Goal: Task Accomplishment & Management: Complete application form

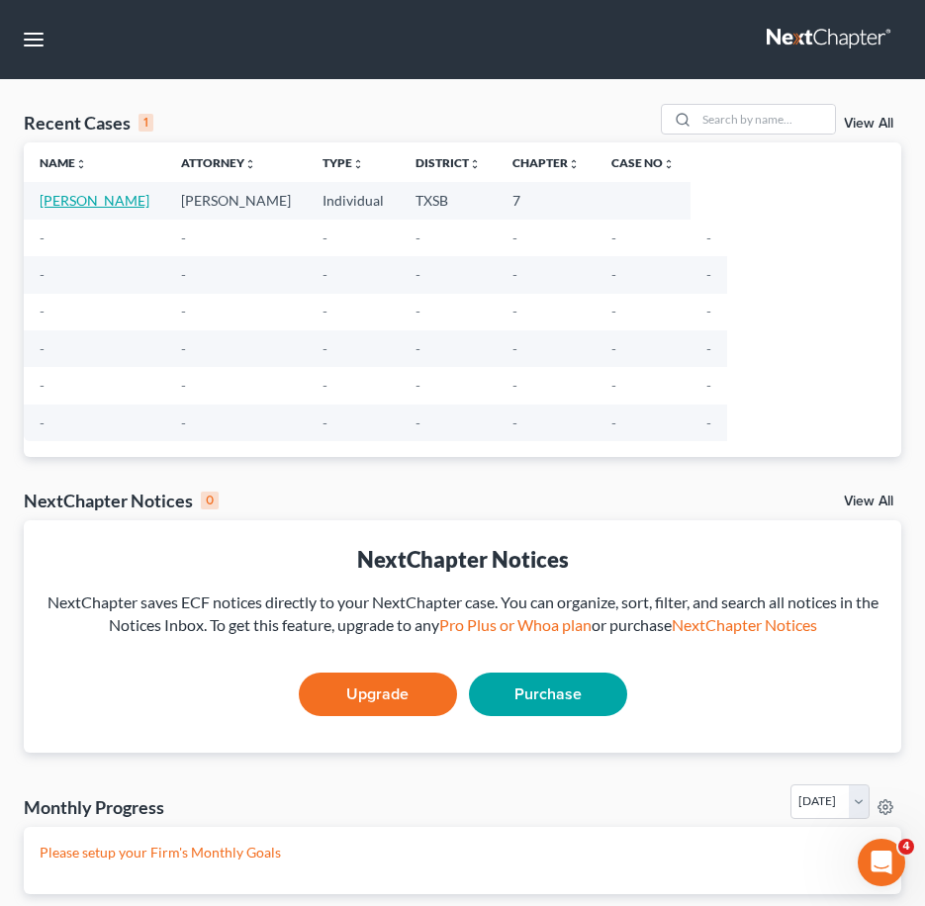
click at [108, 192] on link "[PERSON_NAME]" at bounding box center [95, 200] width 110 height 17
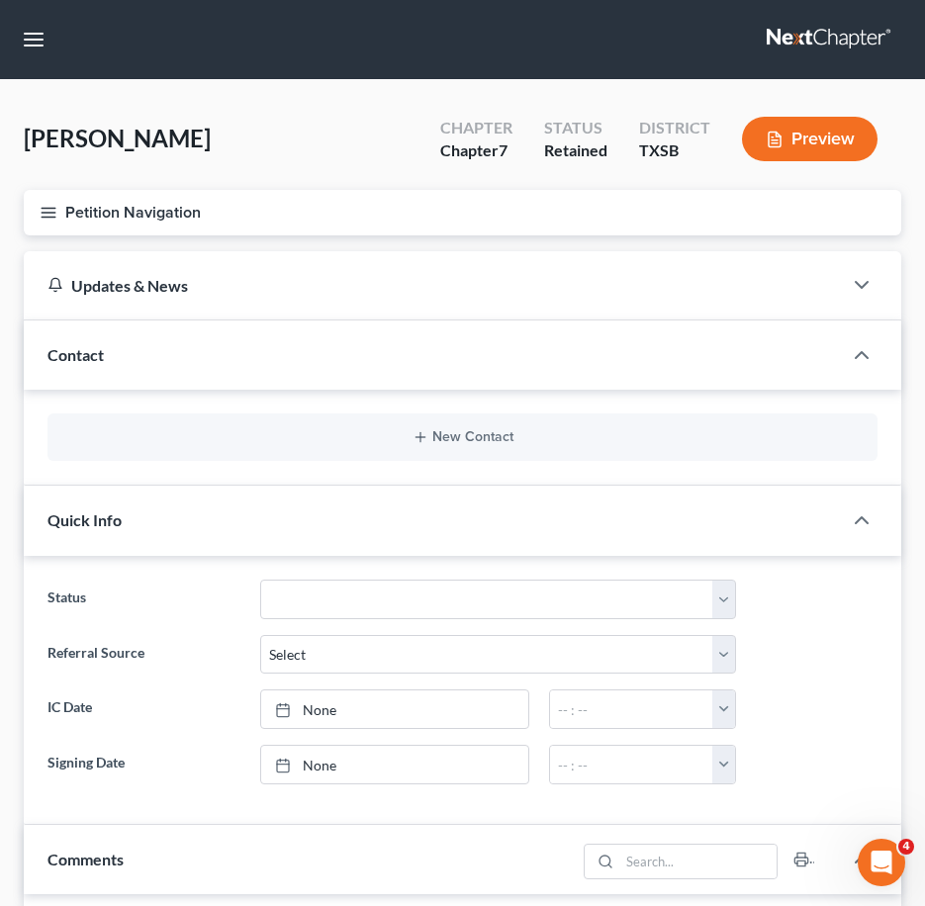
click at [51, 208] on line "button" at bounding box center [49, 208] width 14 height 0
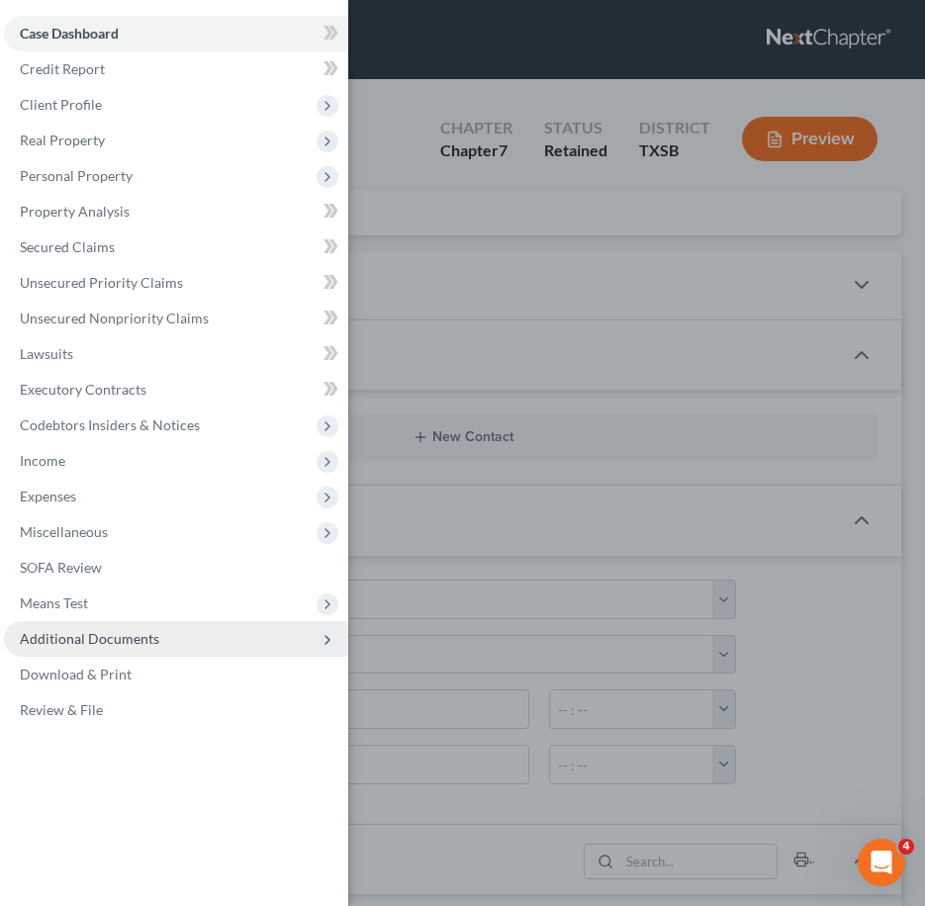
click at [117, 645] on span "Additional Documents" at bounding box center [90, 638] width 140 height 17
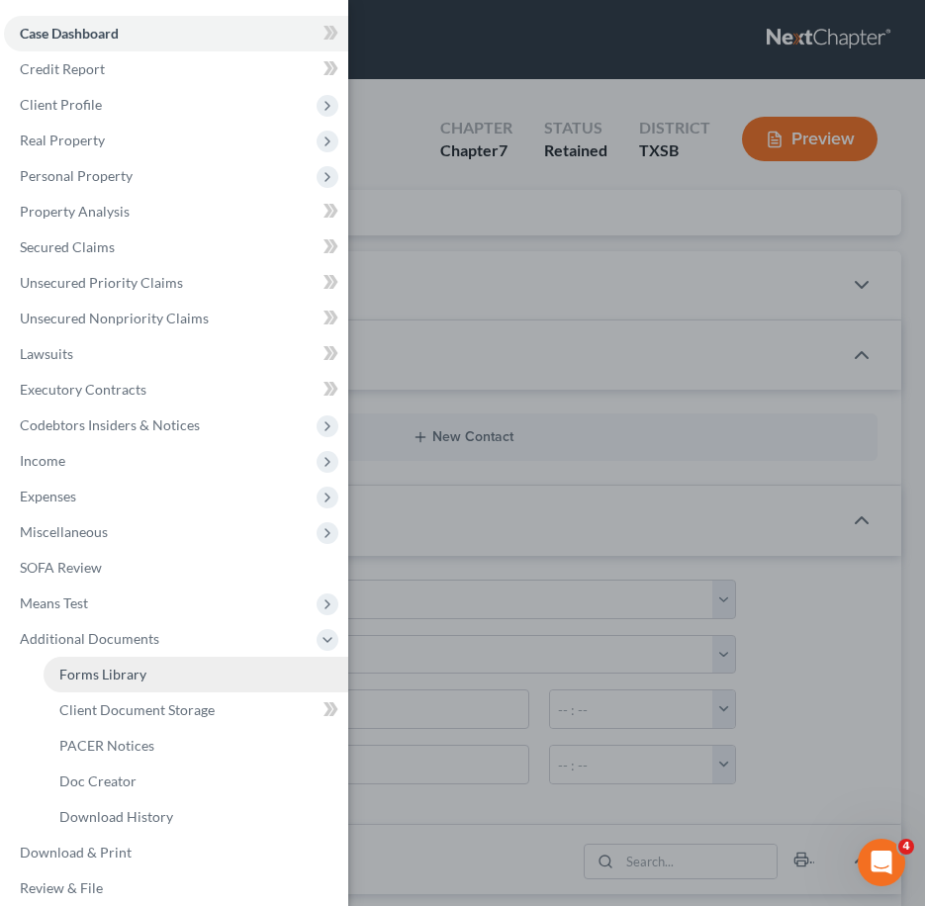
click at [123, 669] on span "Forms Library" at bounding box center [102, 674] width 87 height 17
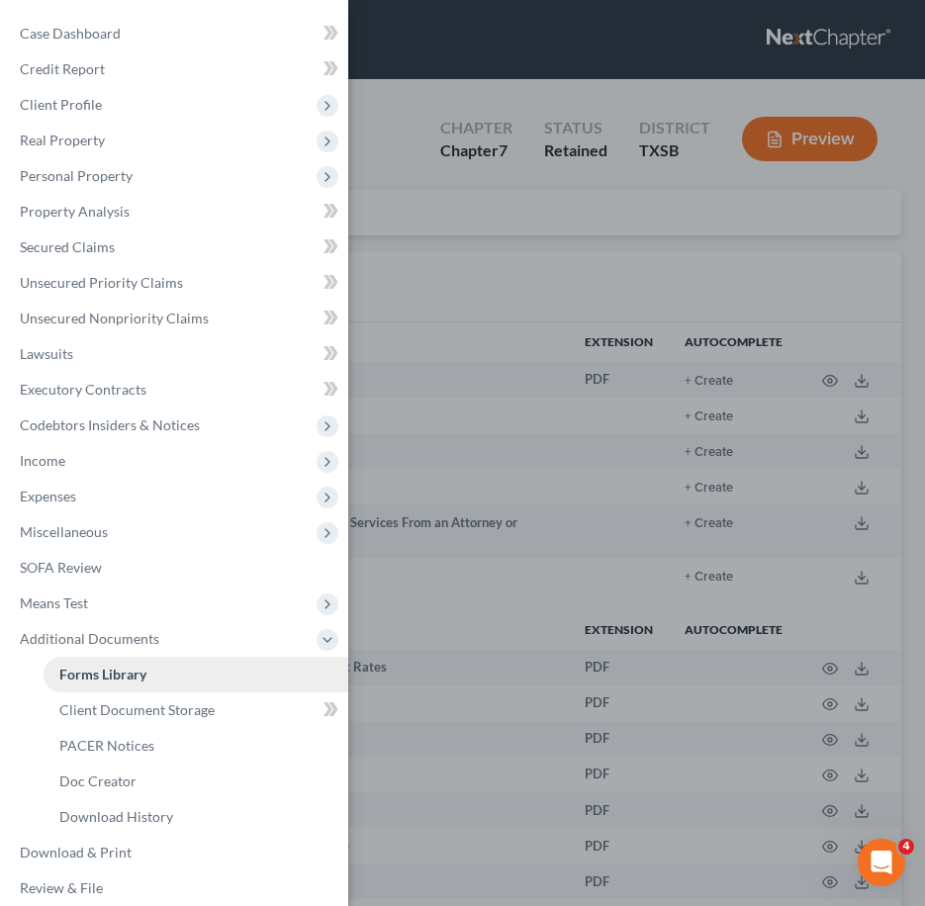
click at [236, 665] on link "Forms Library" at bounding box center [196, 675] width 305 height 36
click at [546, 582] on div "Case Dashboard Payments Invoices Payments Payments Credit Report Client Profile" at bounding box center [462, 453] width 925 height 906
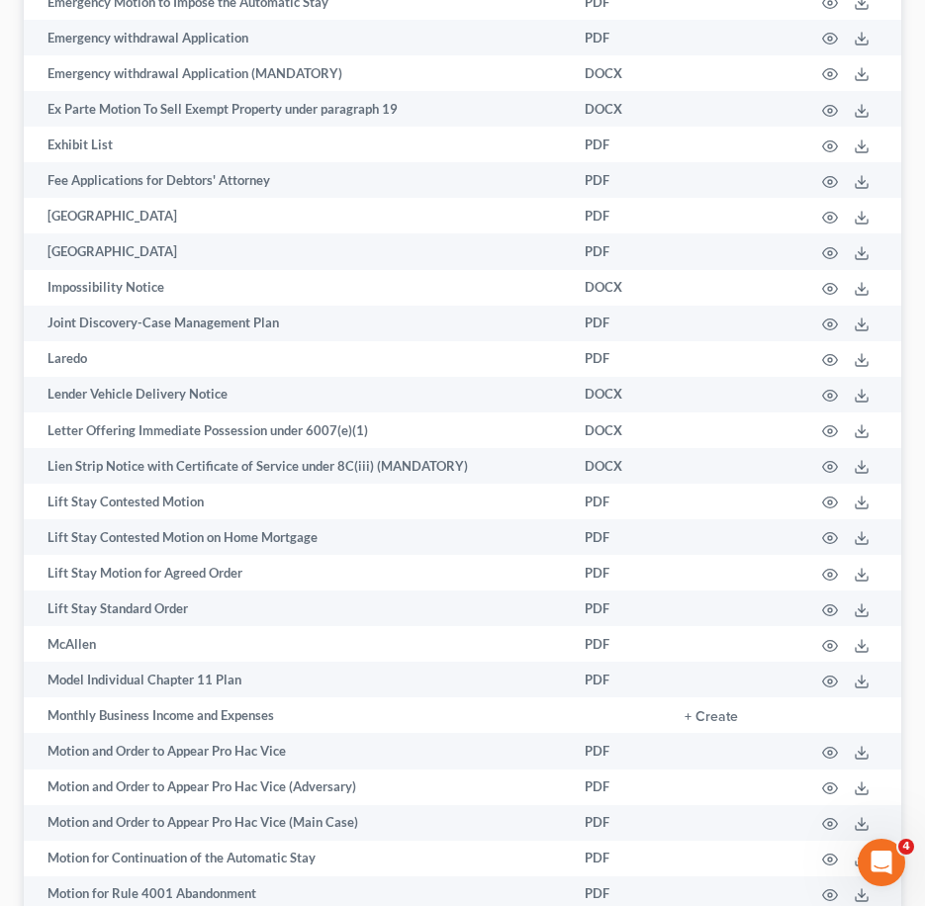
scroll to position [2474, 0]
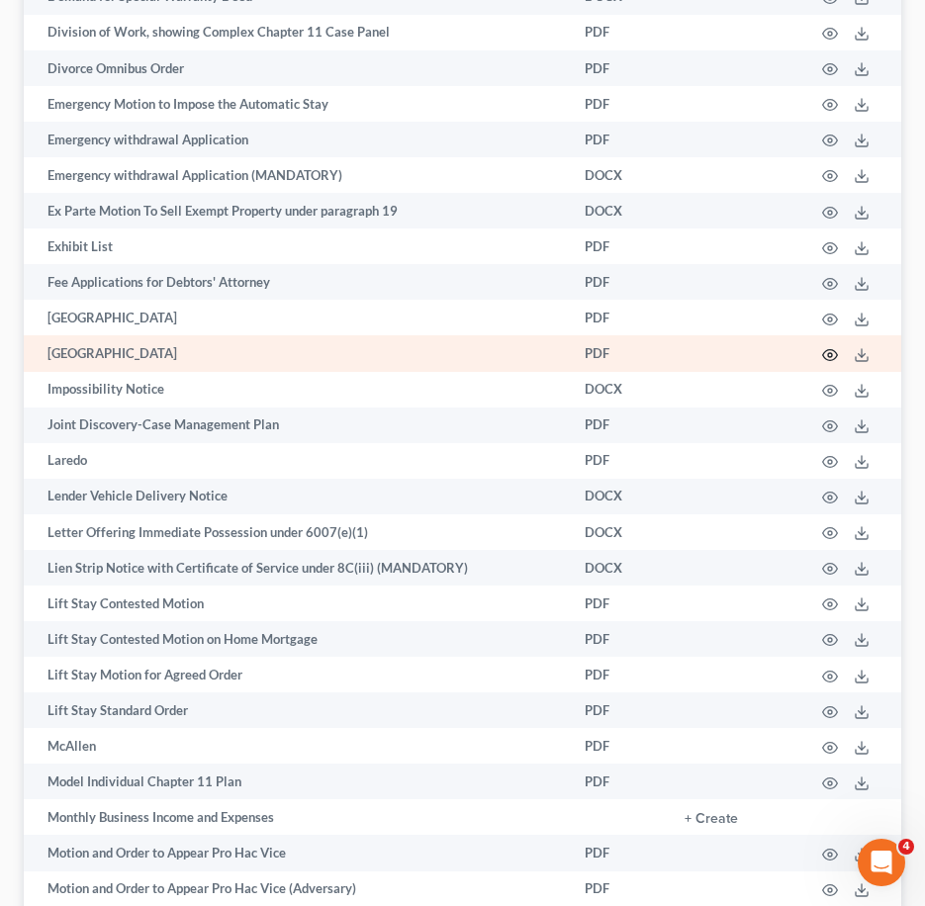
click at [833, 359] on icon "button" at bounding box center [830, 354] width 15 height 11
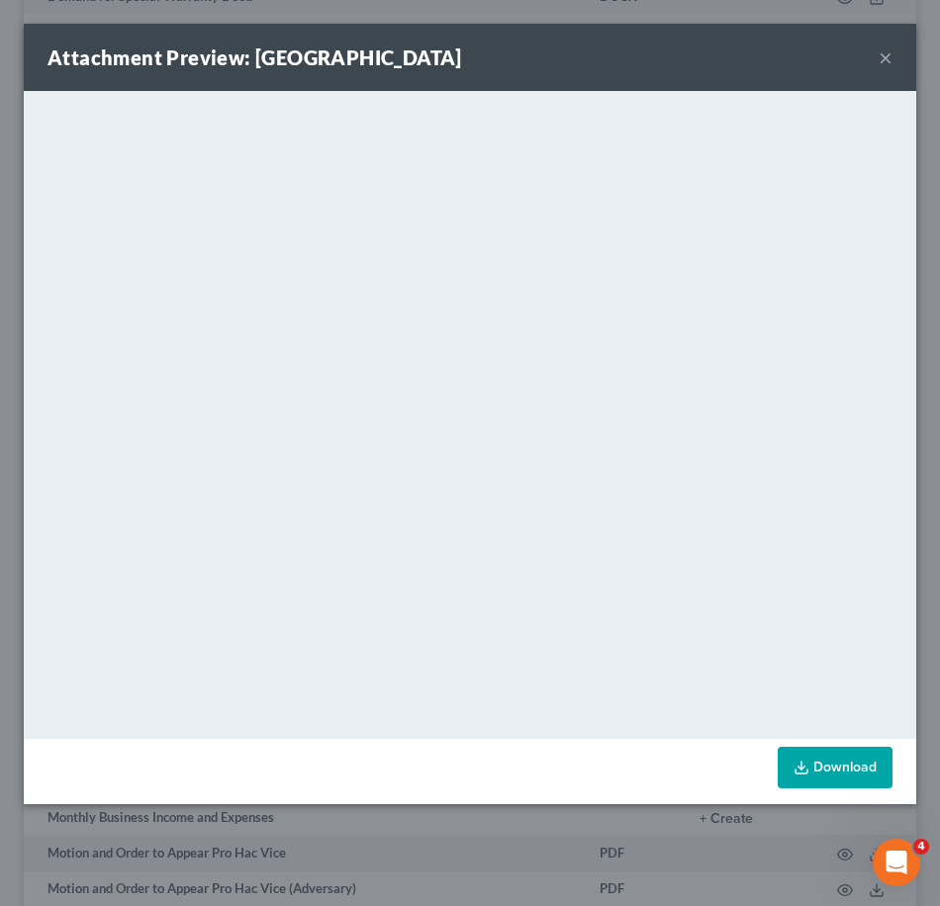
click at [639, 809] on div "Attachment Preview: [GEOGRAPHIC_DATA] × <object ng-attr-data='[URL][DOMAIN_NAME…" at bounding box center [470, 453] width 940 height 906
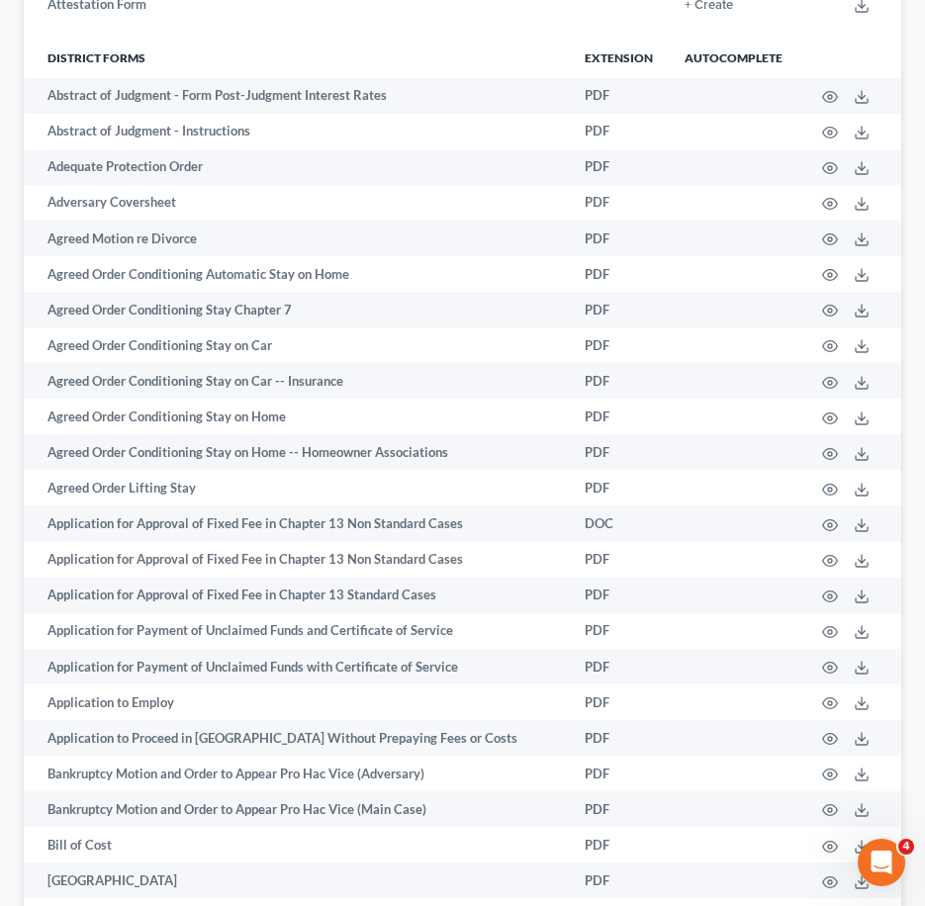
scroll to position [1892, 0]
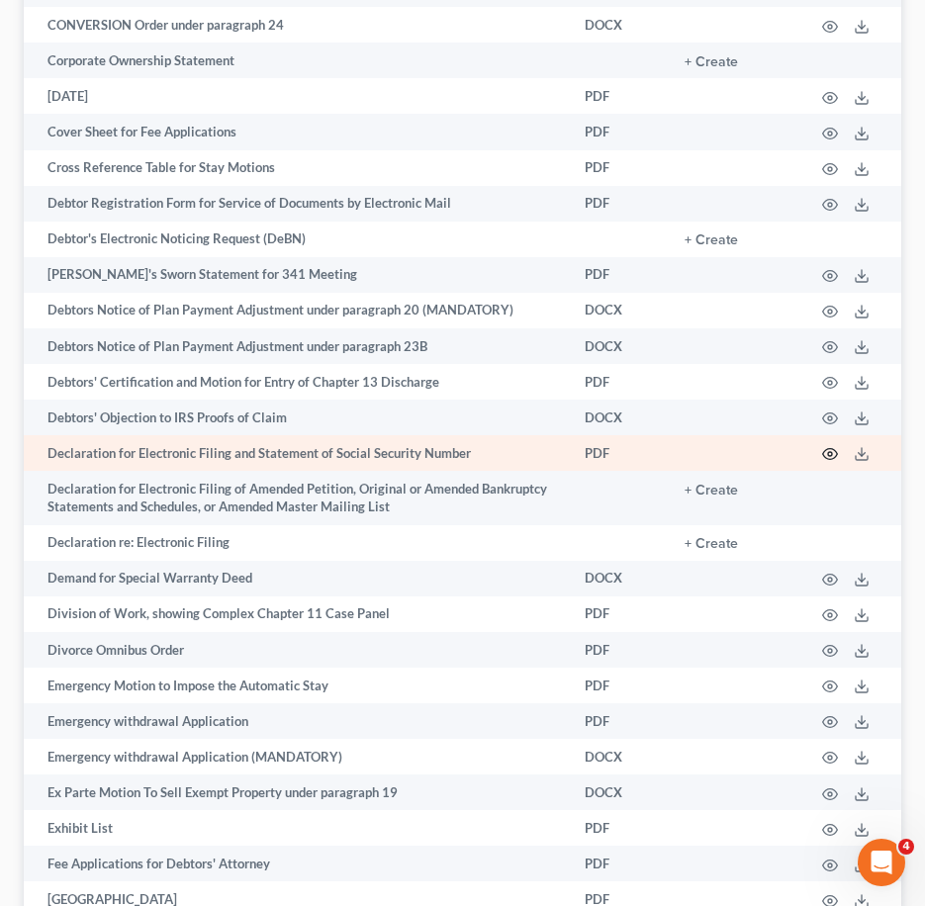
click at [833, 458] on icon "button" at bounding box center [830, 454] width 16 height 16
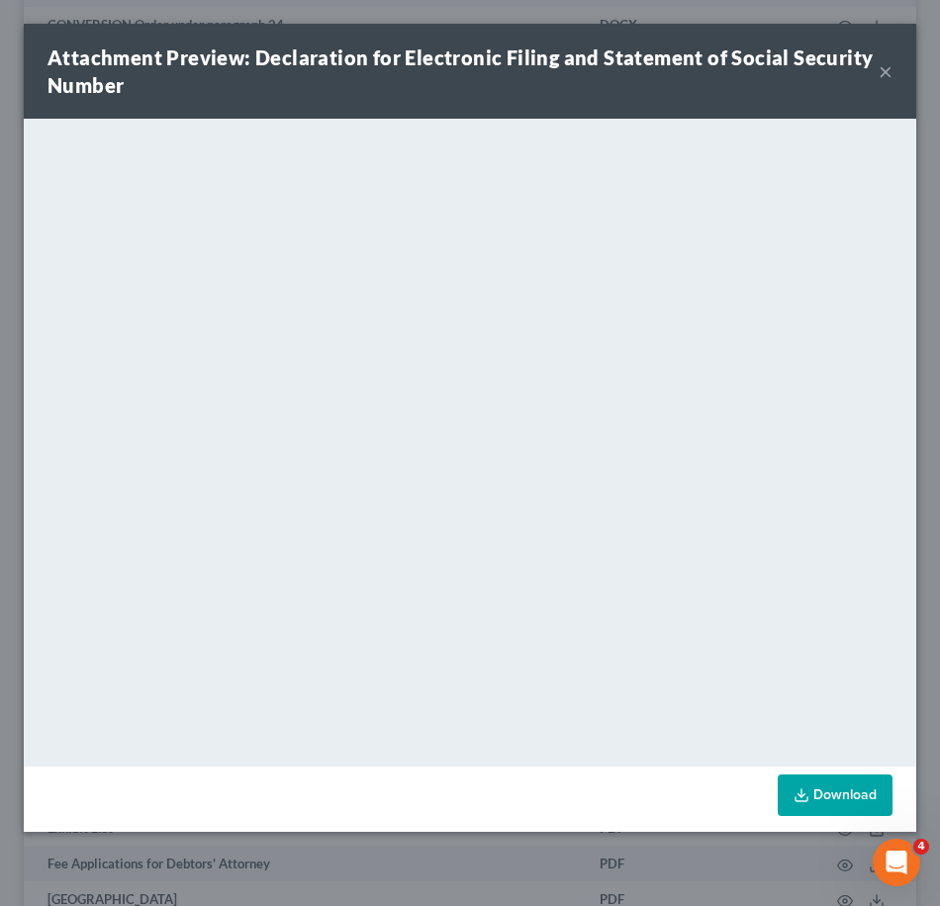
click at [840, 787] on link "Download" at bounding box center [835, 796] width 115 height 42
click at [880, 73] on button "×" at bounding box center [886, 71] width 14 height 24
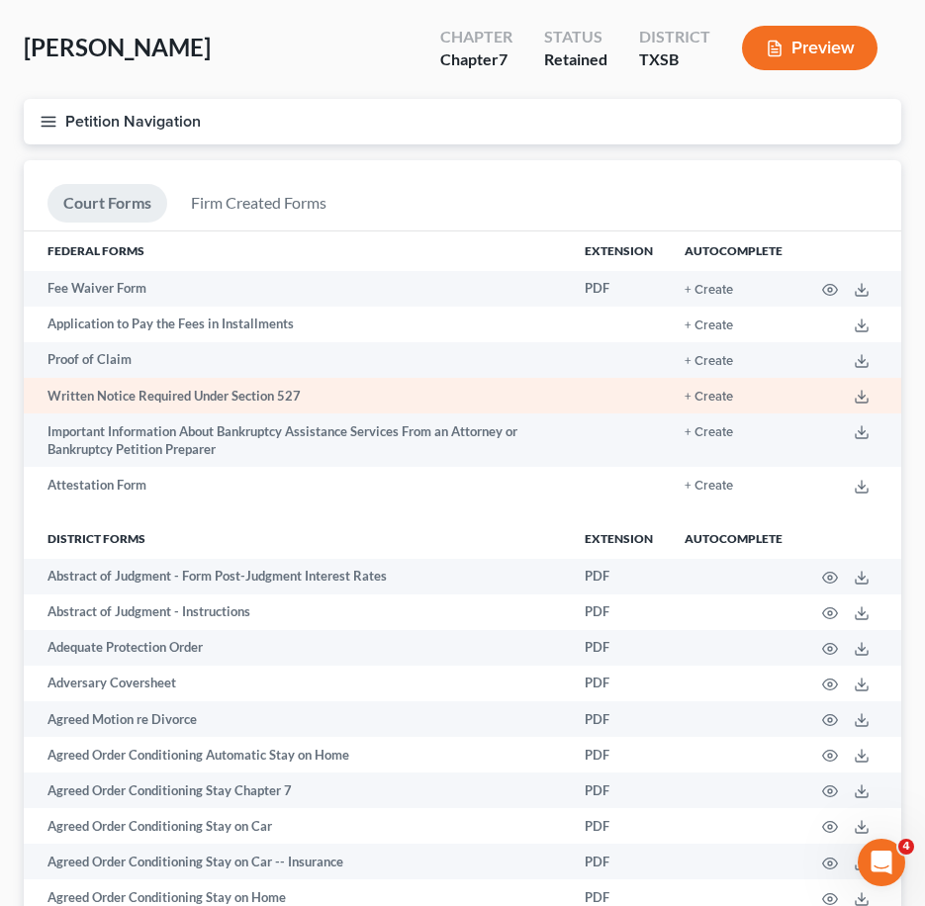
scroll to position [0, 0]
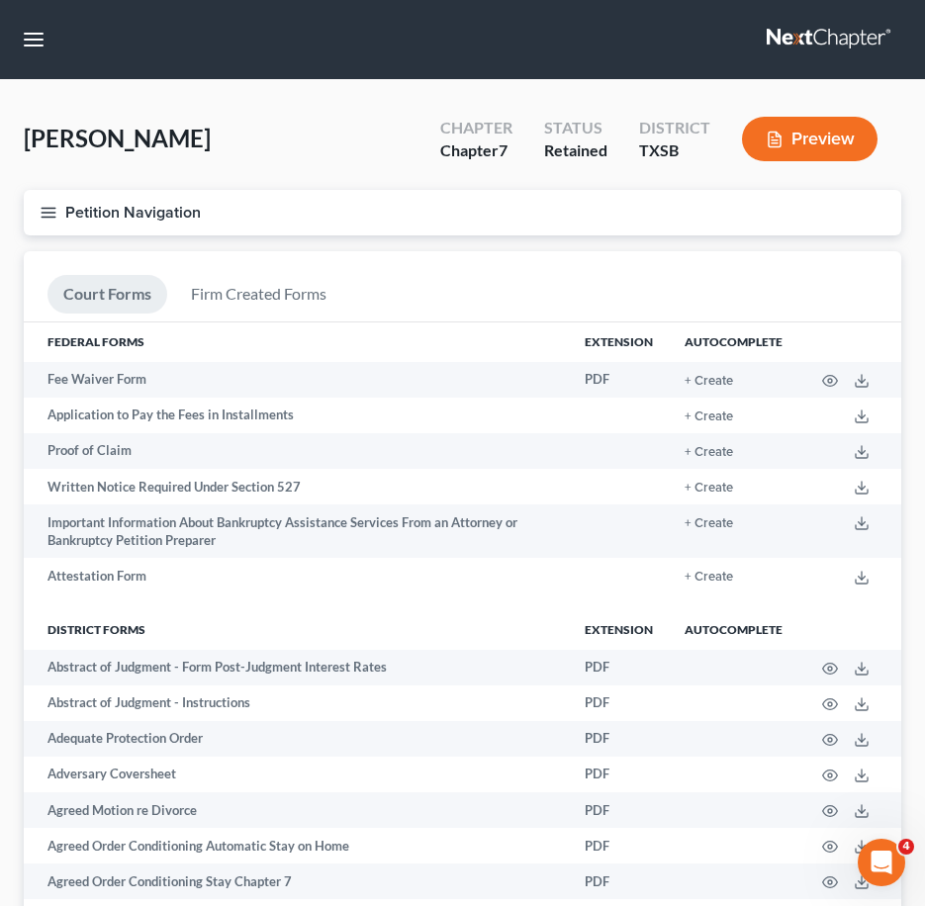
click at [53, 208] on line "button" at bounding box center [49, 208] width 14 height 0
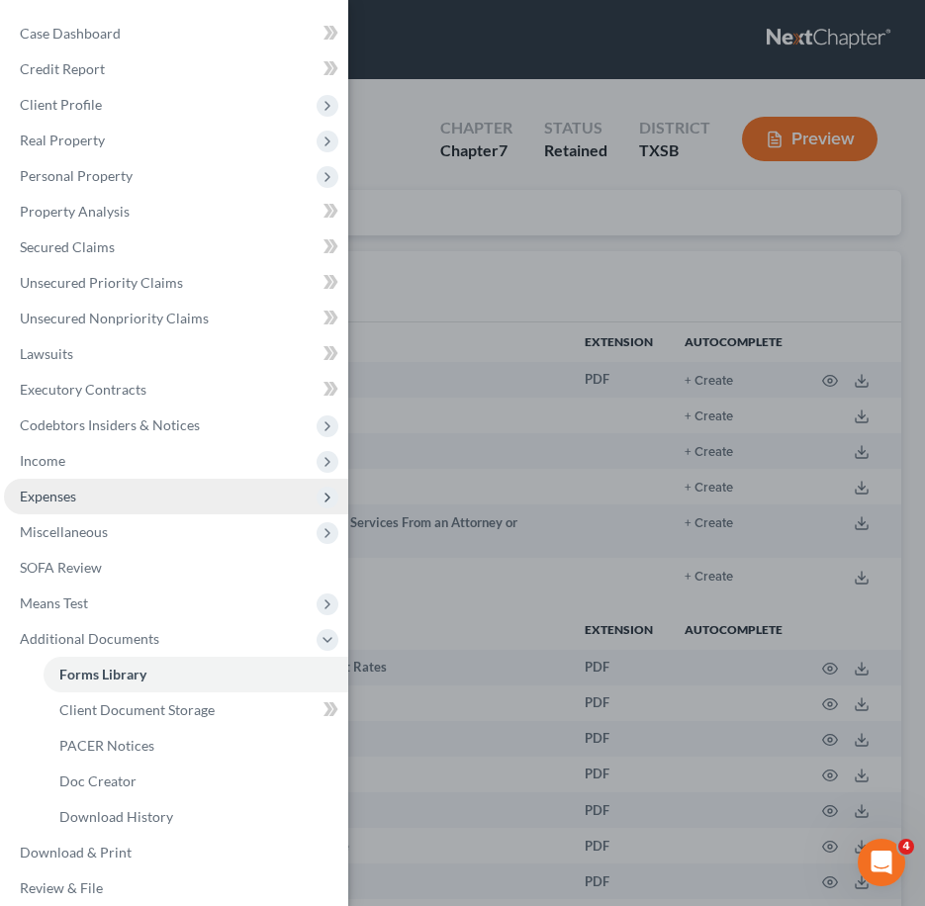
click at [140, 509] on span "Expenses" at bounding box center [176, 497] width 344 height 36
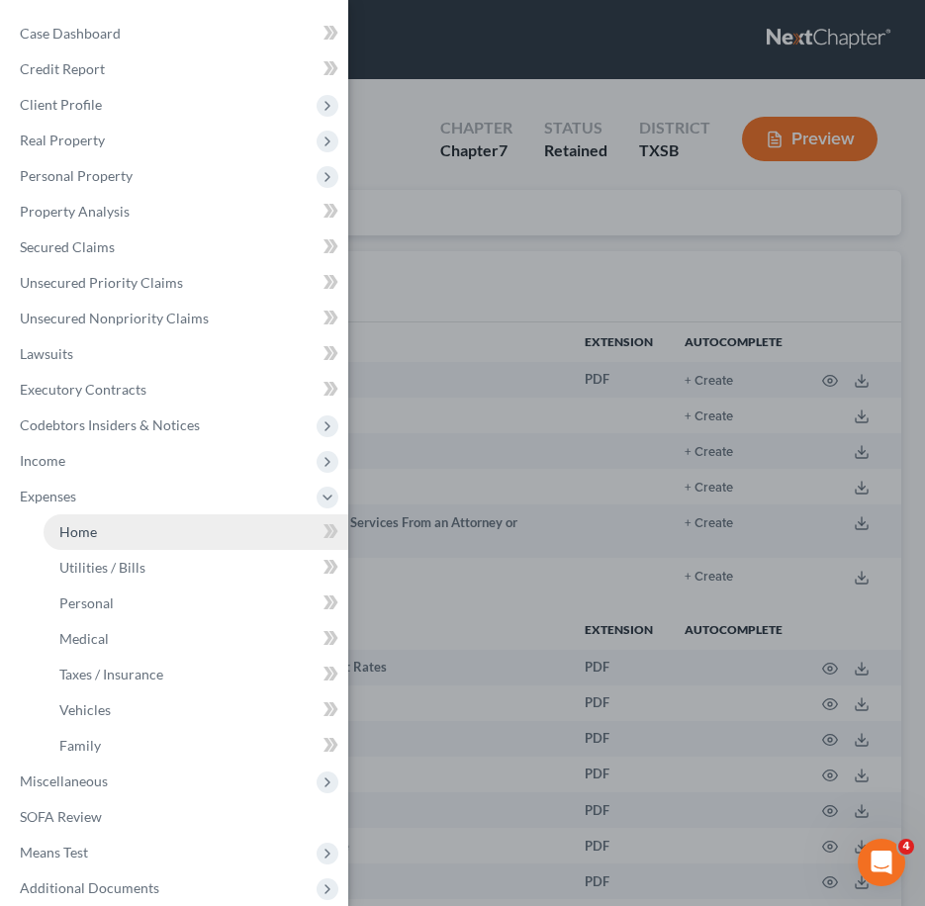
click at [143, 531] on link "Home" at bounding box center [196, 533] width 305 height 36
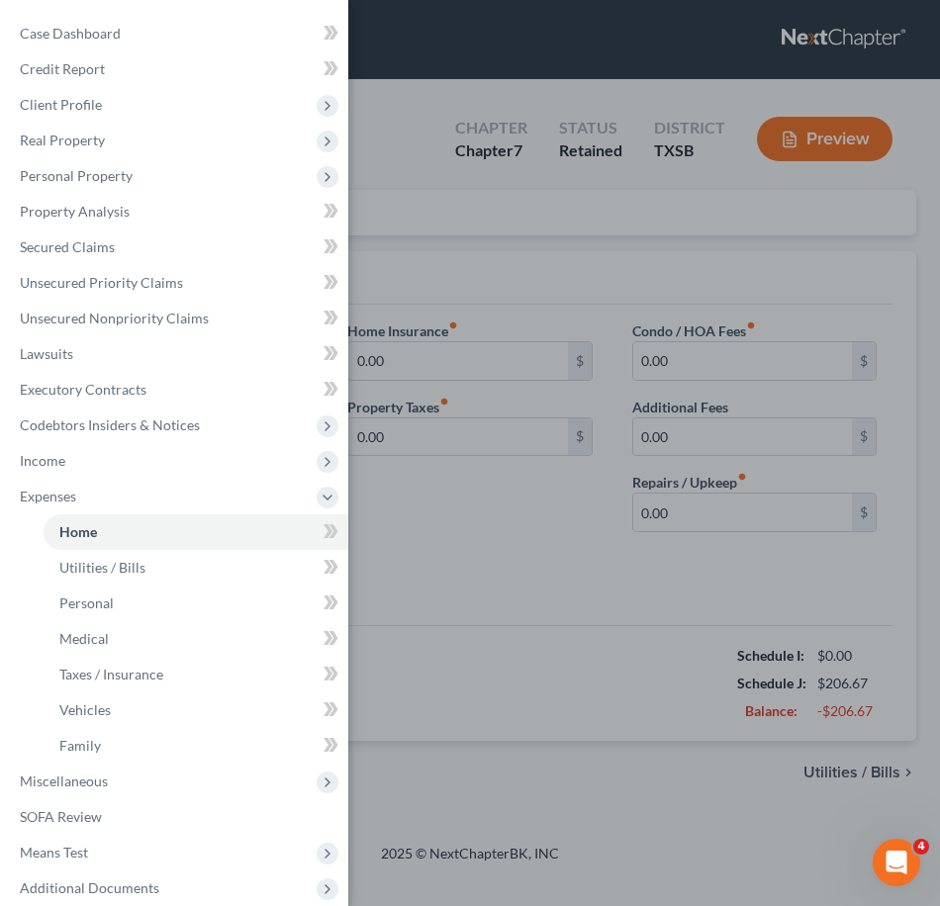
click at [451, 521] on div "Case Dashboard Payments Invoices Payments Payments Credit Report Client Profile" at bounding box center [470, 453] width 940 height 906
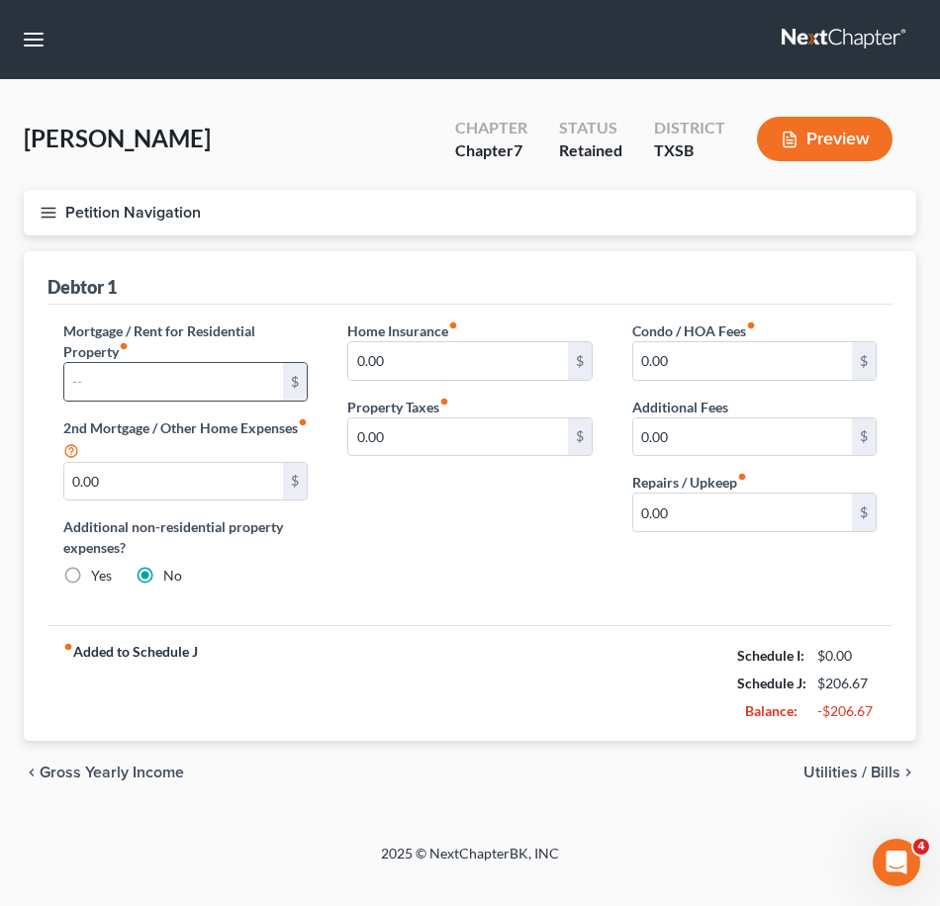
click at [291, 387] on div "$" at bounding box center [295, 382] width 24 height 38
click at [309, 386] on div "Mortgage / Rent for Residential Property fiber_manual_record $ 2nd Mortgage / O…" at bounding box center [186, 462] width 284 height 282
click at [292, 324] on label "Mortgage / Rent for Residential Property fiber_manual_record" at bounding box center [185, 342] width 244 height 42
drag, startPoint x: 833, startPoint y: 660, endPoint x: 838, endPoint y: 721, distance: 61.5
click at [838, 721] on div "Schedule I: $0.00 Schedule J: $206.67 Balance: -$206.67" at bounding box center [807, 683] width 140 height 83
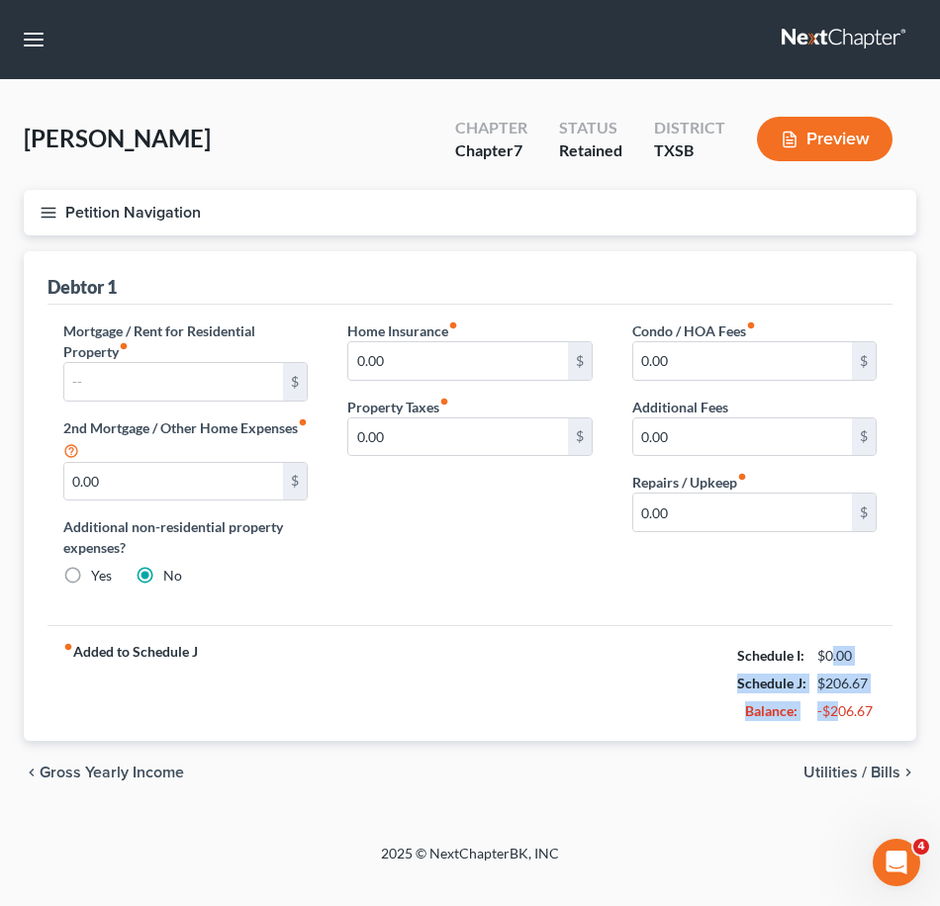
click at [838, 721] on div "-$206.67" at bounding box center [847, 712] width 60 height 20
click at [39, 217] on button "Petition Navigation" at bounding box center [470, 213] width 892 height 46
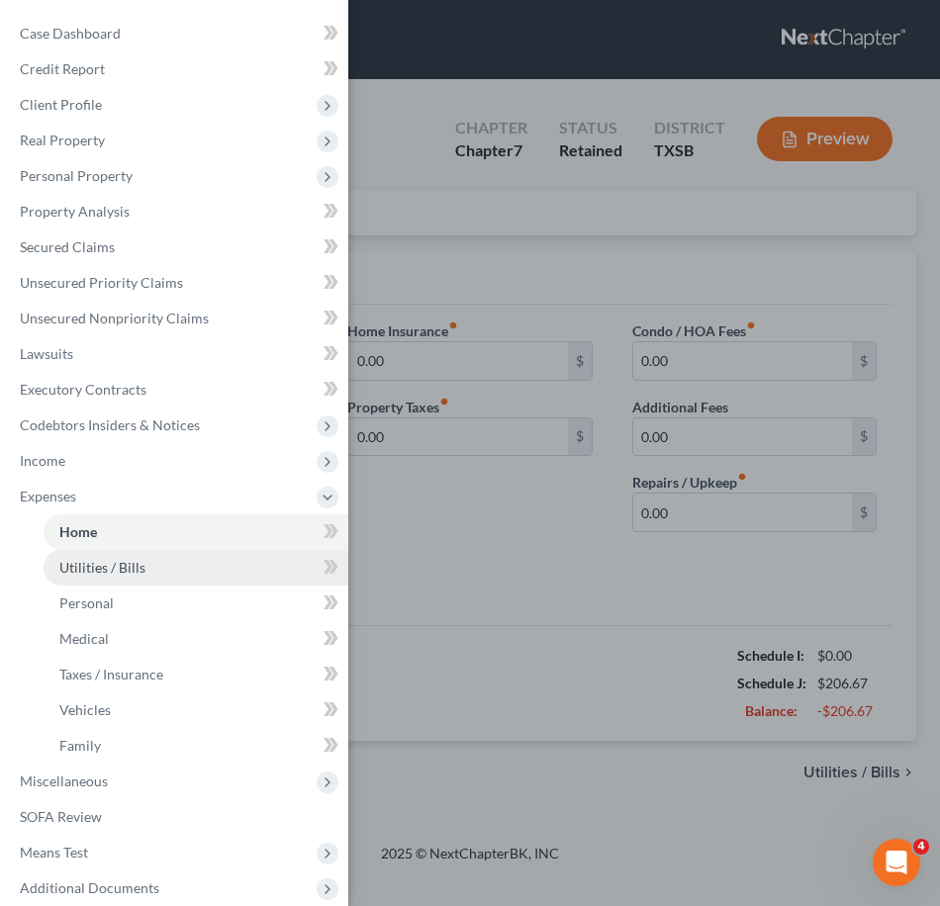
click at [188, 569] on link "Utilities / Bills" at bounding box center [196, 568] width 305 height 36
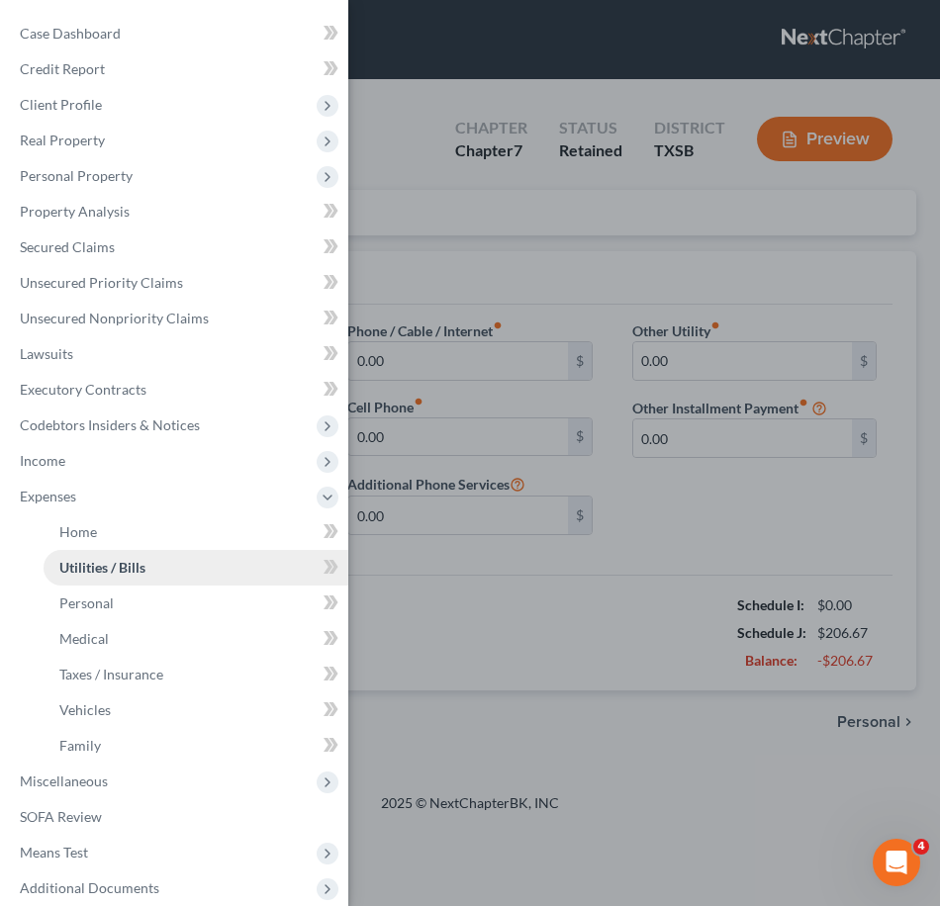
click at [183, 562] on link "Utilities / Bills" at bounding box center [196, 568] width 305 height 36
click at [586, 652] on div "Case Dashboard Payments Invoices Payments Payments Credit Report Client Profile" at bounding box center [470, 453] width 940 height 906
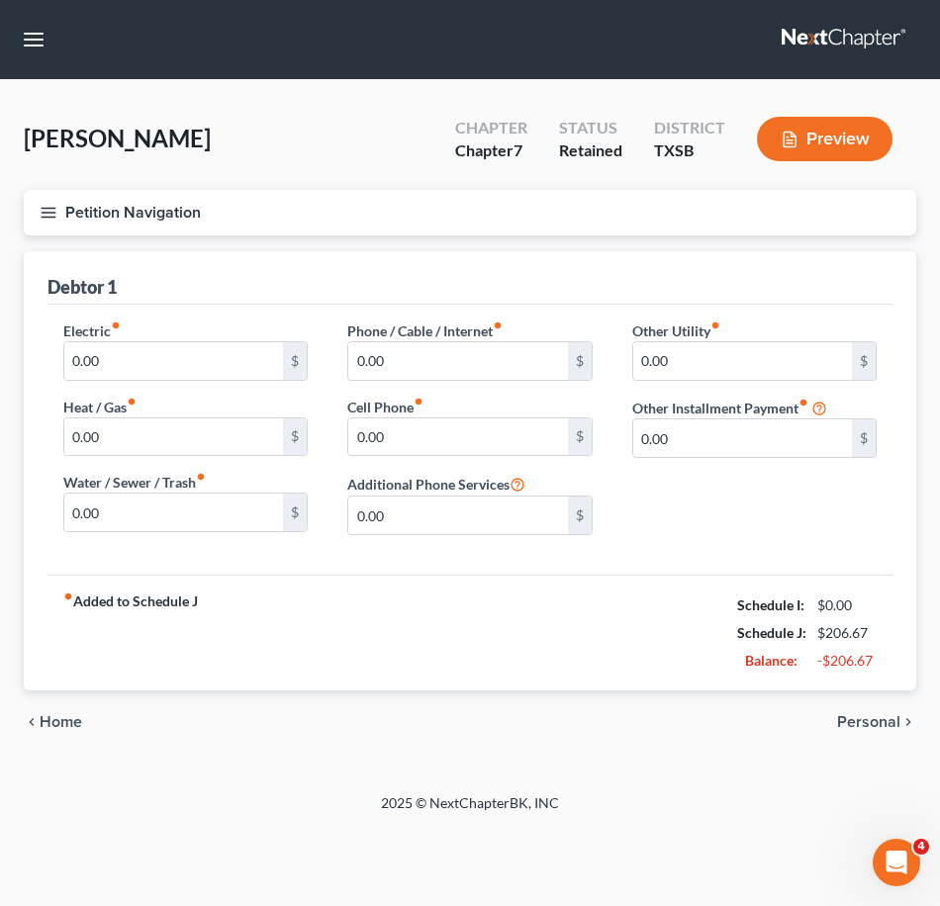
click at [63, 213] on button "Petition Navigation" at bounding box center [470, 213] width 892 height 46
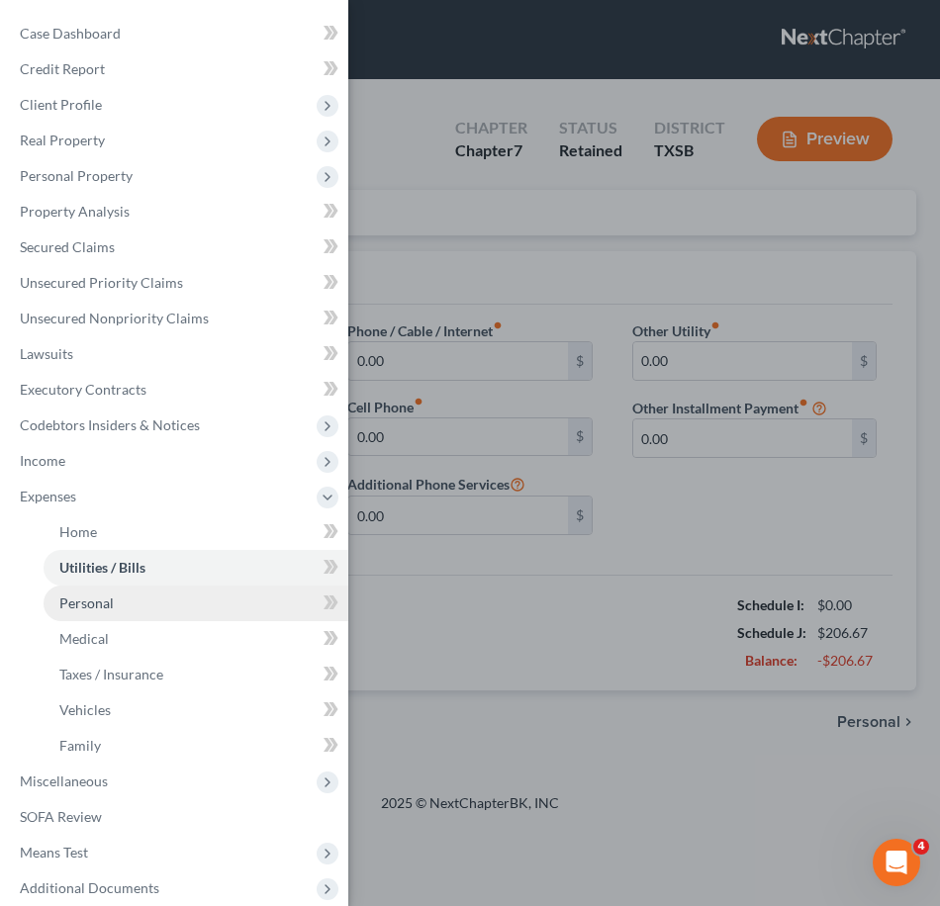
click at [143, 604] on link "Personal" at bounding box center [196, 604] width 305 height 36
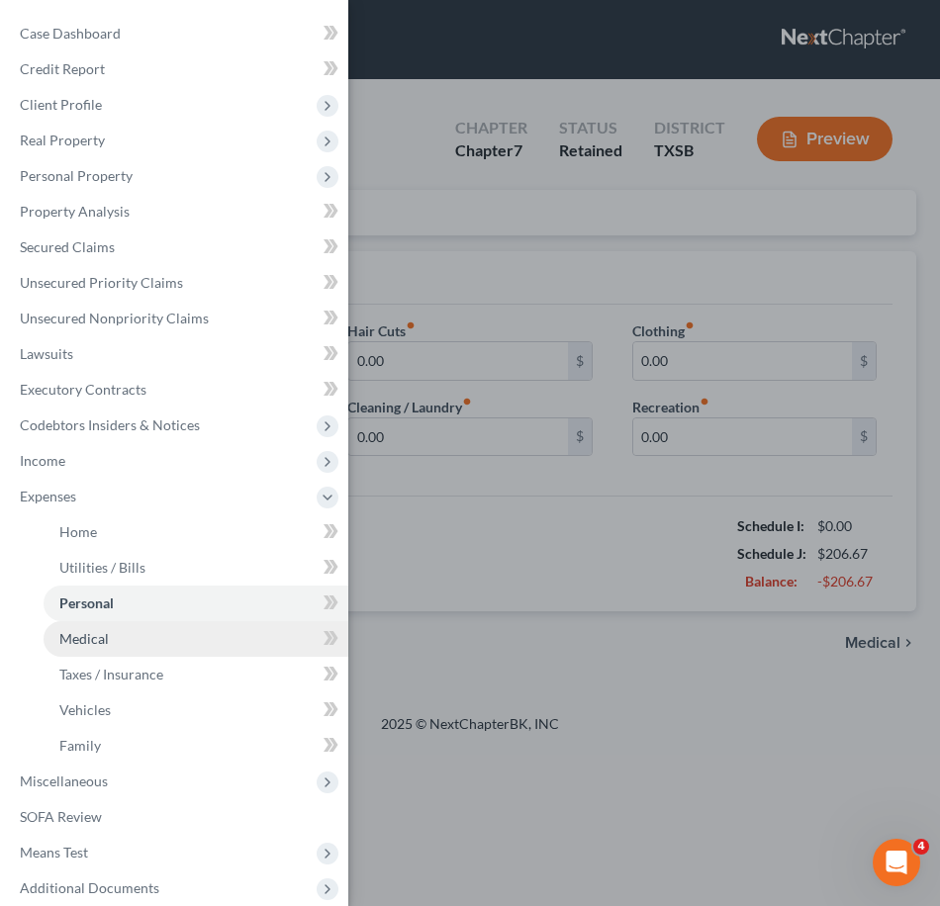
click at [139, 650] on link "Medical" at bounding box center [196, 639] width 305 height 36
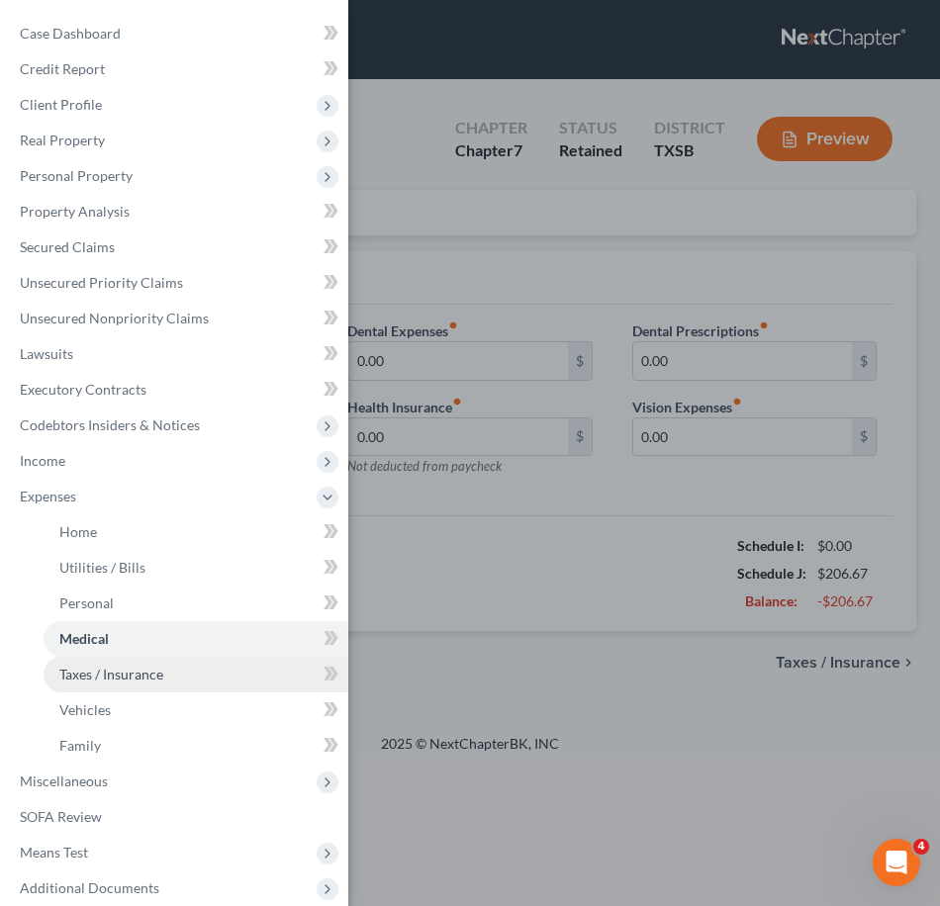
click at [157, 679] on span "Taxes / Insurance" at bounding box center [111, 674] width 104 height 17
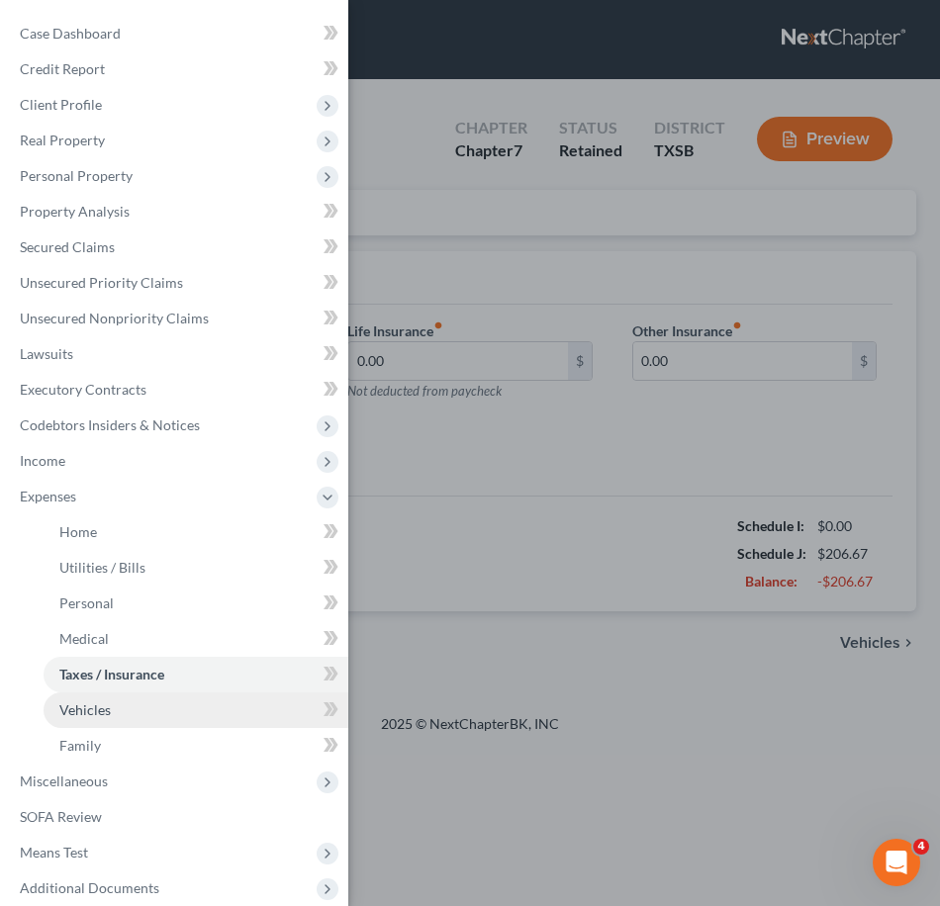
click at [154, 720] on link "Vehicles" at bounding box center [196, 711] width 305 height 36
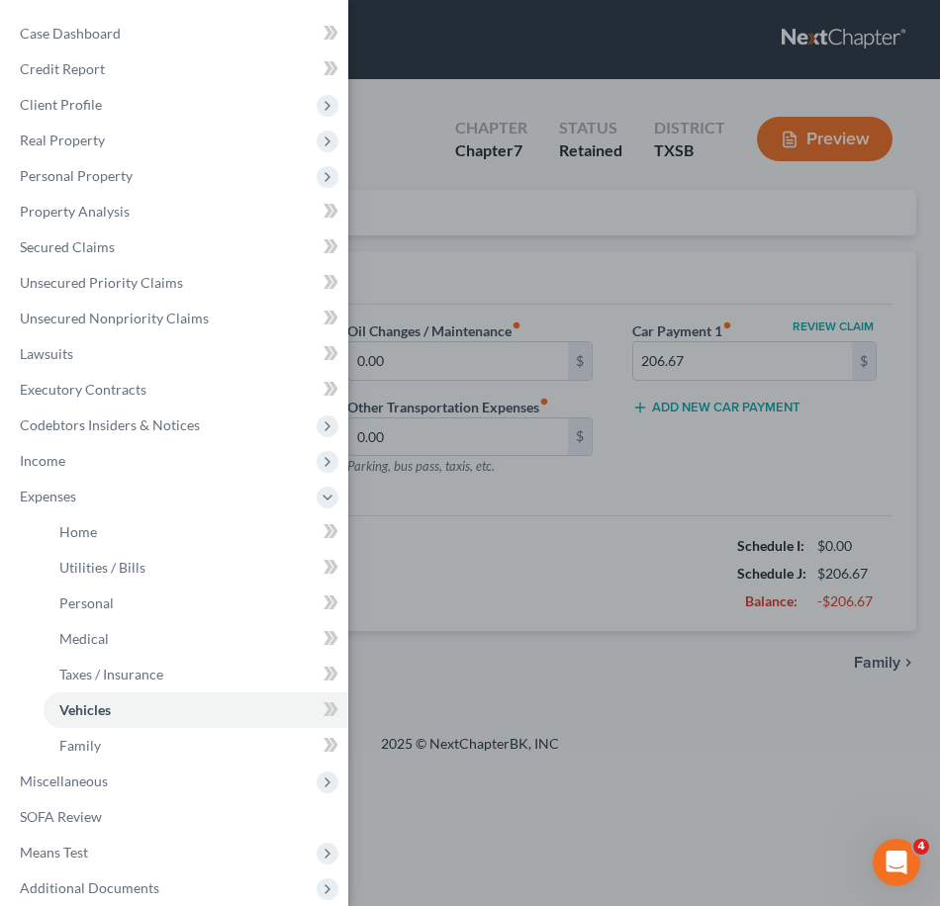
click at [595, 585] on div "Case Dashboard Payments Invoices Payments Payments Credit Report Client Profile" at bounding box center [470, 453] width 940 height 906
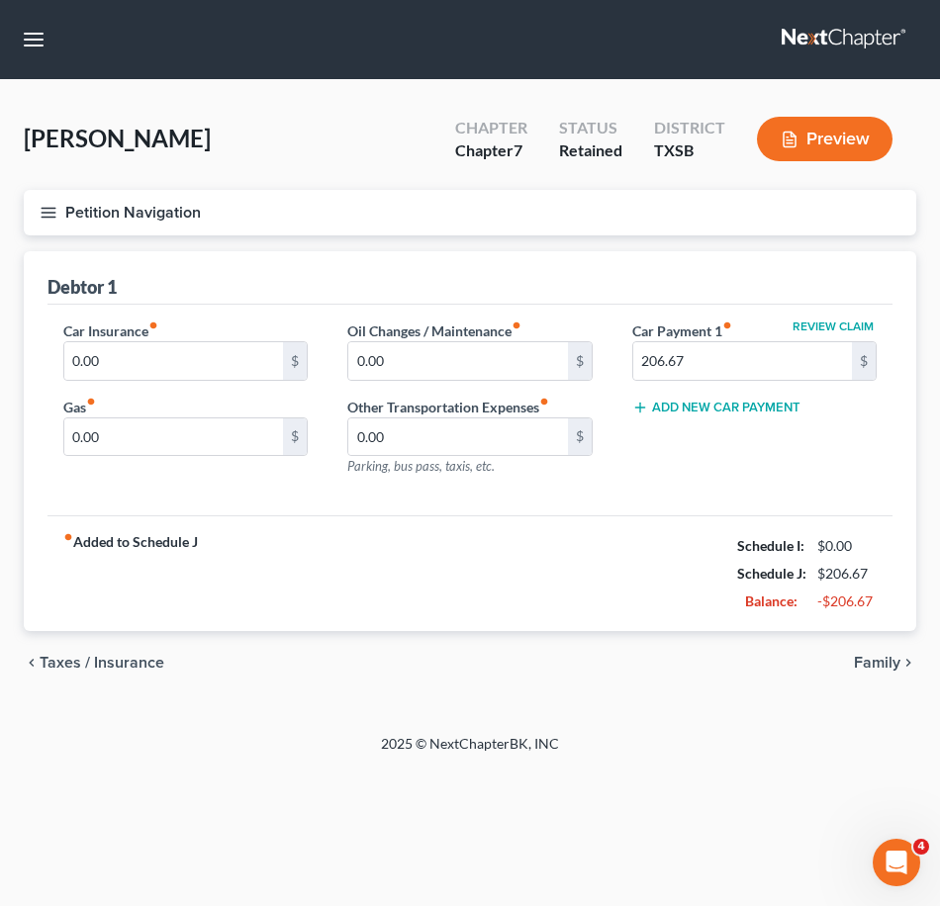
click at [61, 208] on button "Petition Navigation" at bounding box center [470, 213] width 892 height 46
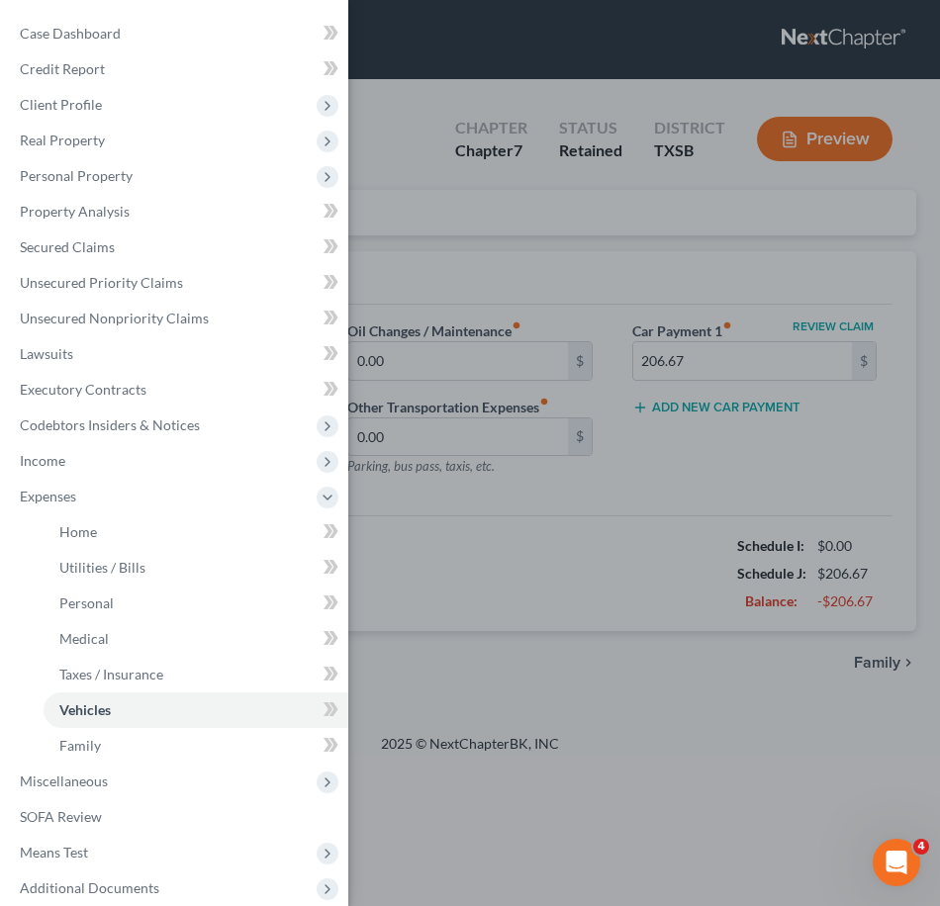
click at [546, 569] on div "Case Dashboard Payments Invoices Payments Payments Credit Report Client Profile" at bounding box center [470, 453] width 940 height 906
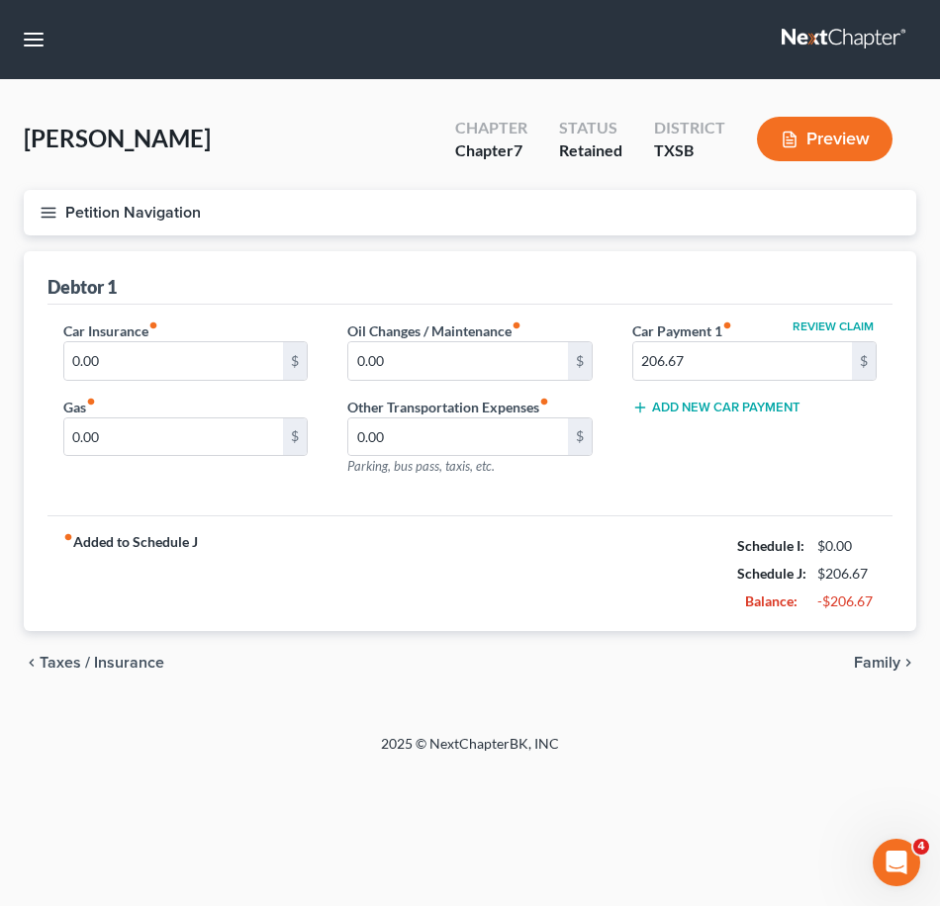
click at [188, 416] on div "Gas fiber_manual_record 0.00 $" at bounding box center [185, 427] width 244 height 60
click at [187, 436] on input "0.00" at bounding box center [173, 438] width 219 height 38
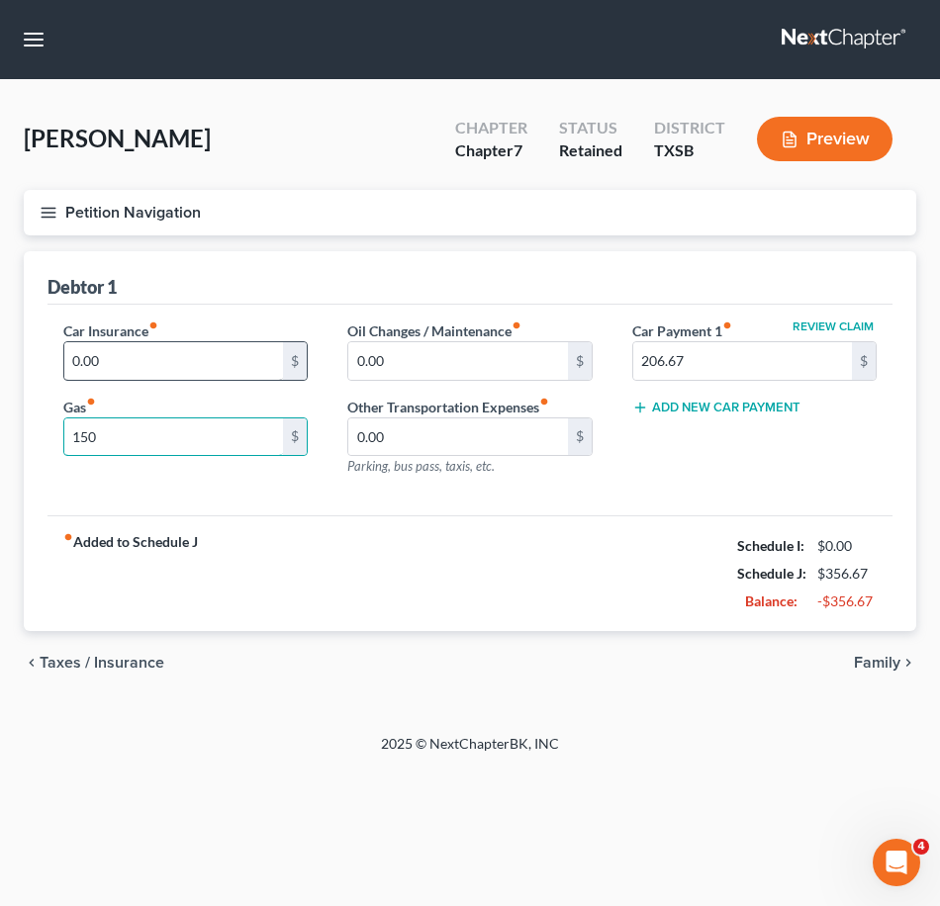
type input "150"
click at [208, 365] on input "0.00" at bounding box center [173, 361] width 219 height 38
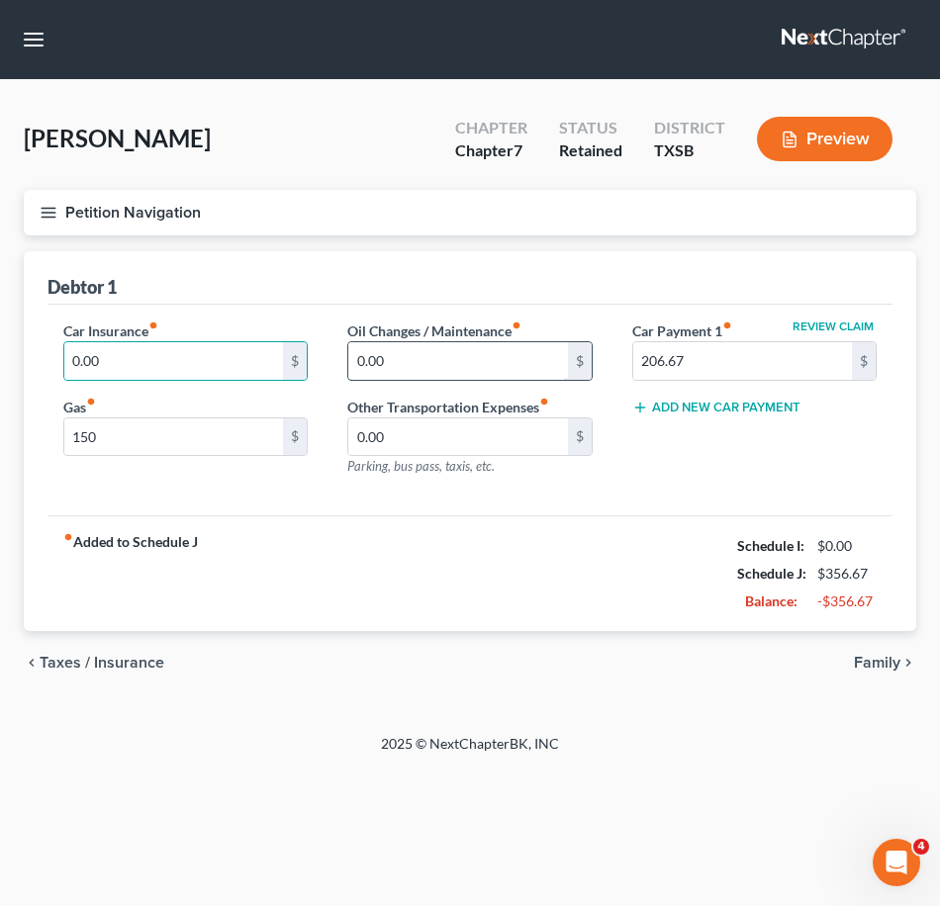
click at [553, 359] on input "0.00" at bounding box center [457, 361] width 219 height 38
type input "20"
click at [533, 434] on input "0.00" at bounding box center [457, 438] width 219 height 38
click at [48, 221] on icon "button" at bounding box center [49, 213] width 18 height 18
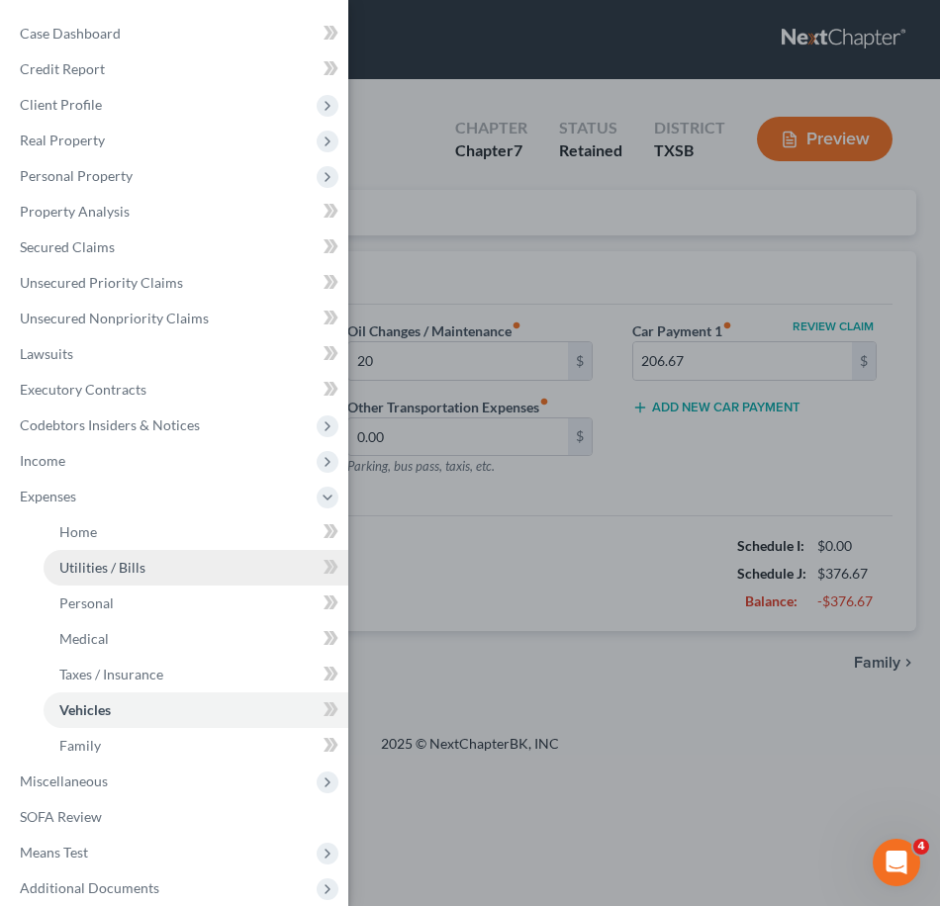
click at [133, 569] on span "Utilities / Bills" at bounding box center [102, 567] width 86 height 17
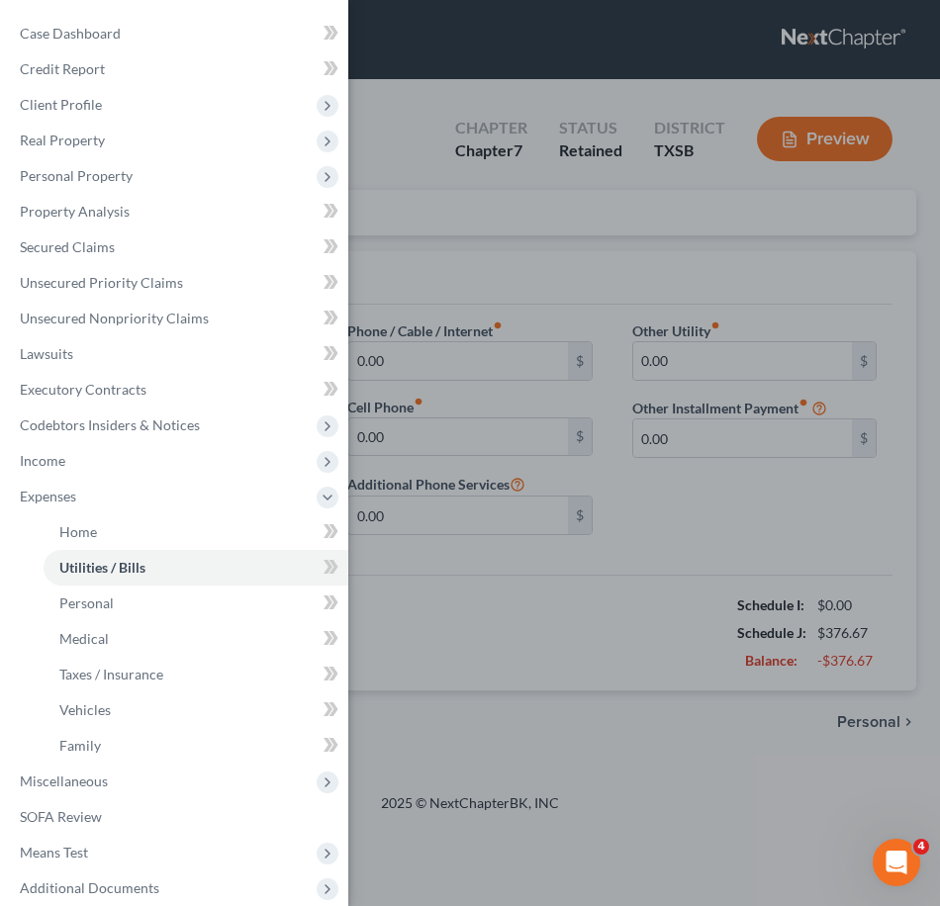
click at [564, 635] on div "Case Dashboard Payments Invoices Payments Payments Credit Report Client Profile" at bounding box center [470, 453] width 940 height 906
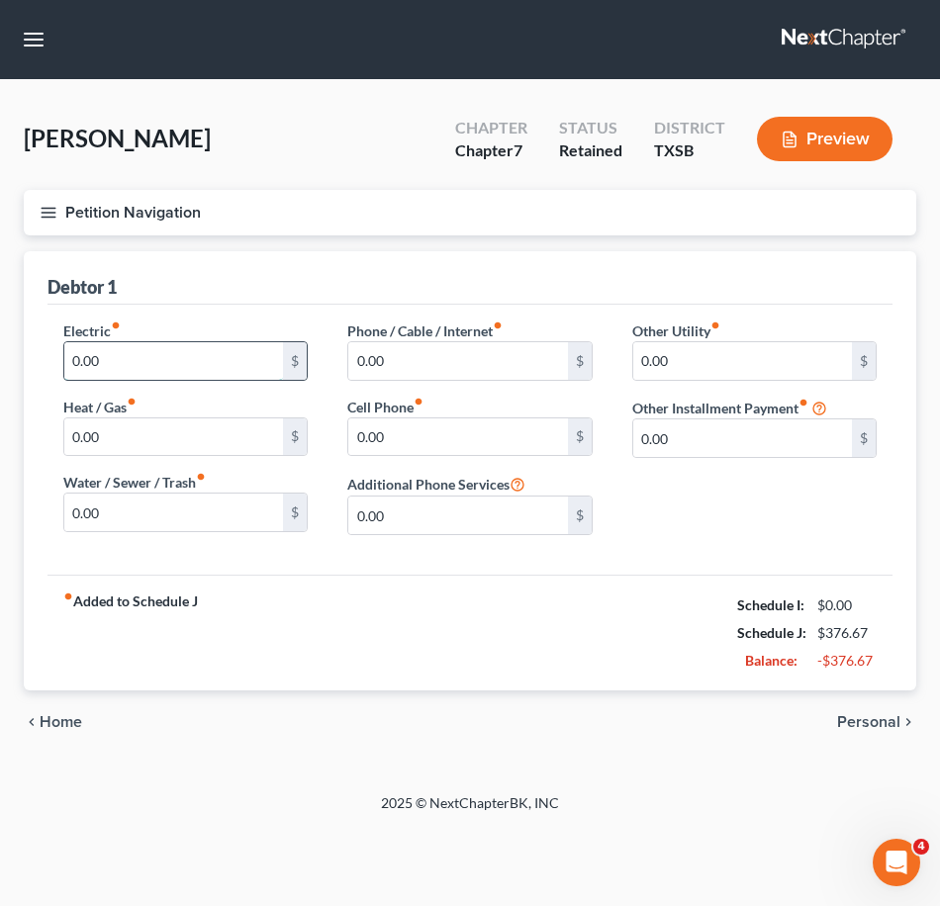
click at [141, 364] on input "0.00" at bounding box center [173, 361] width 219 height 38
type input "100"
click at [460, 365] on input "0.00" at bounding box center [457, 361] width 219 height 38
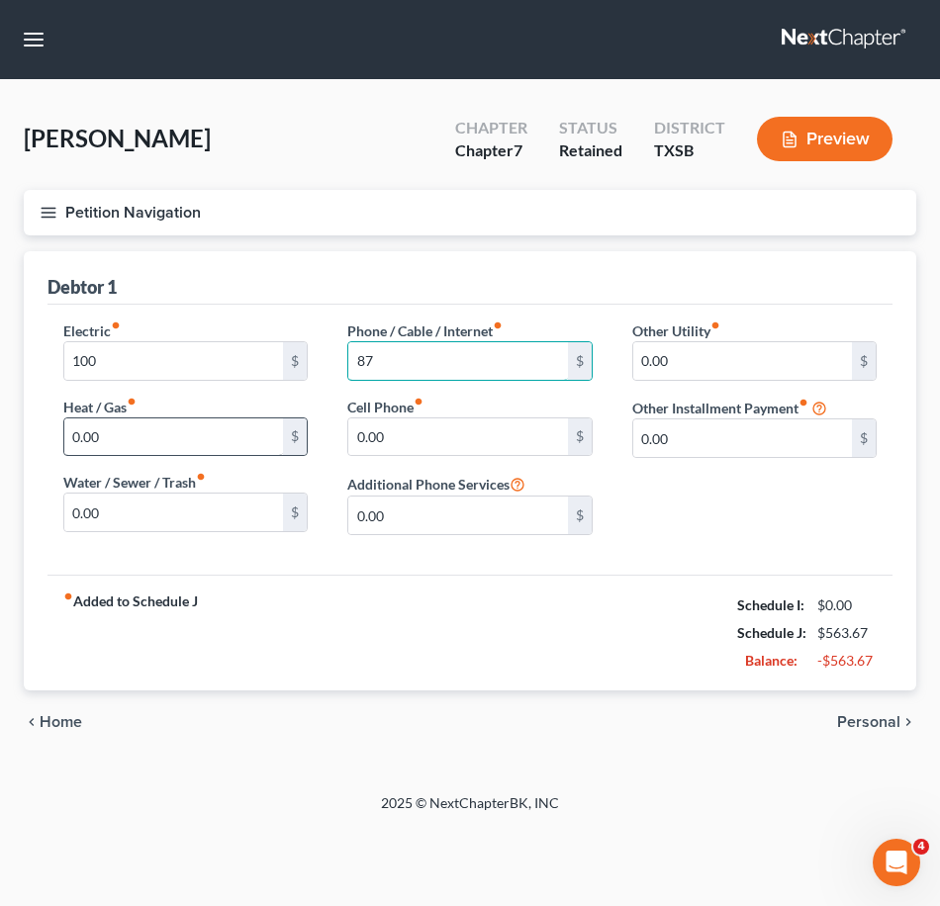
type input "87"
click at [146, 452] on input "0.00" at bounding box center [173, 438] width 219 height 38
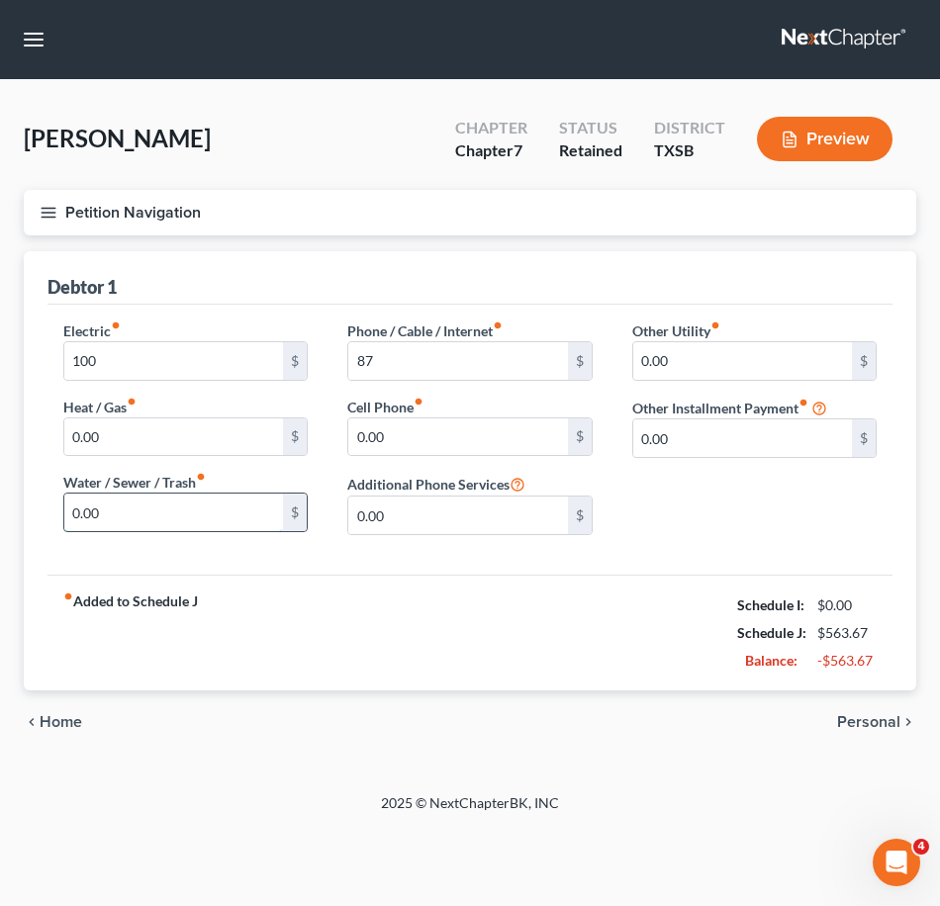
click at [163, 521] on input "0.00" at bounding box center [173, 513] width 219 height 38
type input "30"
click at [171, 432] on input "0.00" at bounding box center [173, 438] width 219 height 38
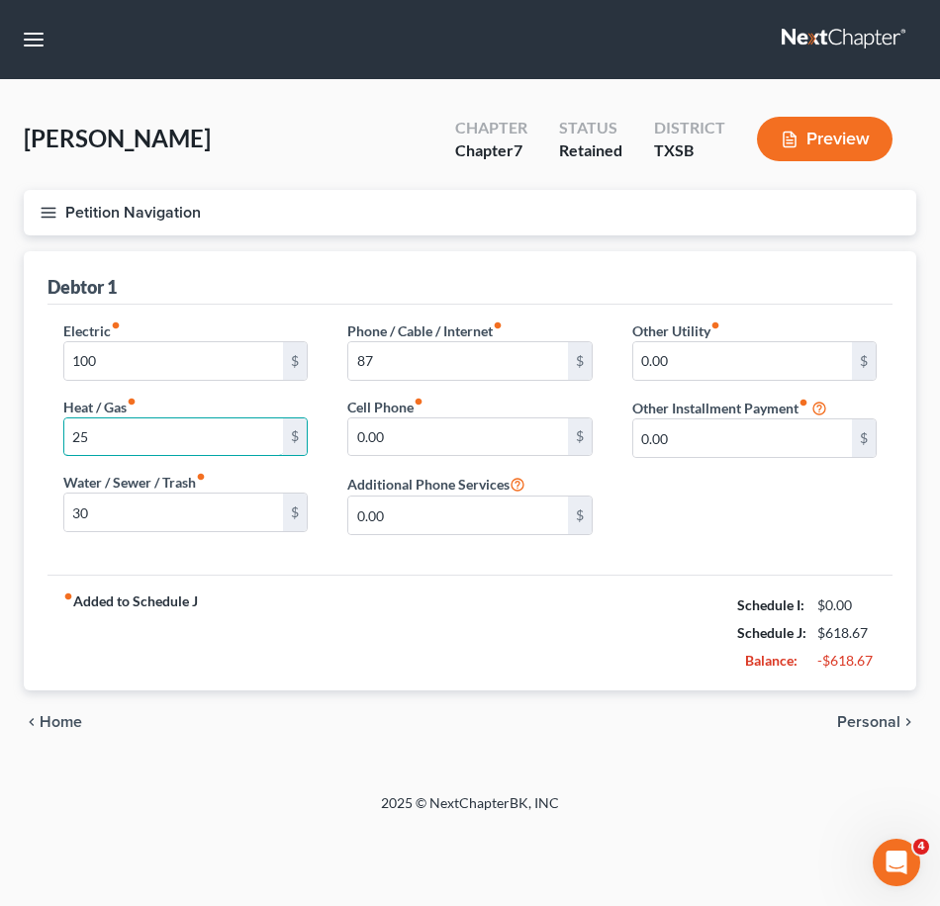
type input "25"
click at [886, 717] on span "Personal" at bounding box center [868, 722] width 63 height 16
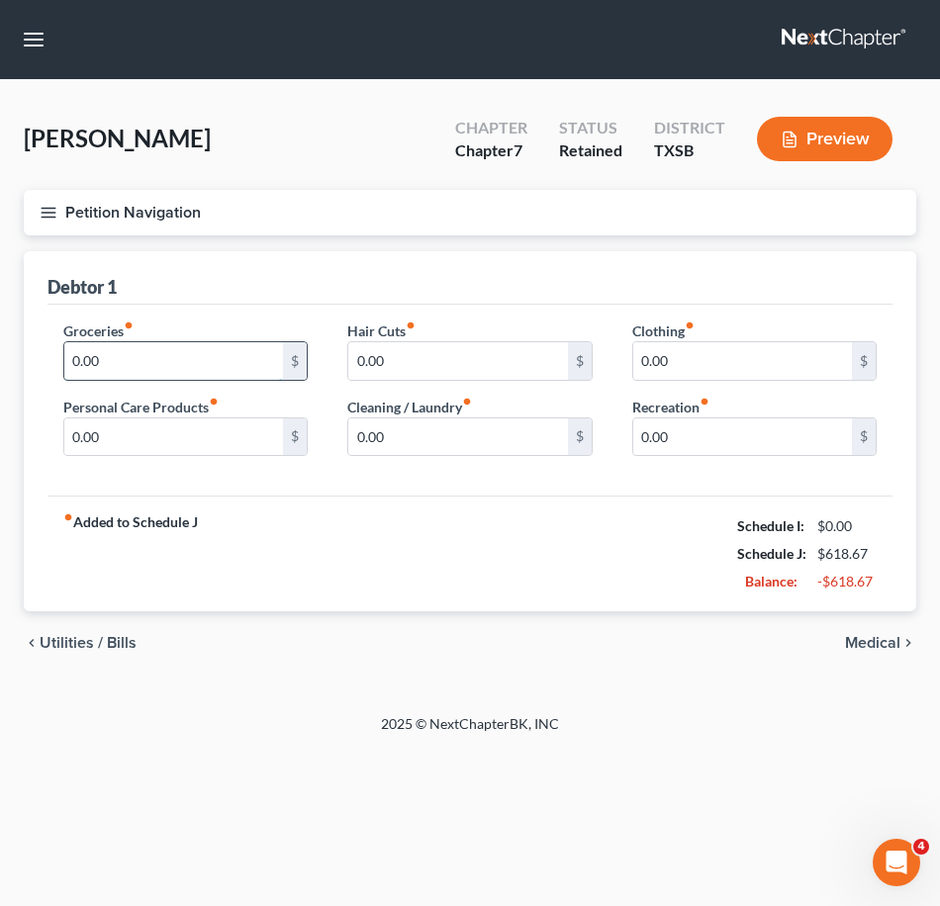
click at [158, 365] on input "0.00" at bounding box center [173, 361] width 219 height 38
type input "400"
click at [141, 446] on input "0.00" at bounding box center [173, 438] width 219 height 38
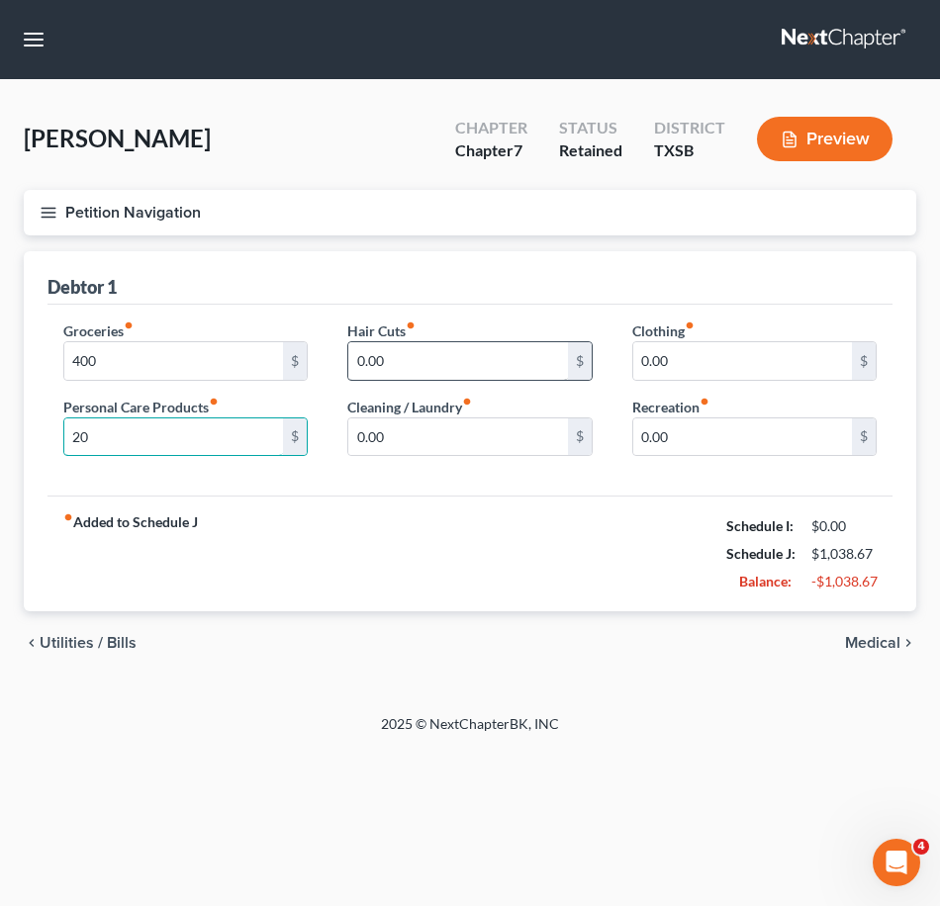
type input "20"
click at [465, 354] on input "0.00" at bounding box center [457, 361] width 219 height 38
type input "25"
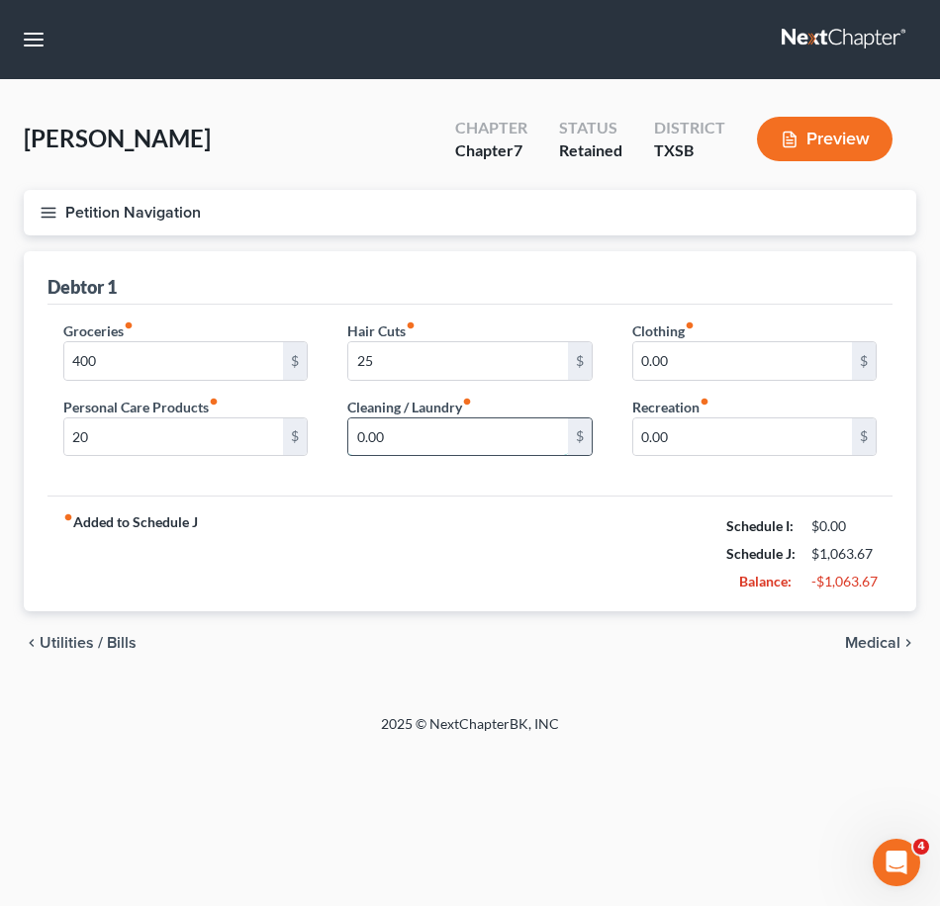
click at [465, 434] on input "0.00" at bounding box center [457, 438] width 219 height 38
type input "15"
click at [720, 366] on input "0.00" at bounding box center [742, 361] width 219 height 38
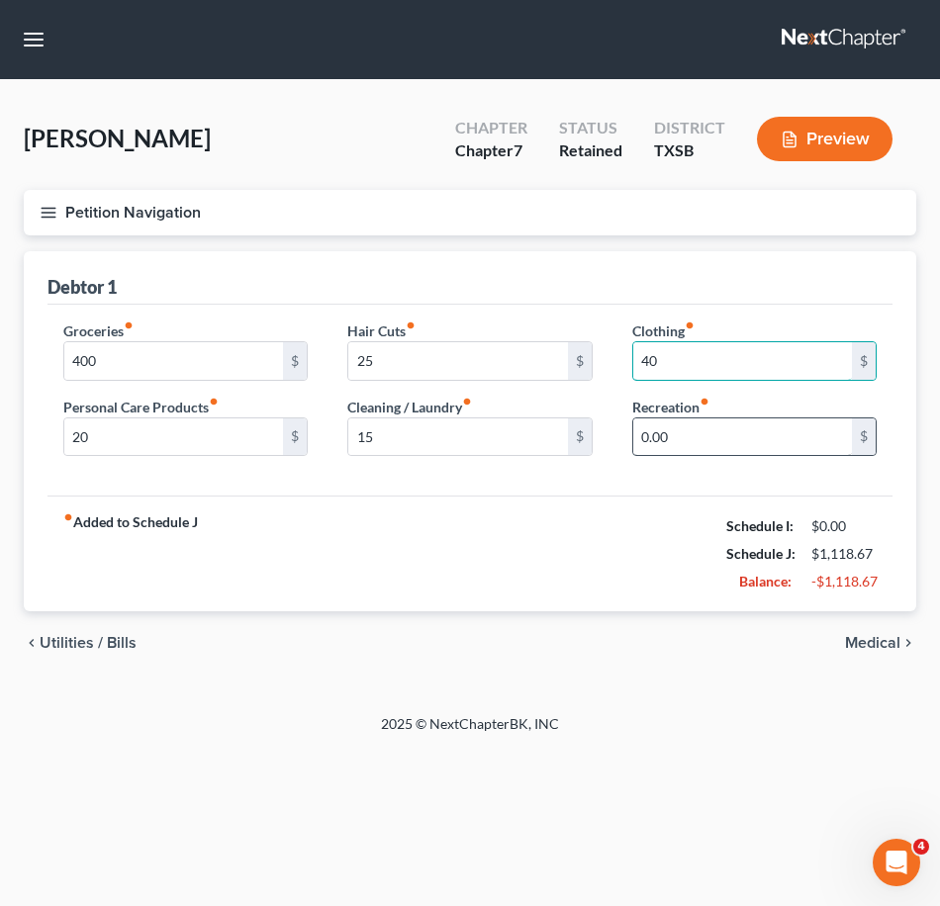
type input "40"
click at [756, 434] on input "0.00" at bounding box center [742, 438] width 219 height 38
type input "38"
click at [66, 211] on button "Petition Navigation" at bounding box center [470, 213] width 892 height 46
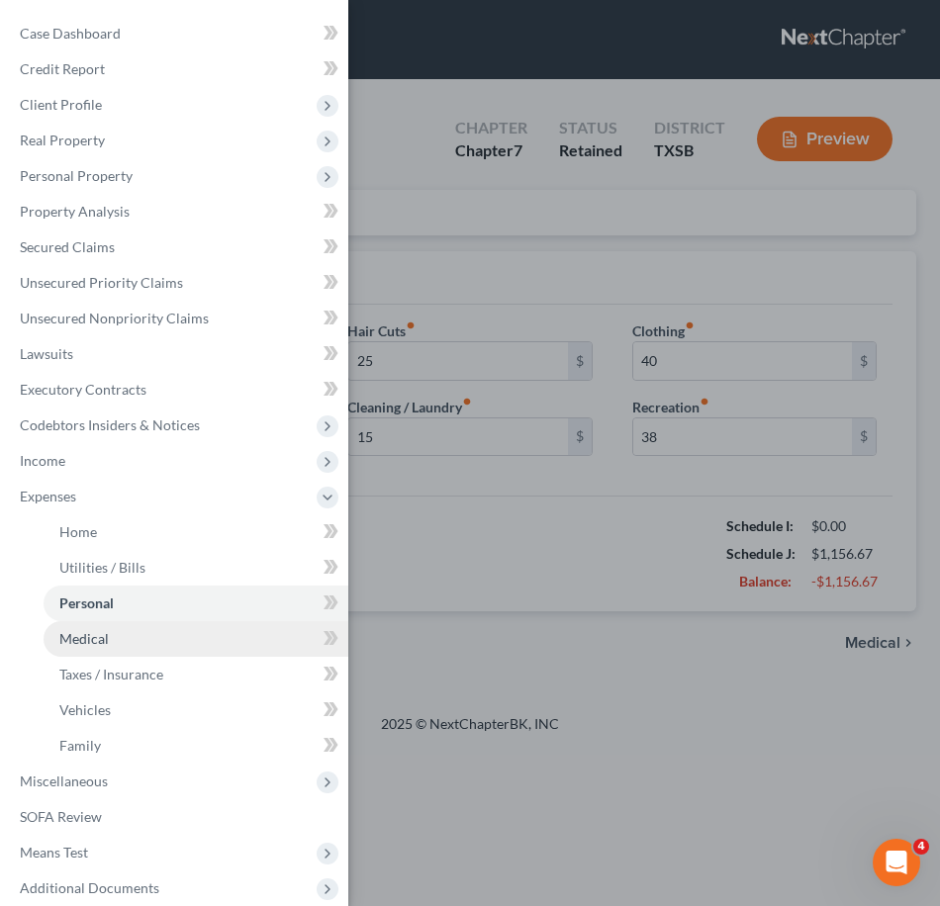
click at [110, 642] on link "Medical" at bounding box center [196, 639] width 305 height 36
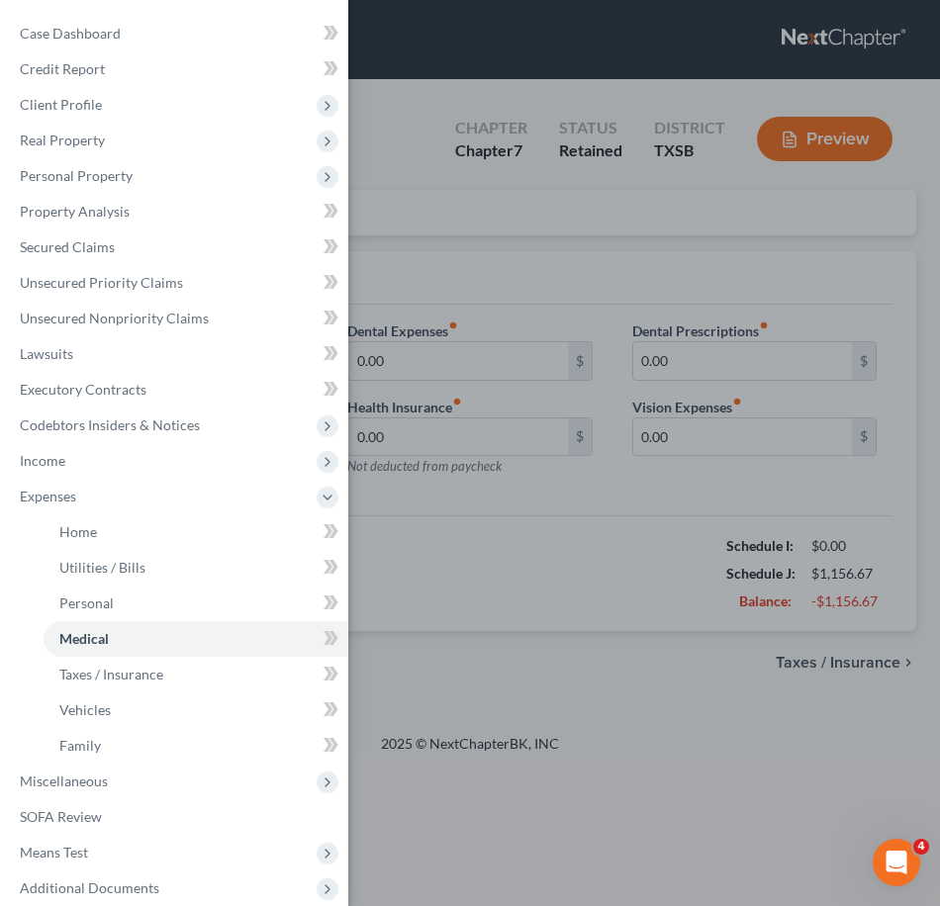
click at [524, 563] on div "Case Dashboard Payments Invoices Payments Payments Credit Report Client Profile" at bounding box center [470, 453] width 940 height 906
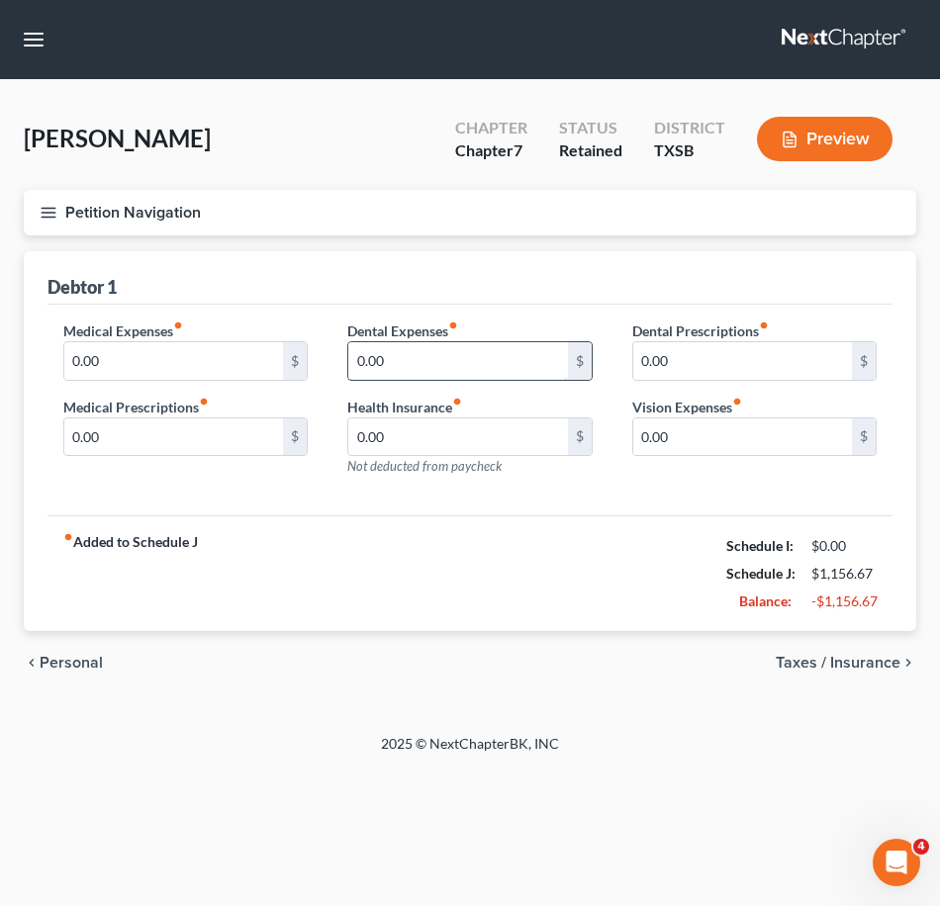
click at [453, 371] on input "0.00" at bounding box center [457, 361] width 219 height 38
type input "120"
click at [53, 215] on icon "button" at bounding box center [49, 213] width 18 height 18
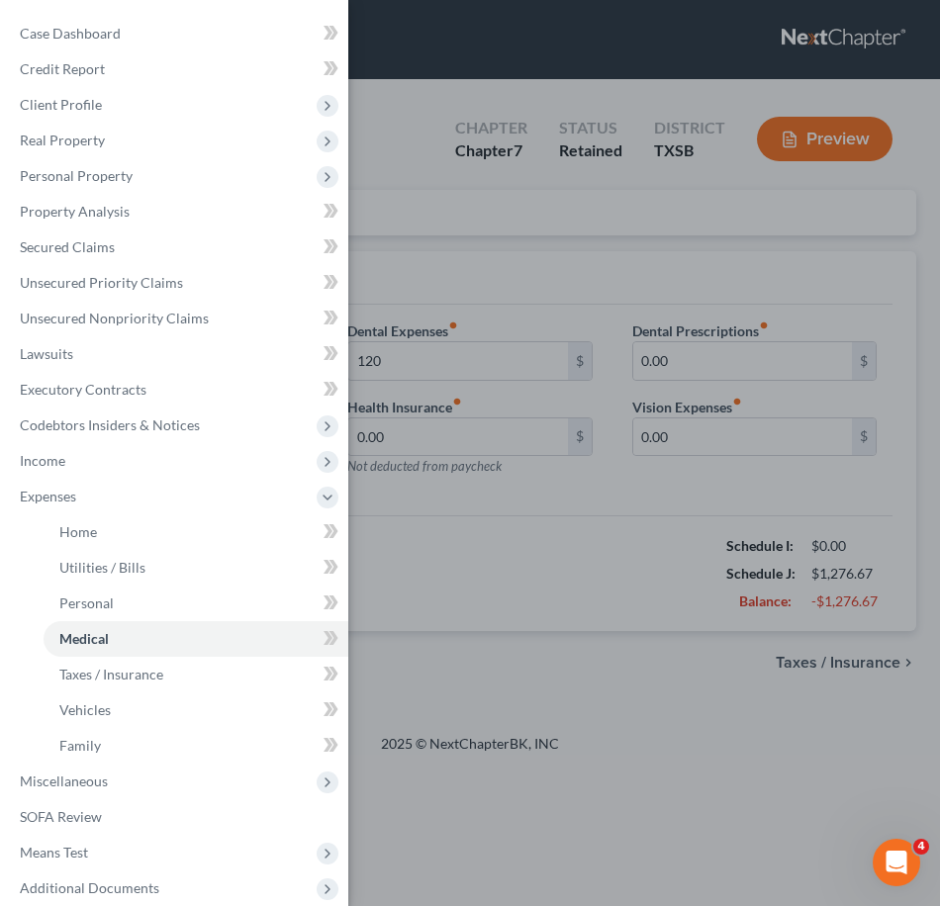
click at [543, 579] on div "Case Dashboard Payments Invoices Payments Payments Credit Report Client Profile" at bounding box center [470, 453] width 940 height 906
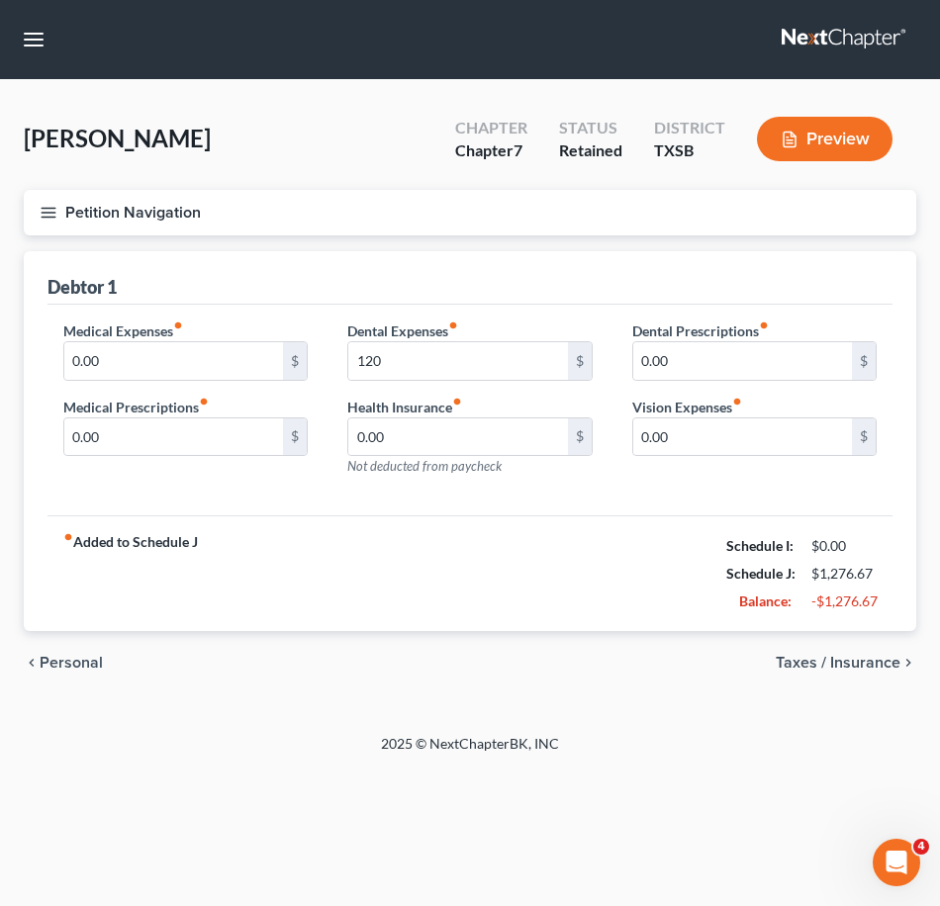
click at [818, 668] on span "Taxes / Insurance" at bounding box center [838, 663] width 125 height 16
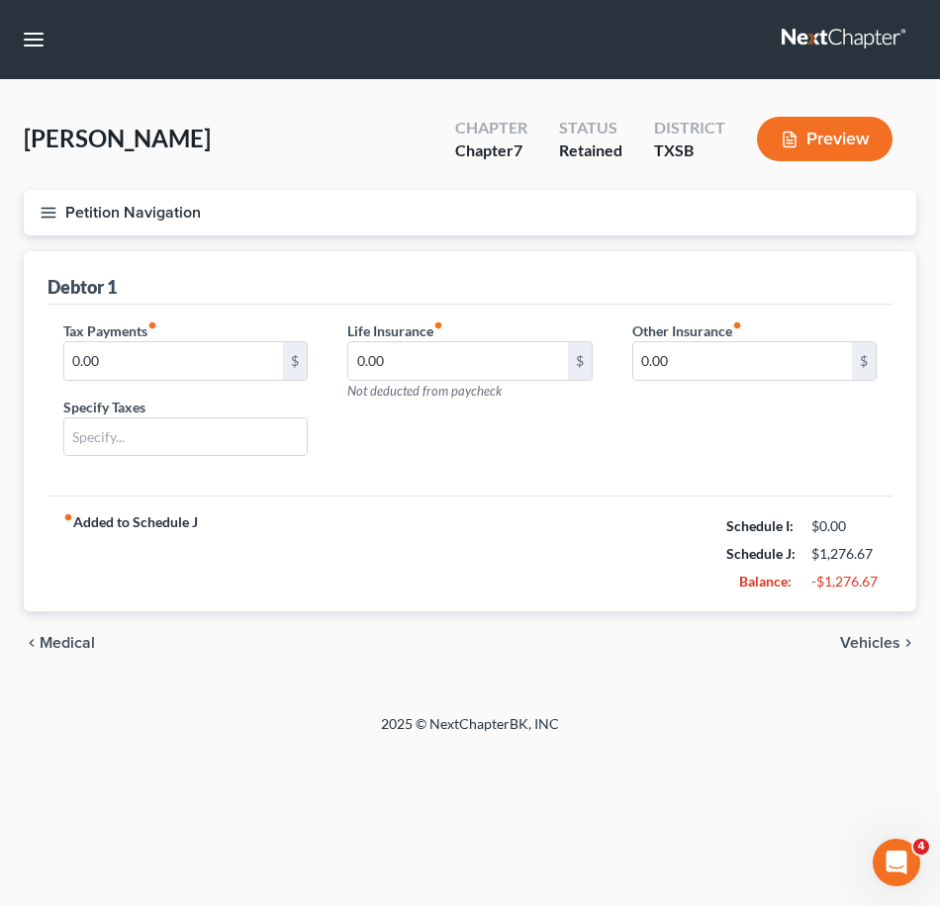
click at [44, 216] on icon "button" at bounding box center [49, 213] width 18 height 18
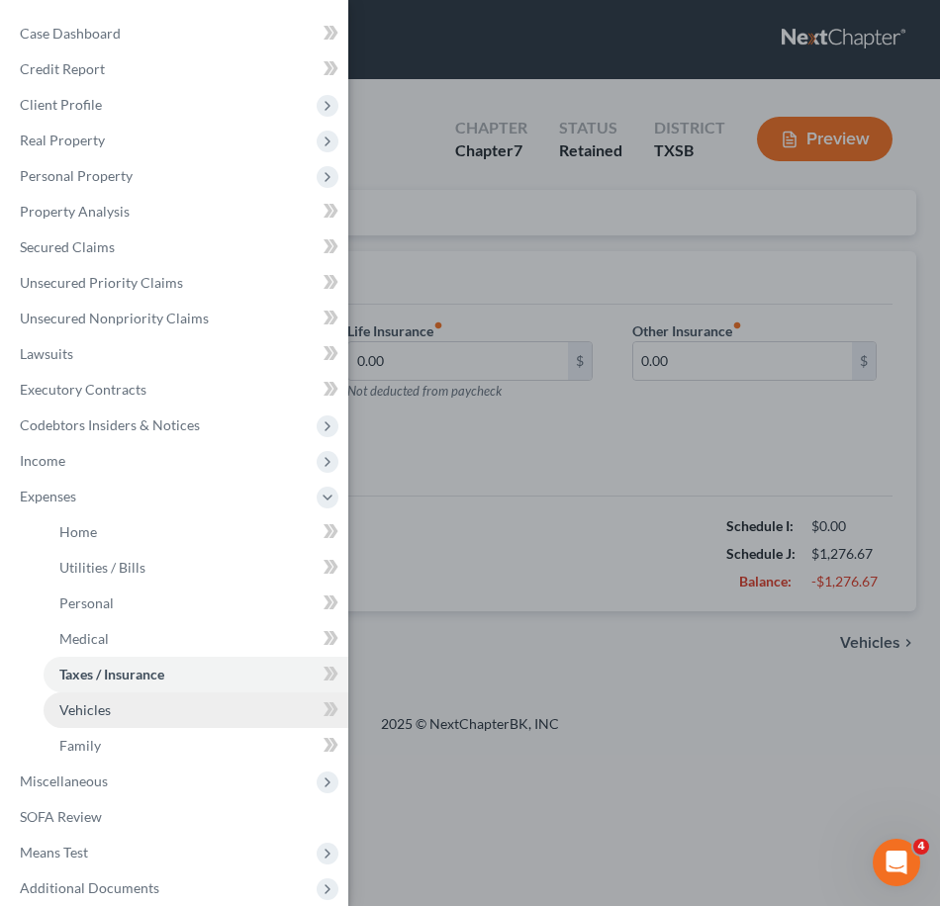
click at [90, 700] on link "Vehicles" at bounding box center [196, 711] width 305 height 36
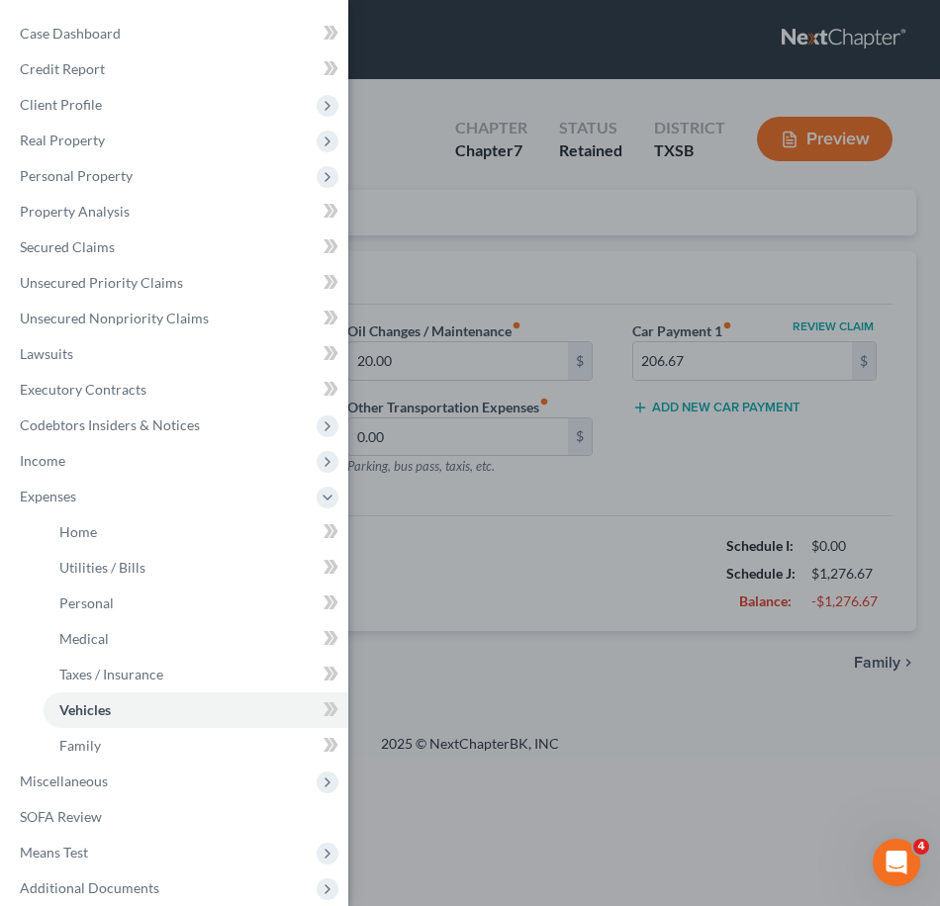
click at [666, 471] on div "Case Dashboard Payments Invoices Payments Payments Credit Report Client Profile" at bounding box center [470, 453] width 940 height 906
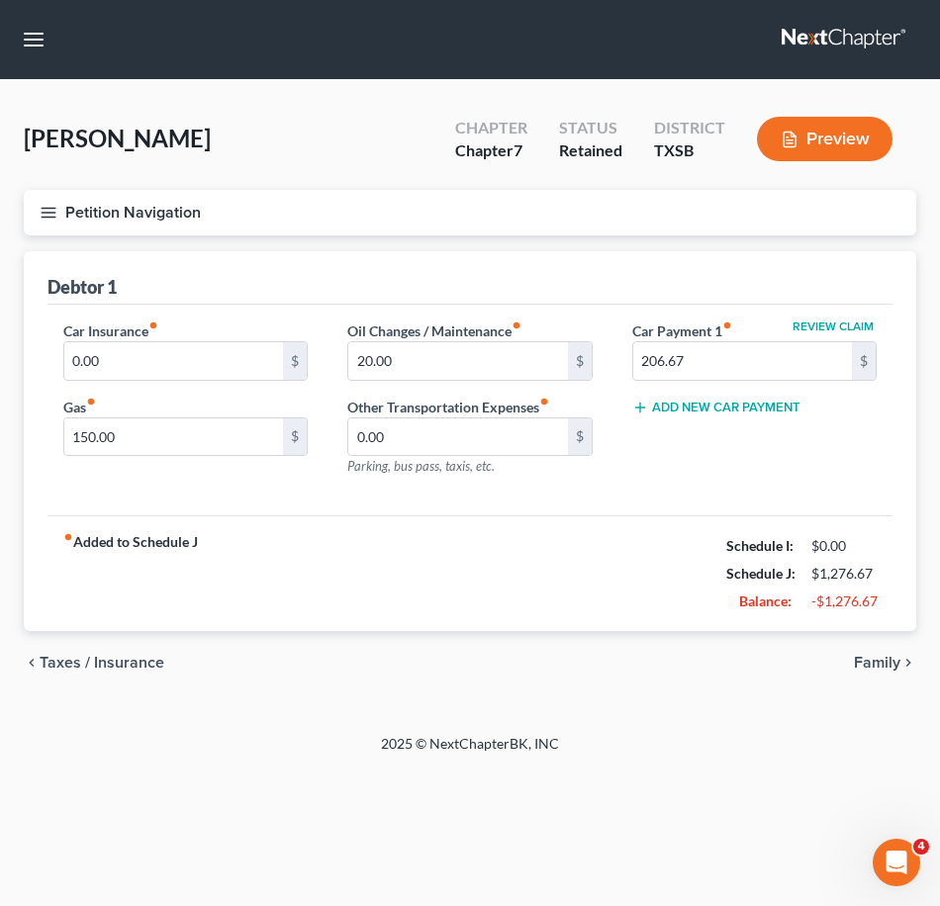
click at [54, 214] on icon "button" at bounding box center [49, 213] width 18 height 18
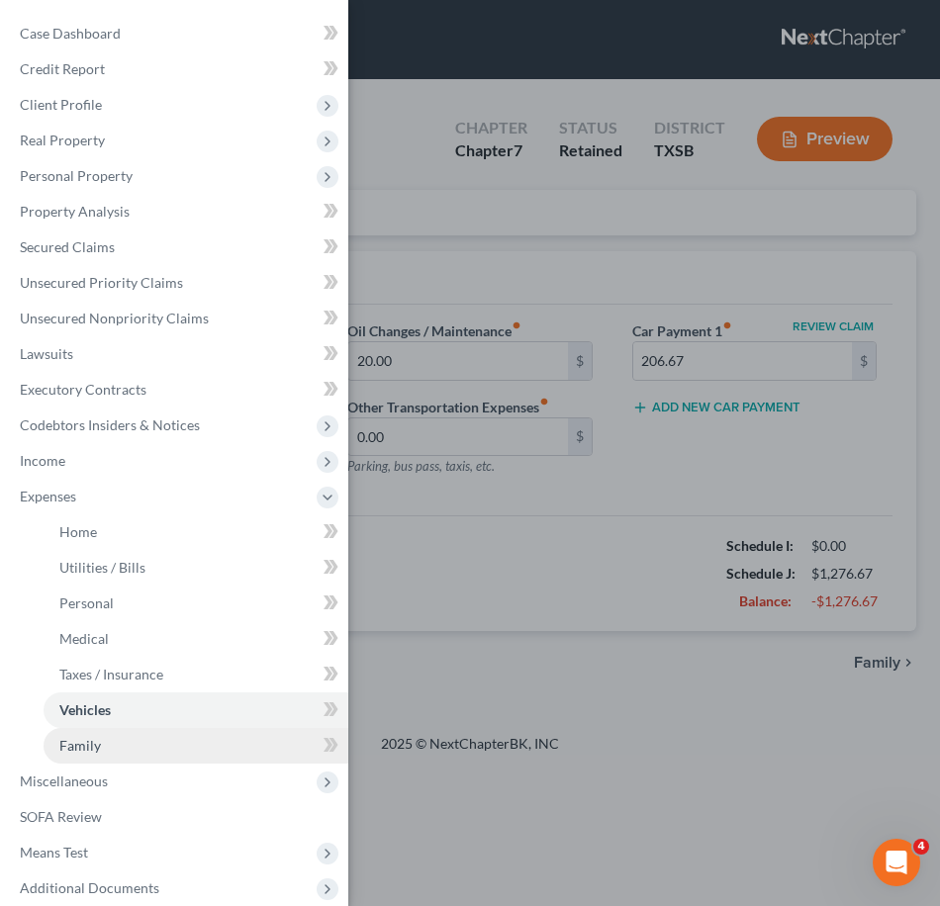
click at [141, 757] on link "Family" at bounding box center [196, 746] width 305 height 36
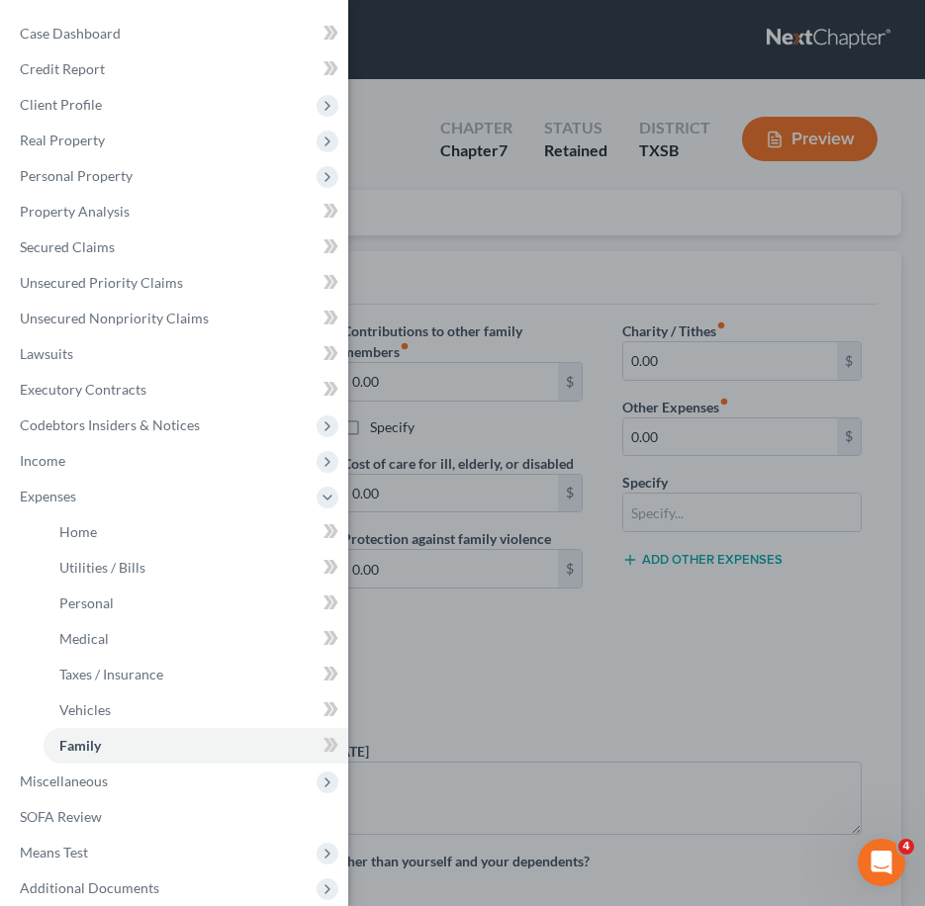
click at [551, 718] on div "Case Dashboard Payments Invoices Payments Payments Credit Report Client Profile" at bounding box center [462, 453] width 925 height 906
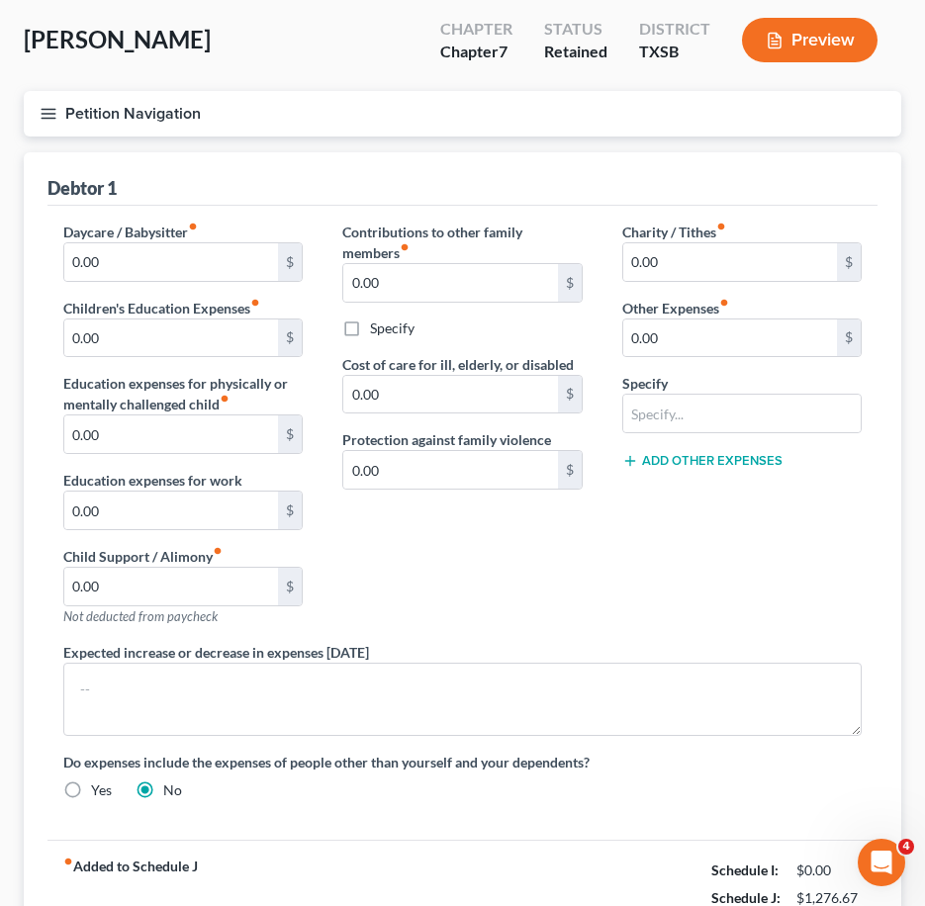
scroll to position [198, 0]
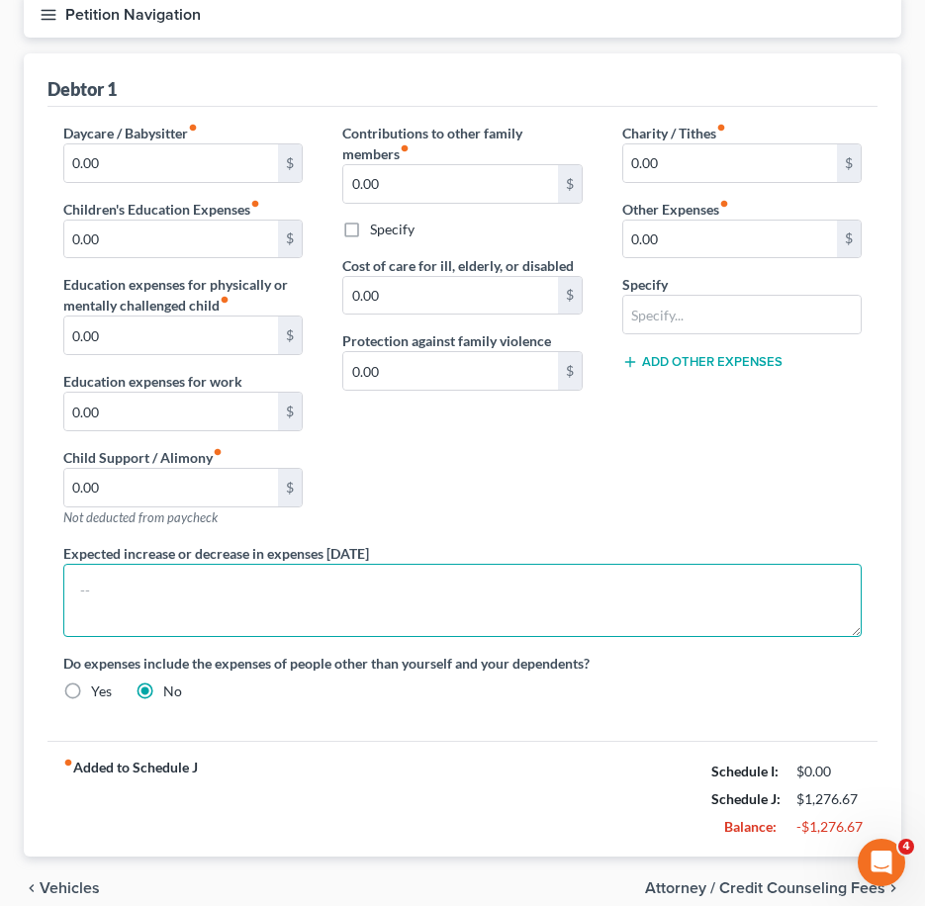
click at [489, 586] on textarea at bounding box center [462, 600] width 798 height 73
click at [311, 595] on textarea at bounding box center [462, 600] width 798 height 73
type textarea "H"
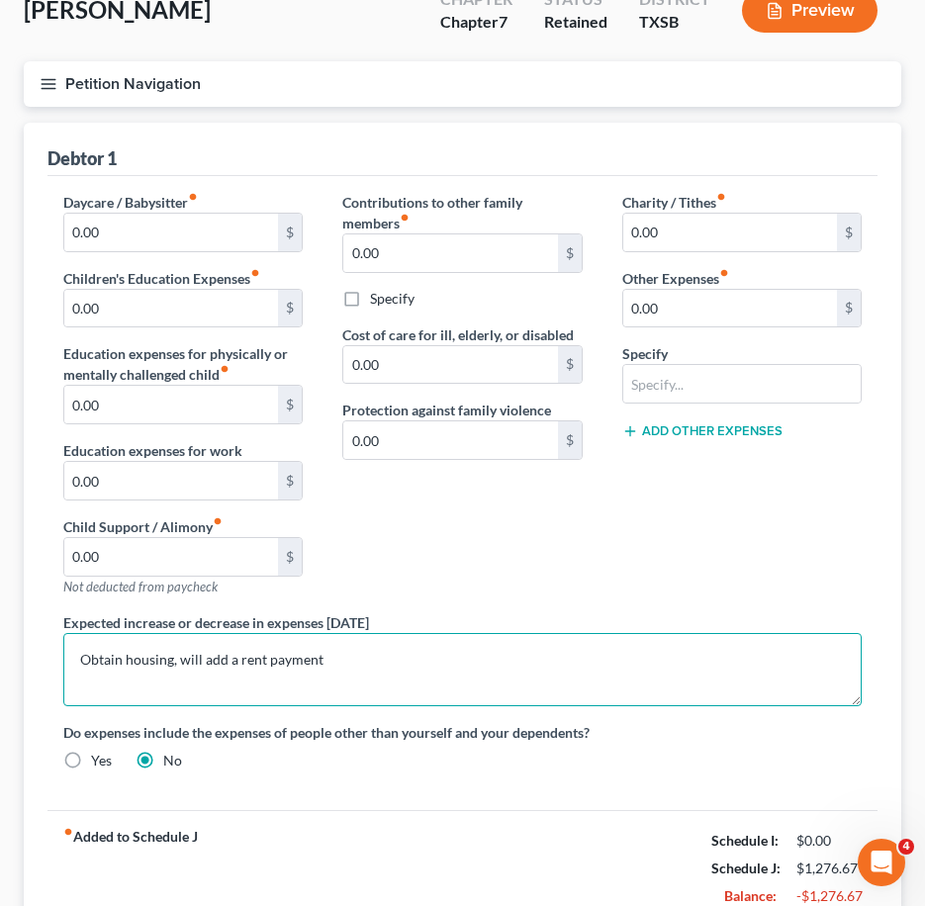
scroll to position [287, 0]
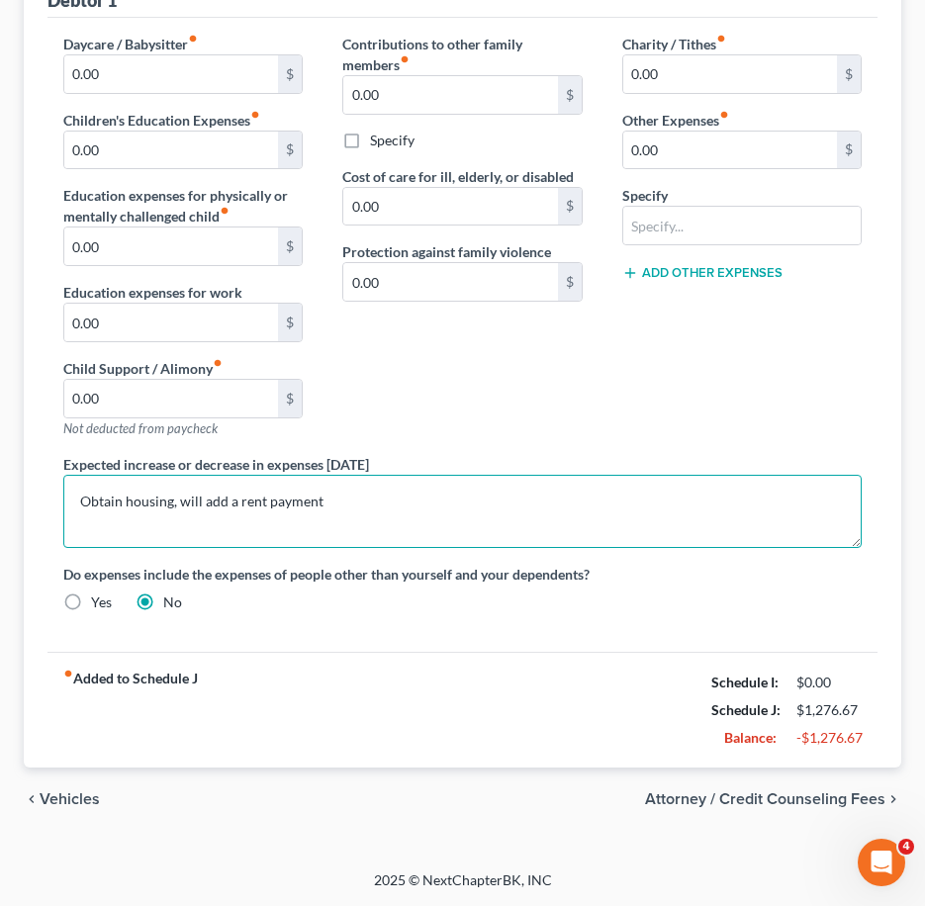
type textarea "Obtain housing, will add a rent payment"
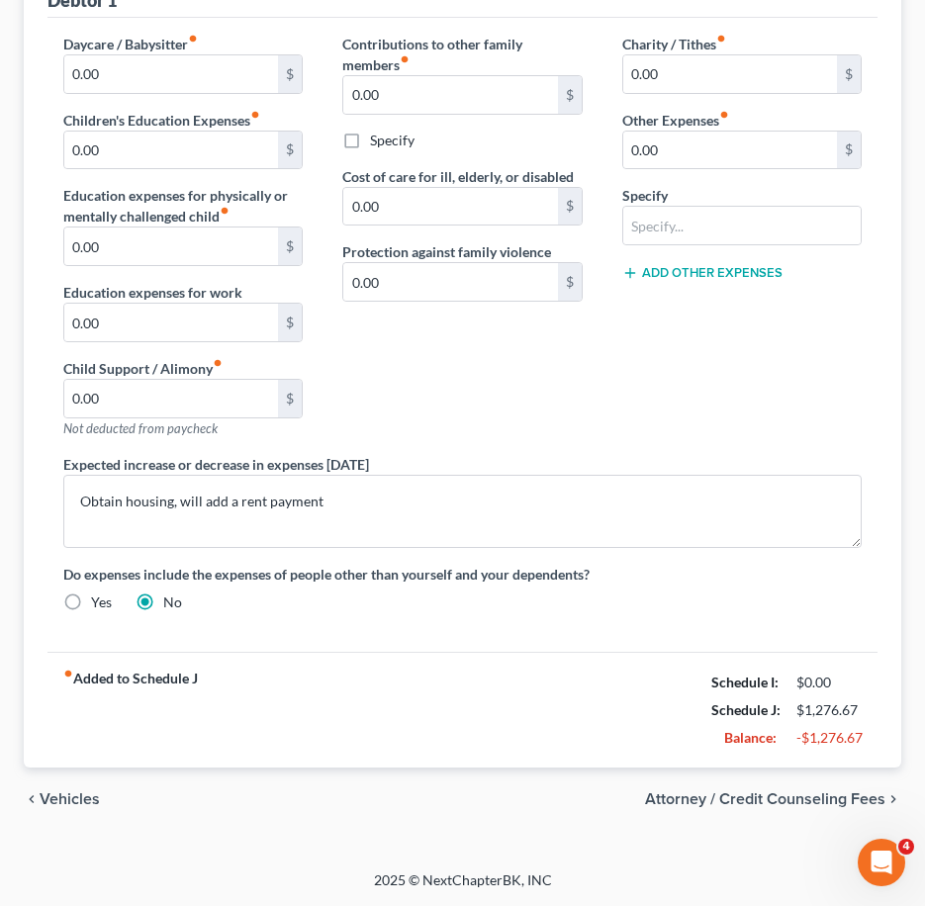
click at [812, 810] on div "chevron_left Vehicles Attorney / Credit Counseling Fees chevron_right" at bounding box center [463, 799] width 878 height 63
click at [803, 799] on span "Attorney / Credit Counseling Fees" at bounding box center [765, 800] width 240 height 16
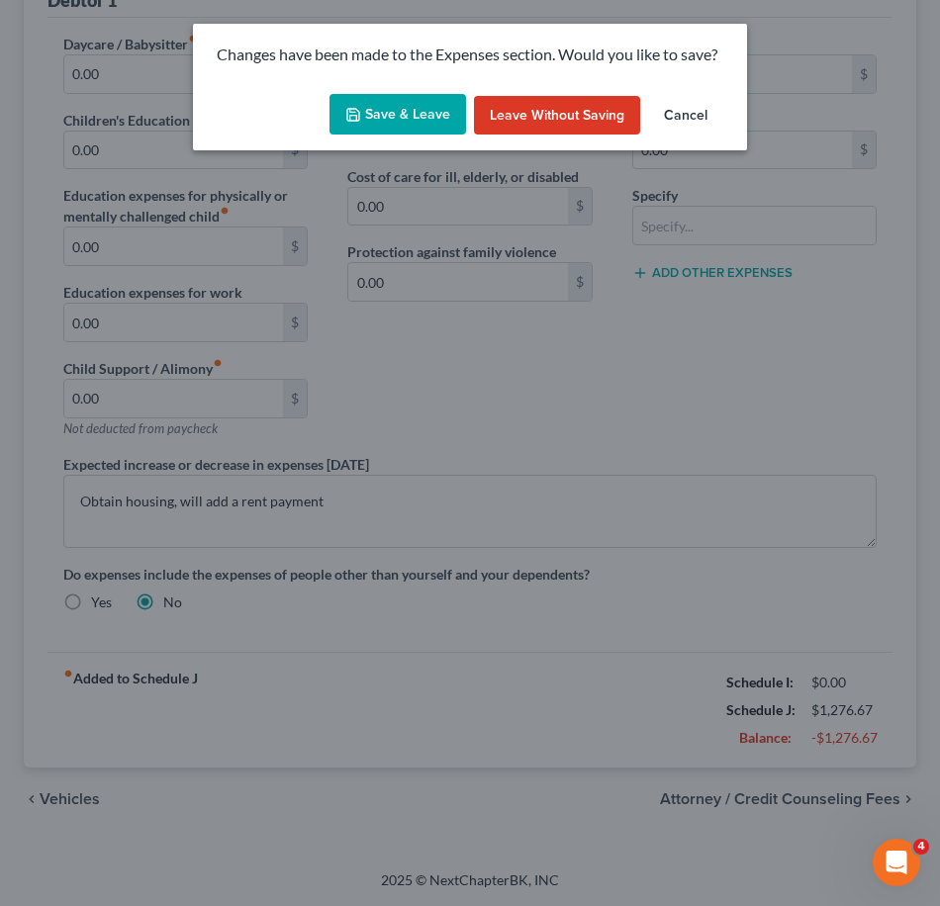
click at [406, 120] on button "Save & Leave" at bounding box center [397, 115] width 137 height 42
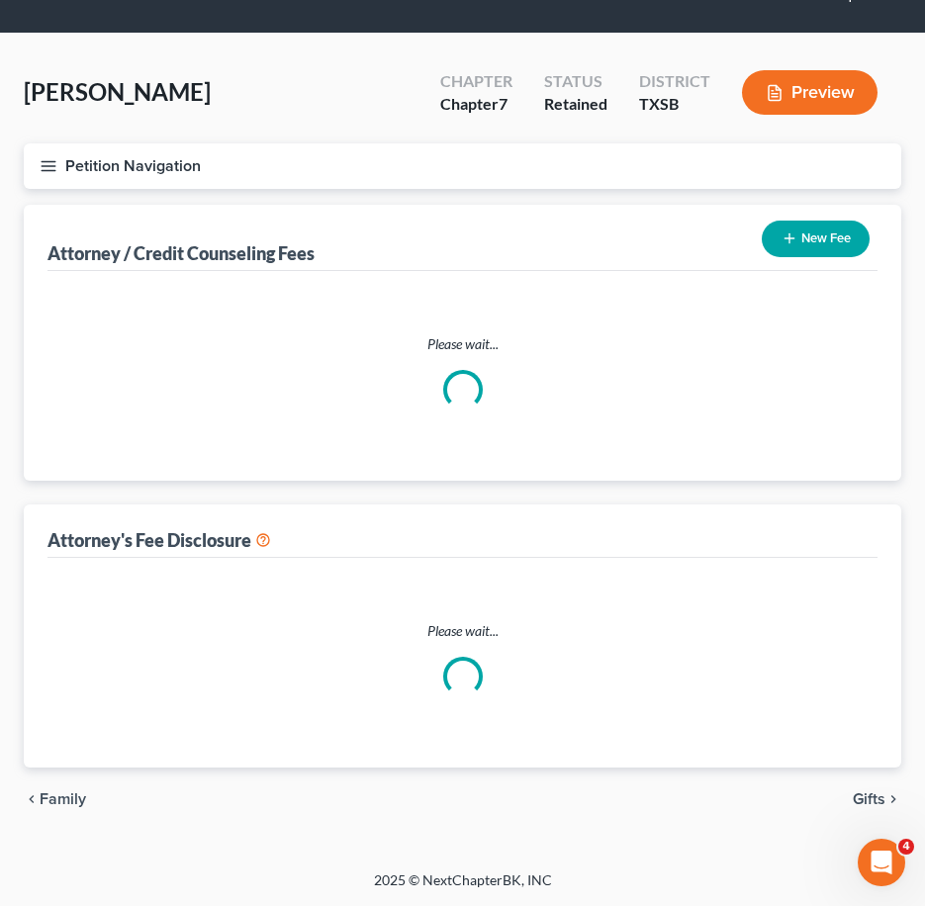
select select "0"
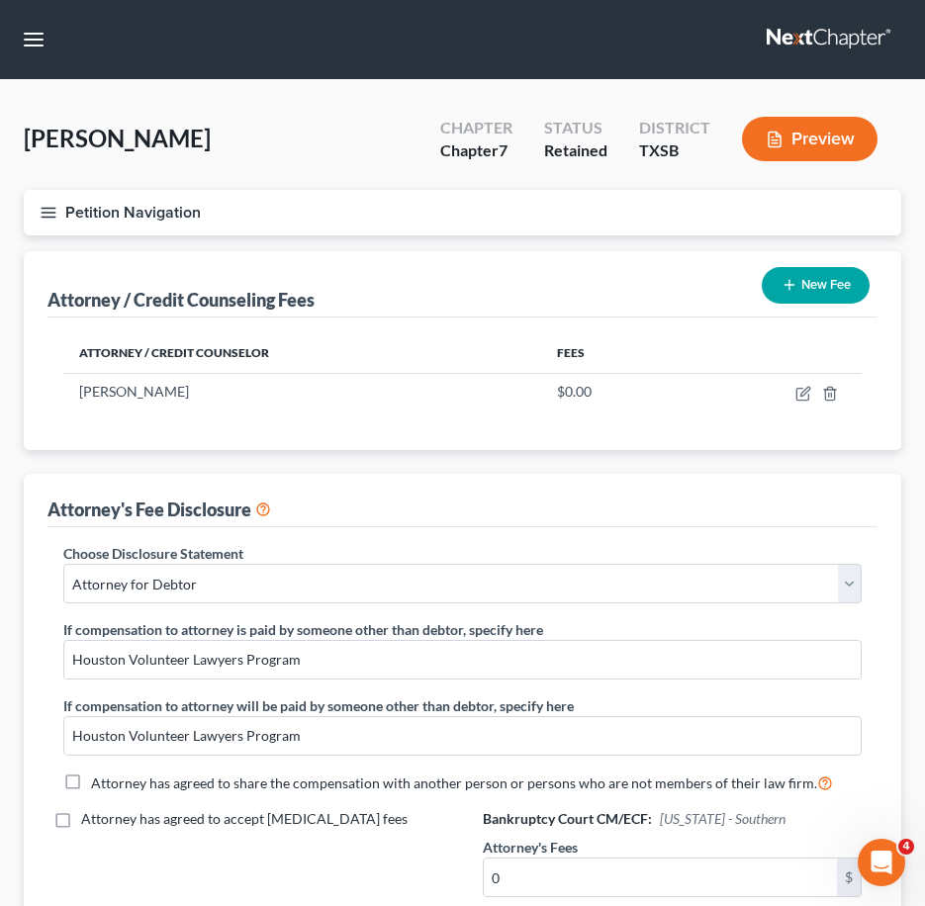
click at [77, 212] on button "Petition Navigation" at bounding box center [463, 213] width 878 height 46
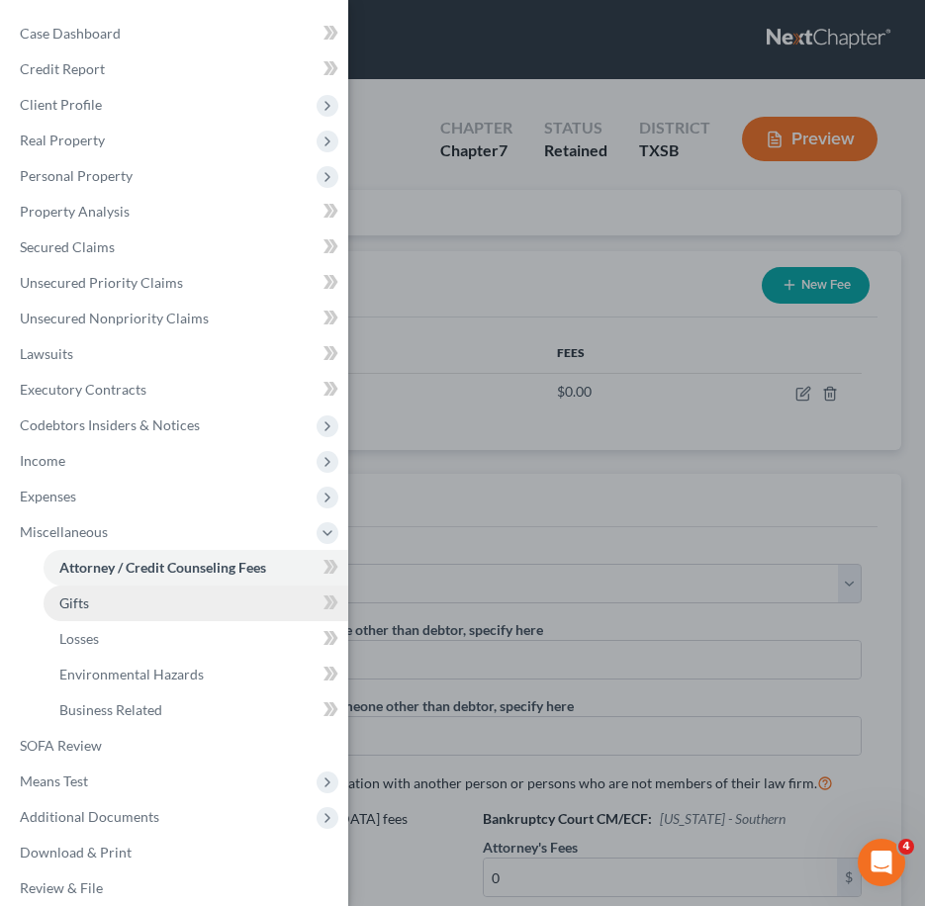
click at [144, 614] on link "Gifts" at bounding box center [196, 604] width 305 height 36
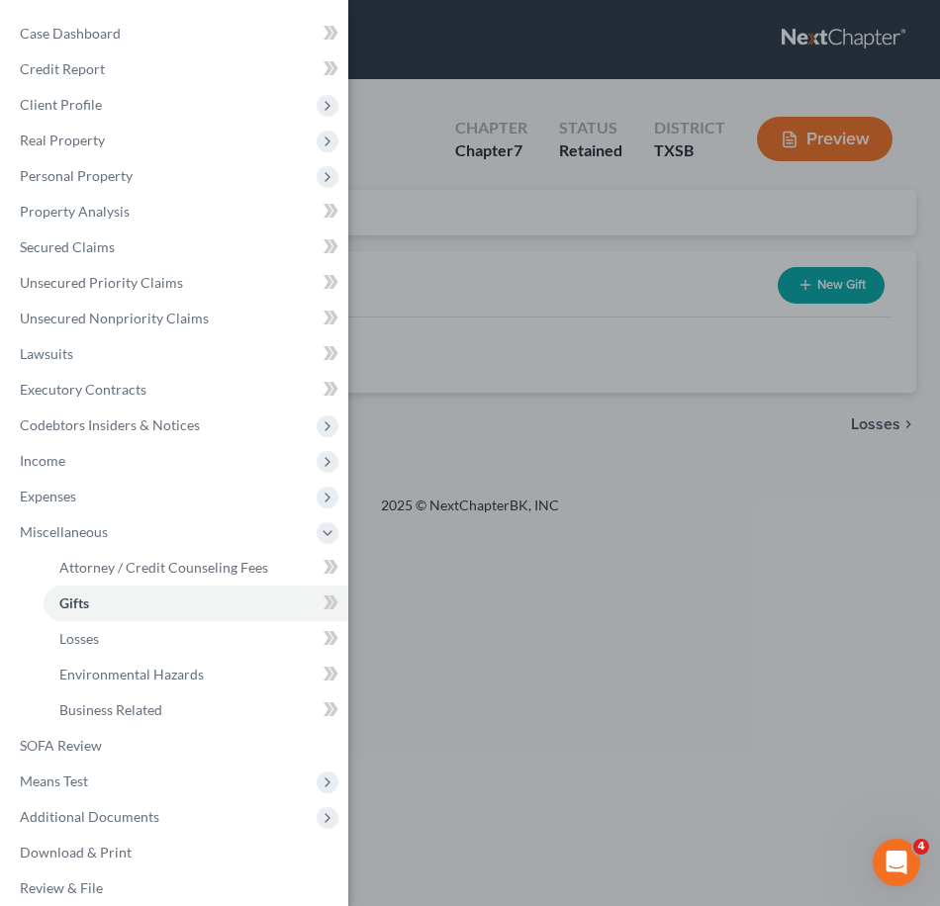
click at [481, 321] on div "Case Dashboard Payments Invoices Payments Payments Credit Report Client Profile" at bounding box center [470, 453] width 940 height 906
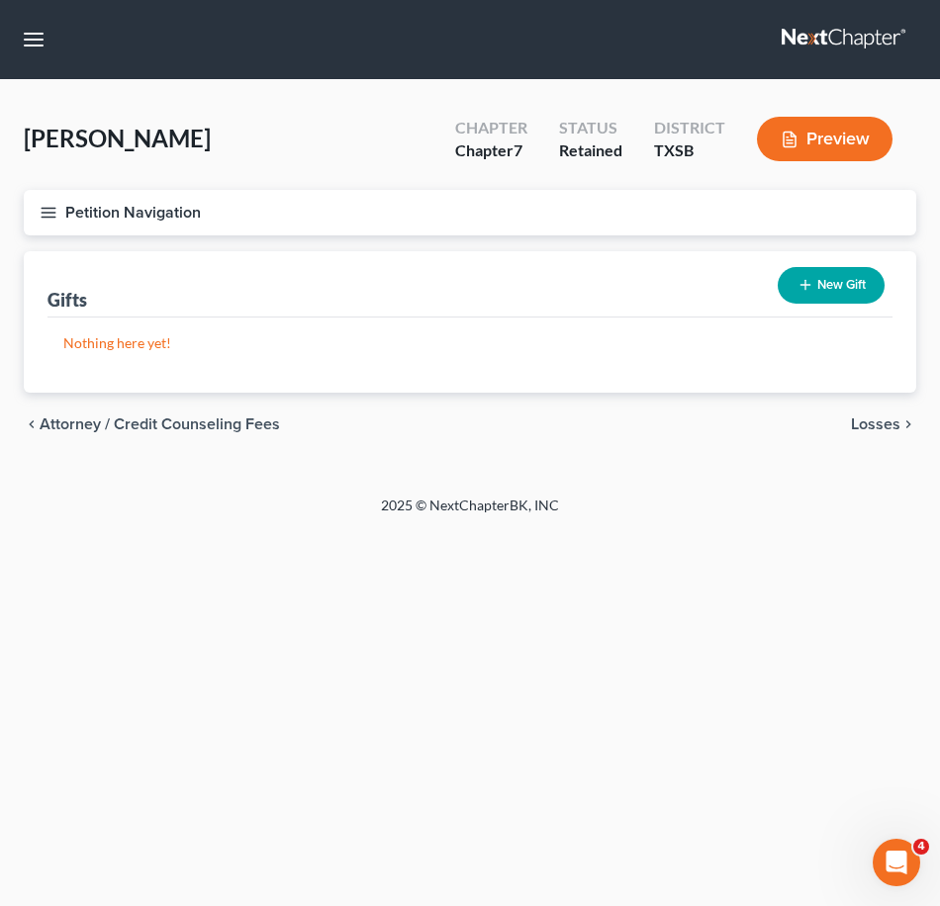
click at [51, 205] on icon "button" at bounding box center [49, 213] width 18 height 18
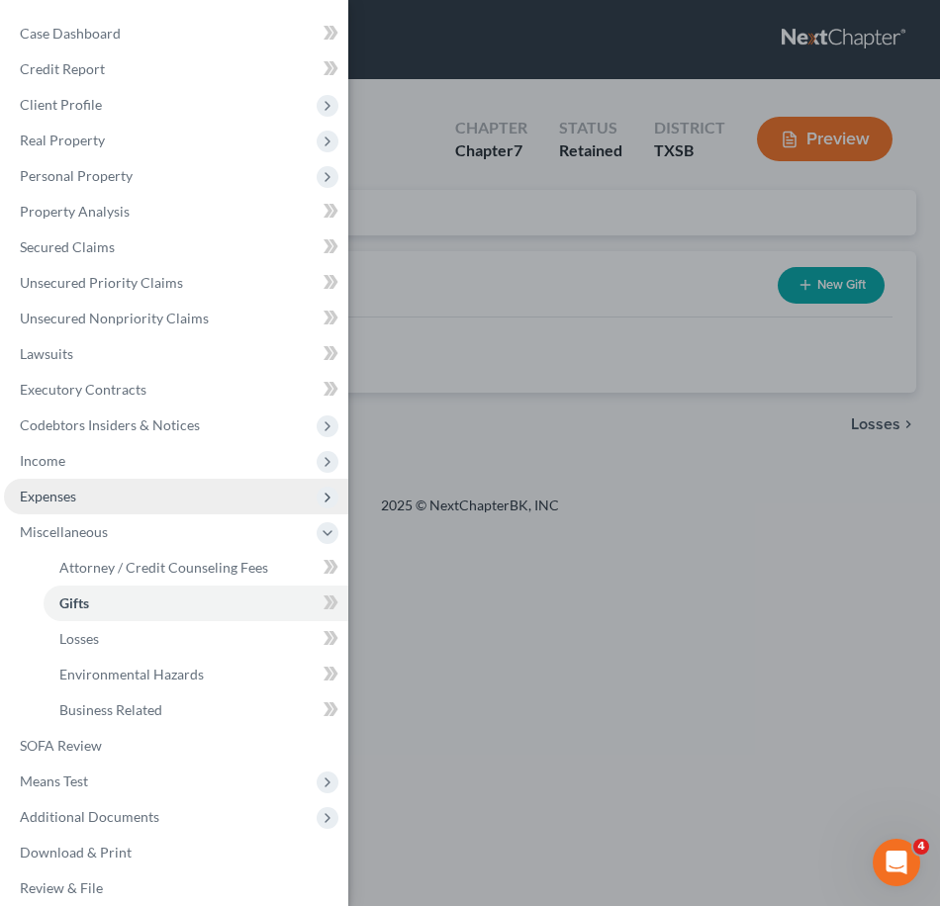
click at [103, 499] on span "Expenses" at bounding box center [176, 497] width 344 height 36
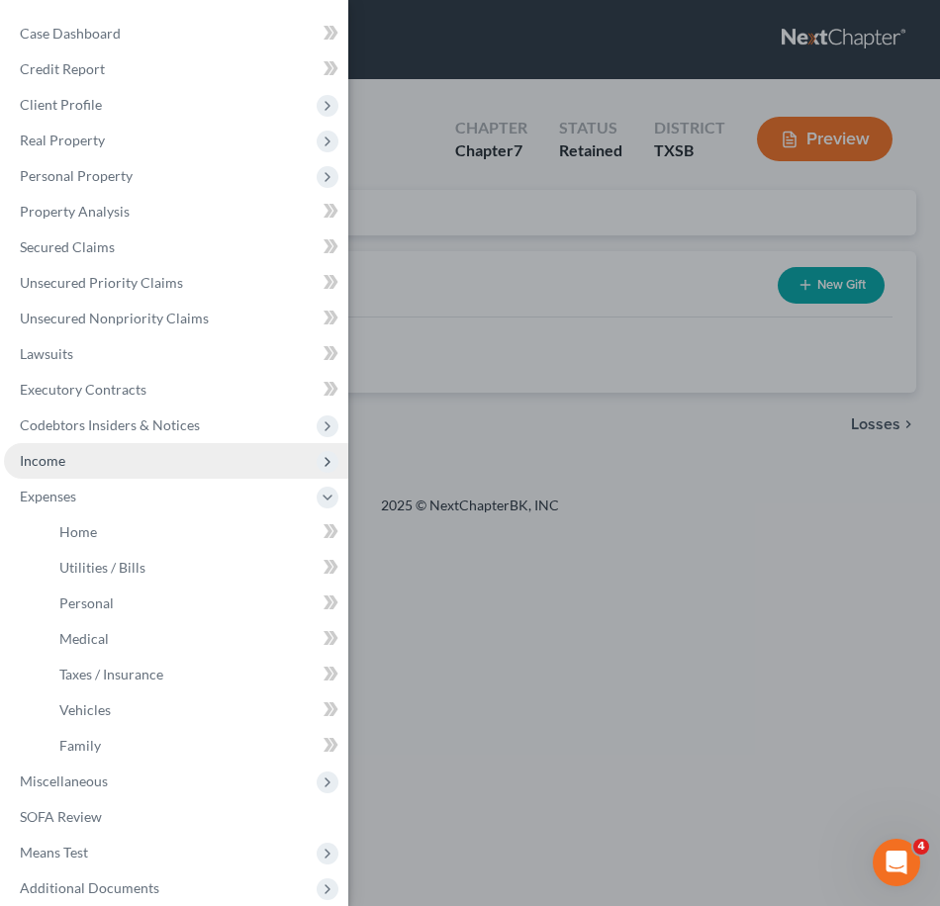
click at [86, 464] on span "Income" at bounding box center [176, 461] width 344 height 36
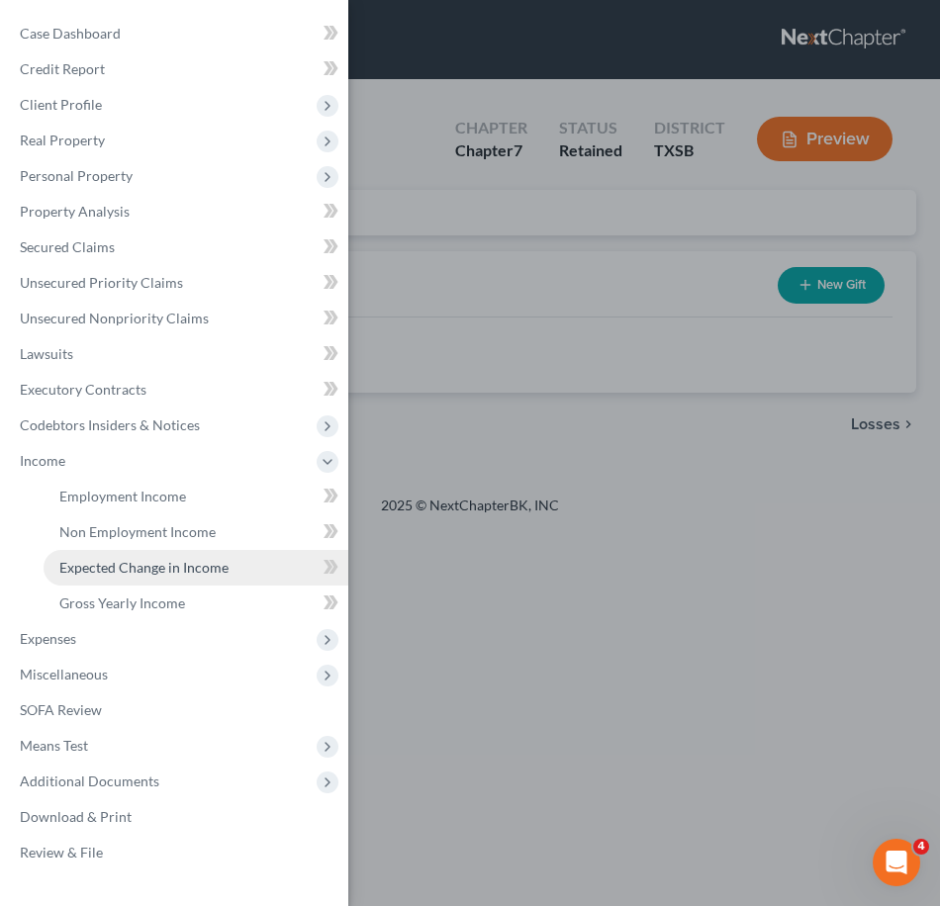
click at [111, 570] on span "Expected Change in Income" at bounding box center [143, 567] width 169 height 17
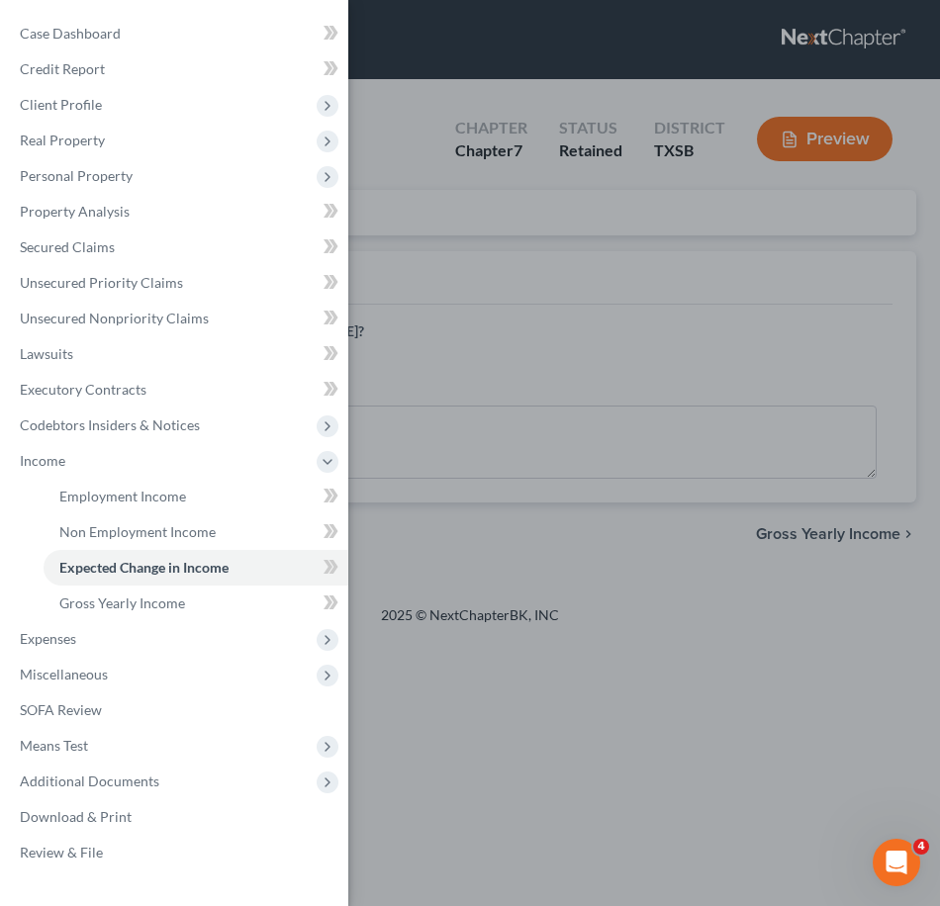
click at [488, 350] on div "Case Dashboard Payments Invoices Payments Payments Credit Report Client Profile" at bounding box center [470, 453] width 940 height 906
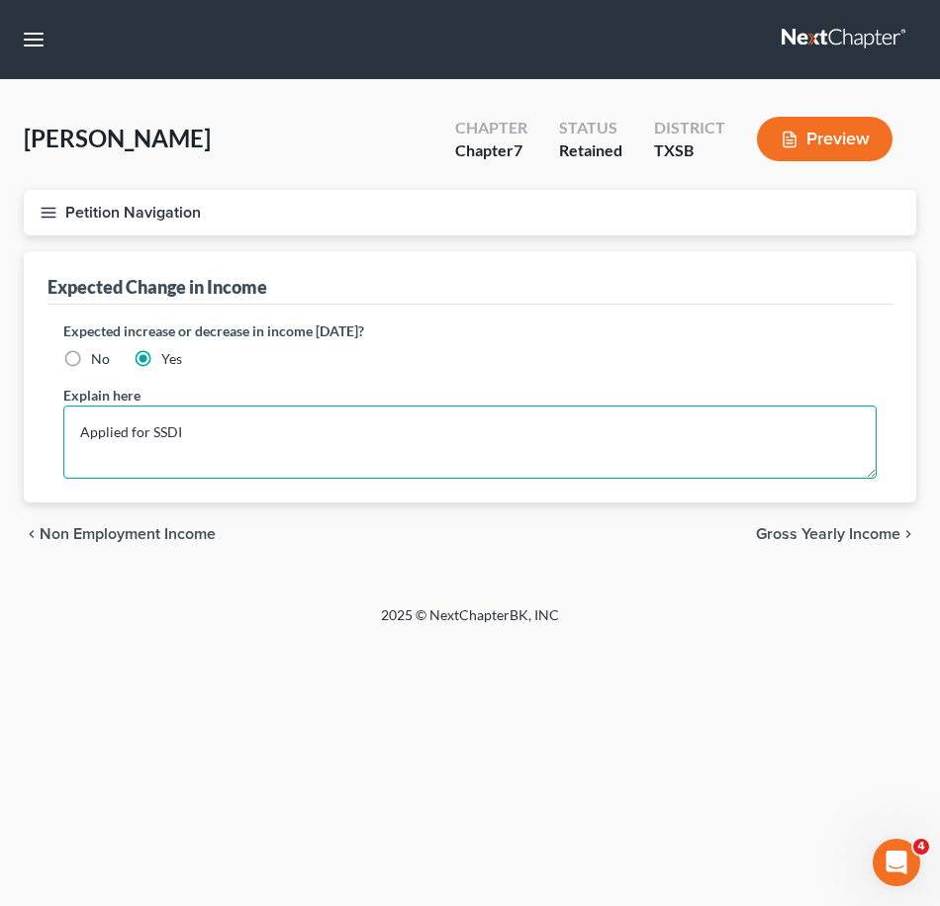
click at [274, 439] on textarea "Applied for SSDI" at bounding box center [469, 442] width 813 height 73
drag, startPoint x: 233, startPoint y: 445, endPoint x: 154, endPoint y: 471, distance: 82.3
click at [154, 471] on textarea "Applied for SSDI" at bounding box center [469, 442] width 813 height 73
type textarea "Applied for Social Security"
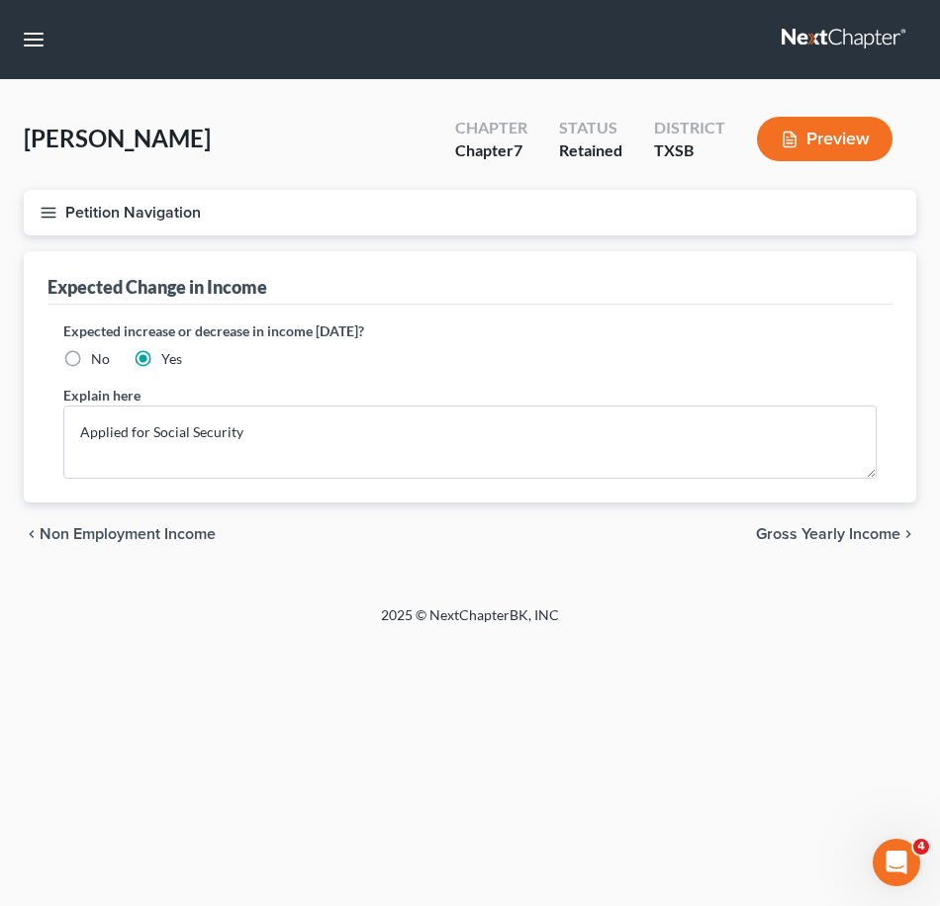
click at [58, 211] on button "Petition Navigation" at bounding box center [470, 213] width 892 height 46
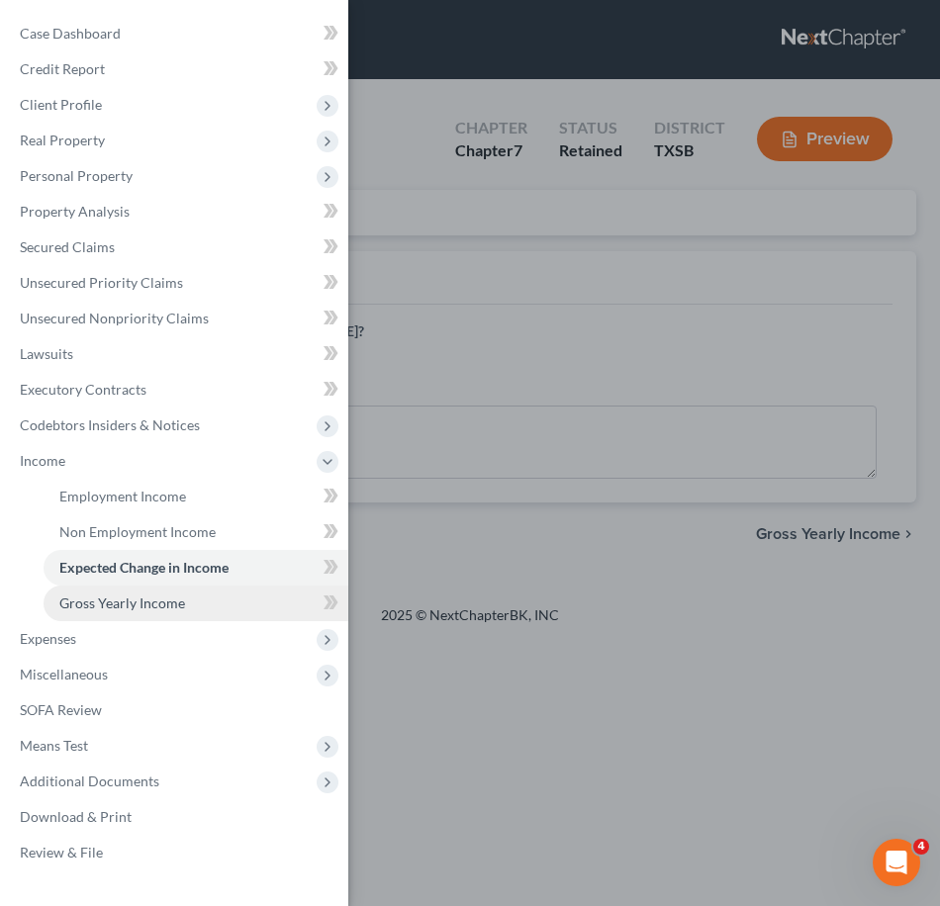
click at [158, 609] on span "Gross Yearly Income" at bounding box center [122, 603] width 126 height 17
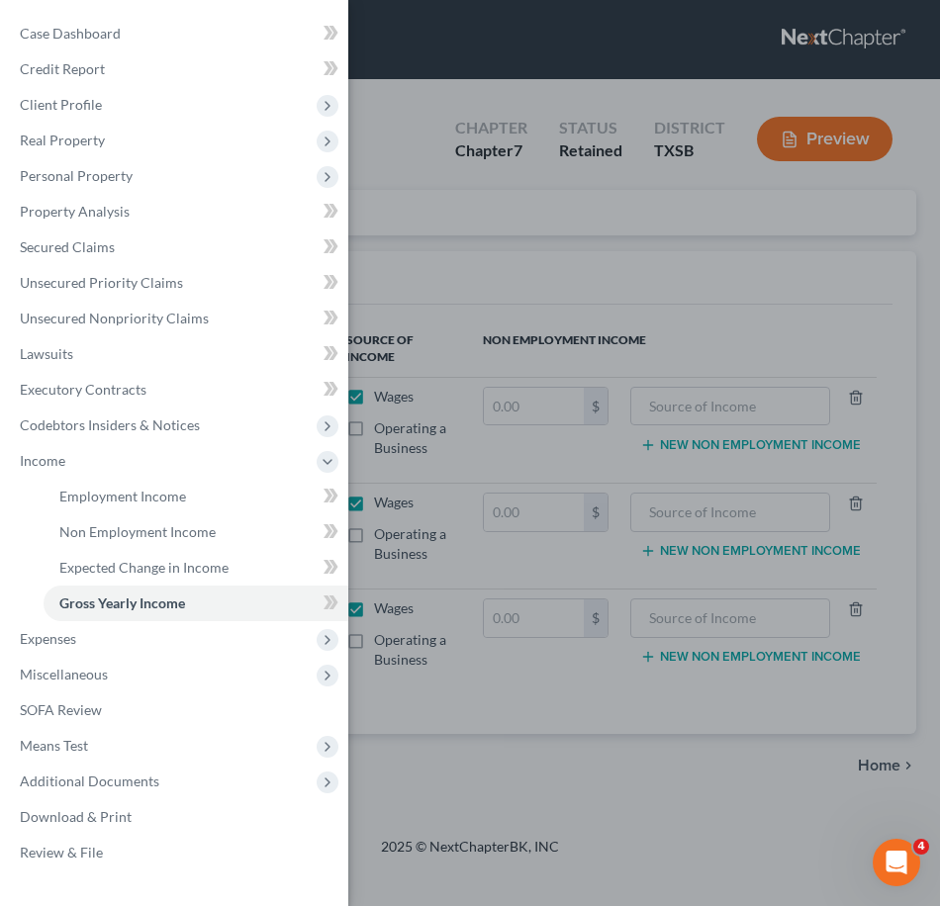
click at [737, 297] on div "Case Dashboard Payments Invoices Payments Payments Credit Report Client Profile" at bounding box center [470, 453] width 940 height 906
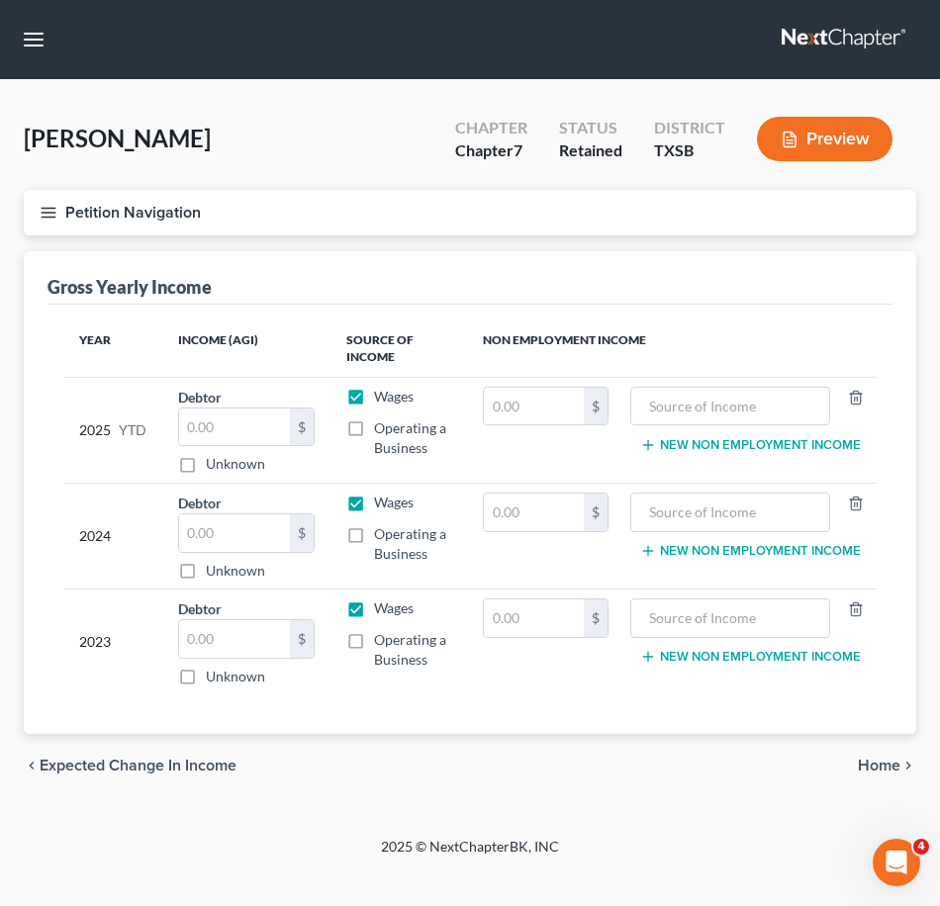
click at [53, 214] on icon "button" at bounding box center [49, 213] width 18 height 18
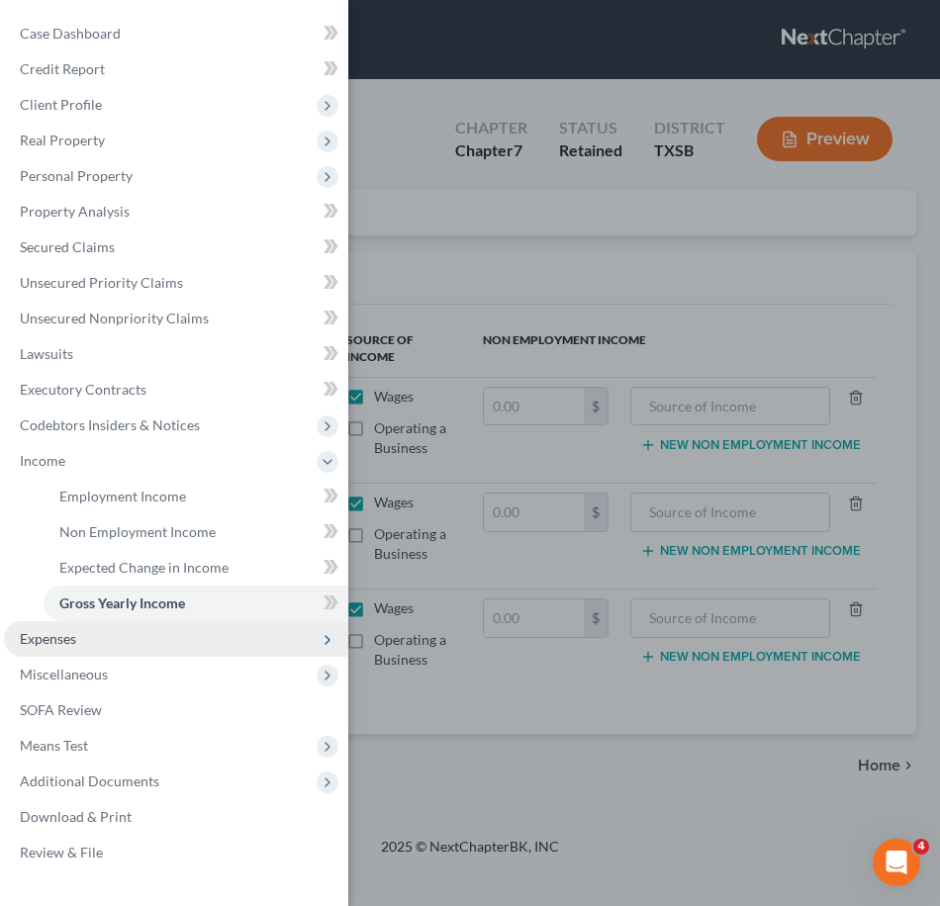
click at [134, 644] on span "Expenses" at bounding box center [176, 639] width 344 height 36
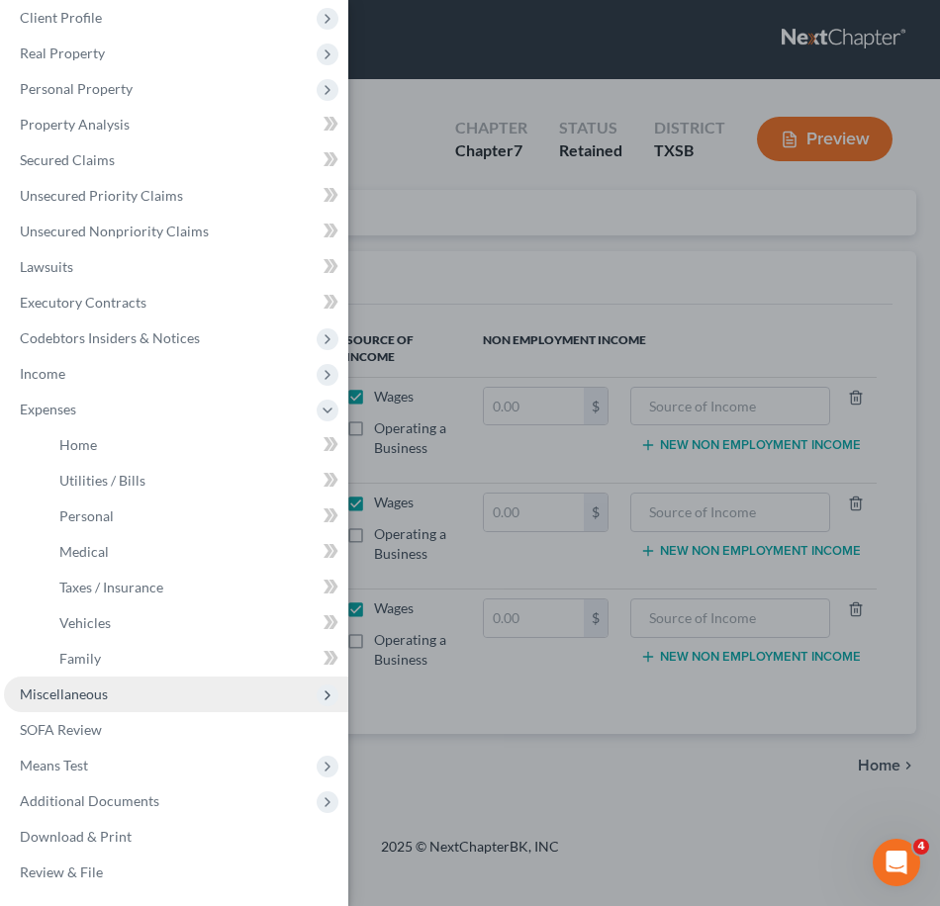
click at [118, 696] on span "Miscellaneous" at bounding box center [176, 695] width 344 height 36
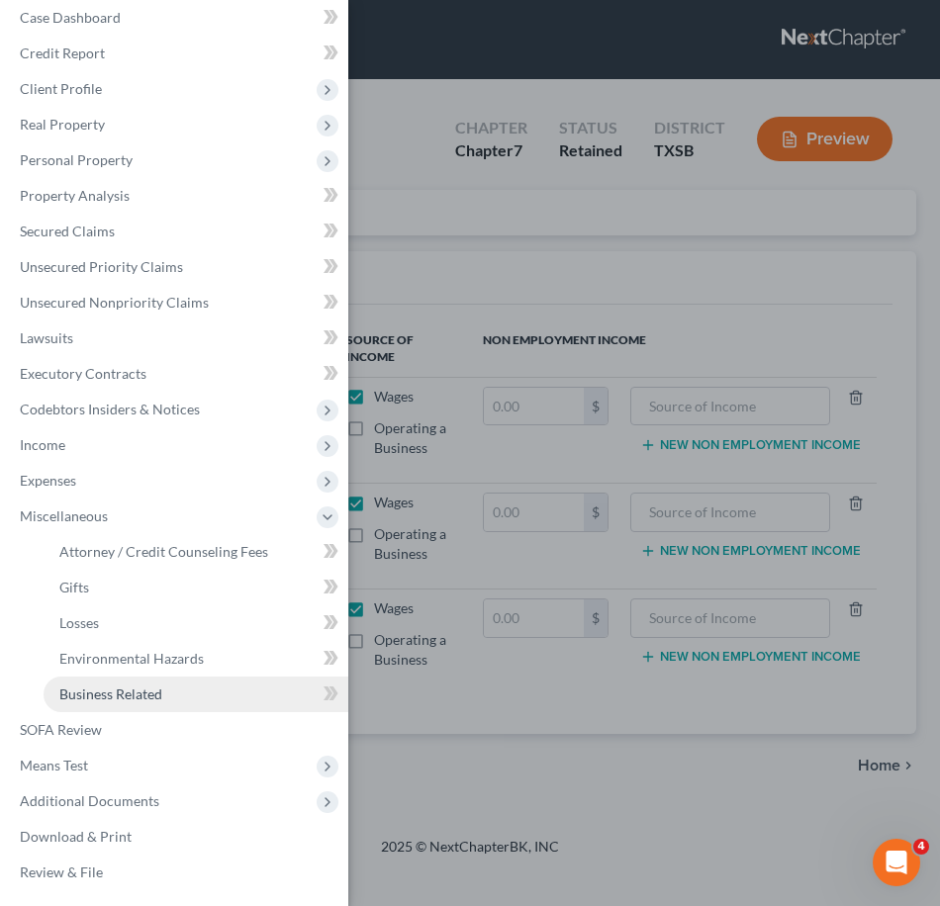
scroll to position [16, 0]
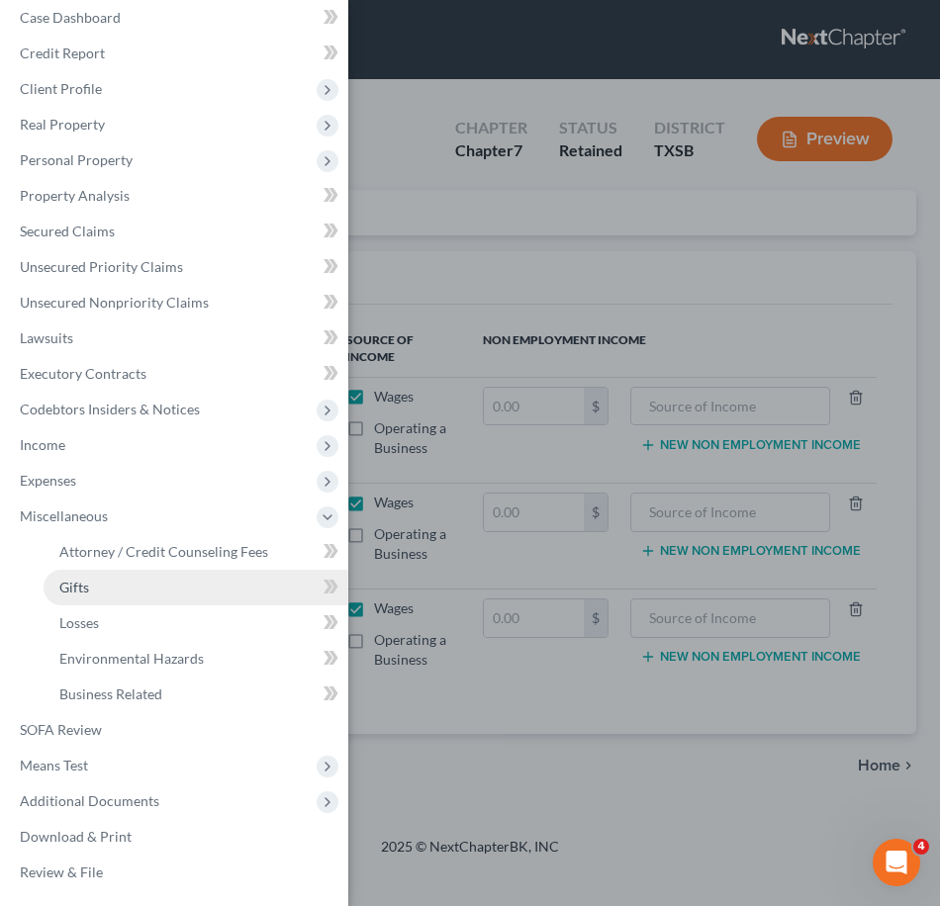
click at [193, 593] on link "Gifts" at bounding box center [196, 588] width 305 height 36
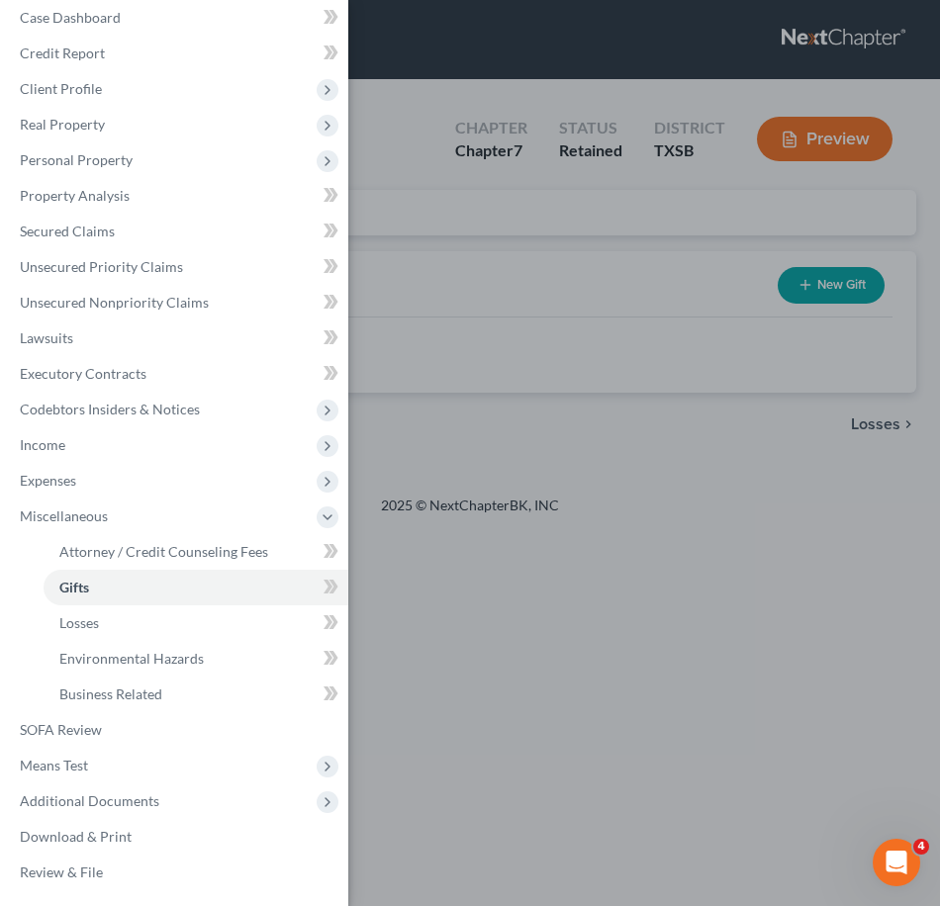
click at [551, 324] on div "Case Dashboard Payments Invoices Payments Payments Credit Report Client Profile" at bounding box center [470, 453] width 940 height 906
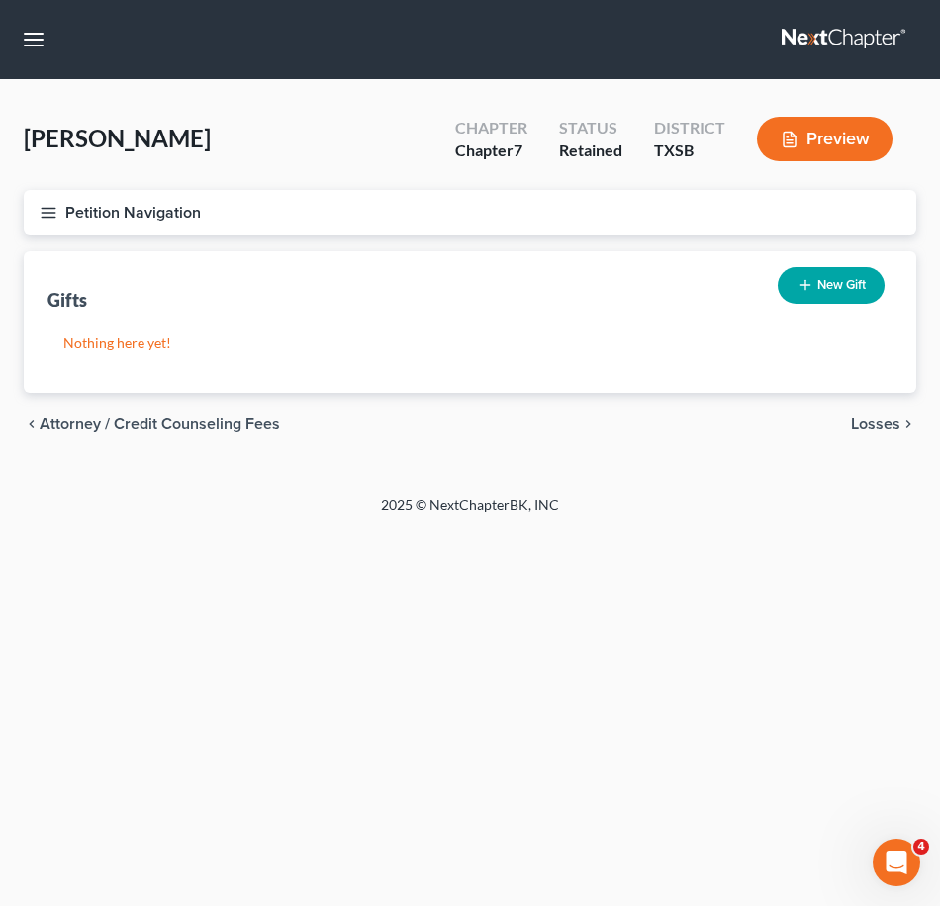
click at [831, 293] on button "New Gift" at bounding box center [831, 285] width 107 height 37
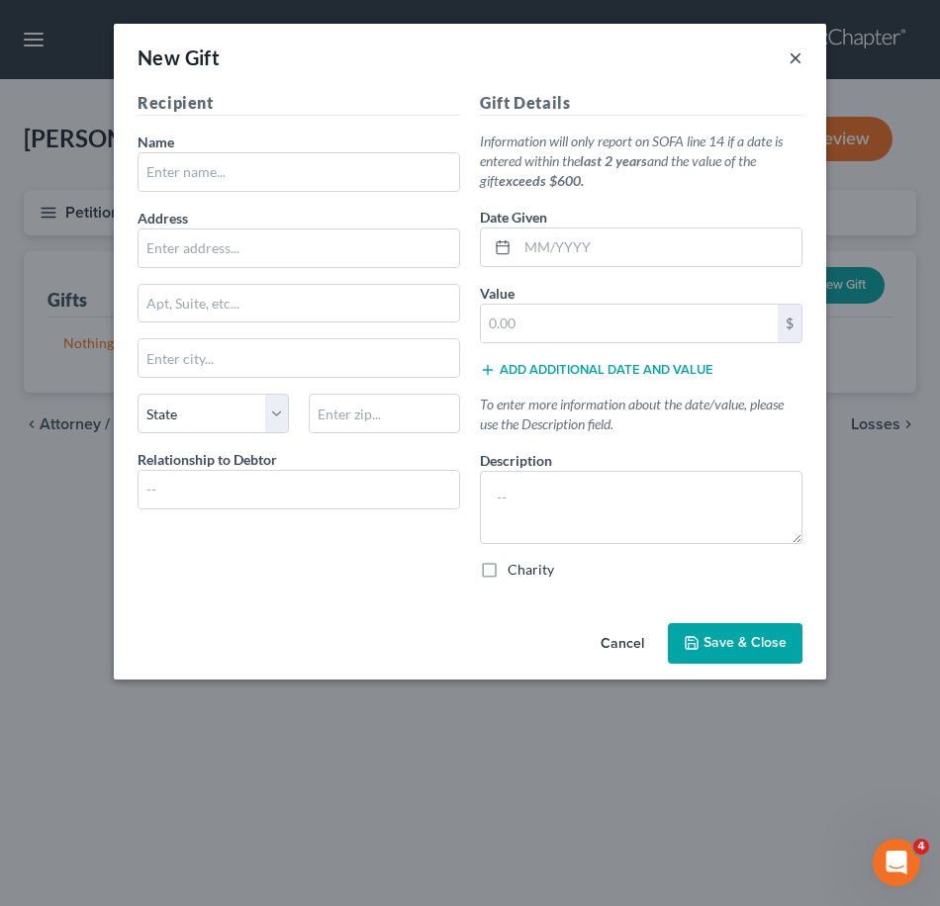
click at [801, 54] on button "×" at bounding box center [796, 58] width 14 height 24
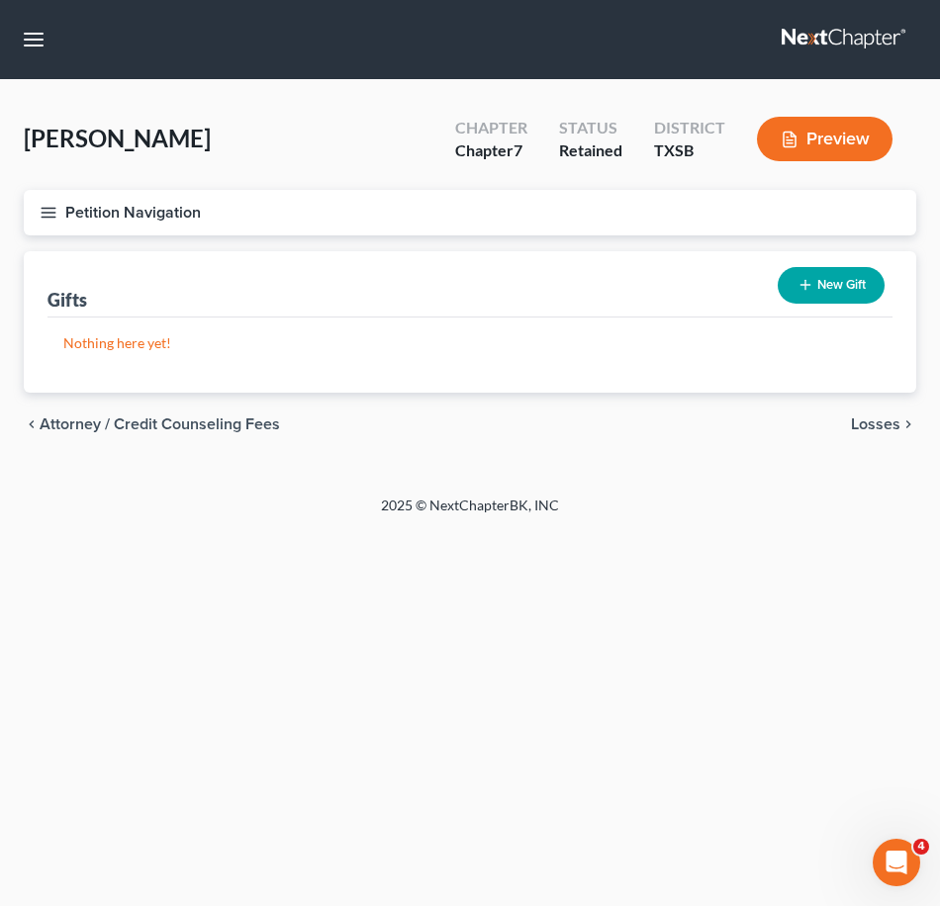
click at [52, 215] on icon "button" at bounding box center [49, 213] width 18 height 18
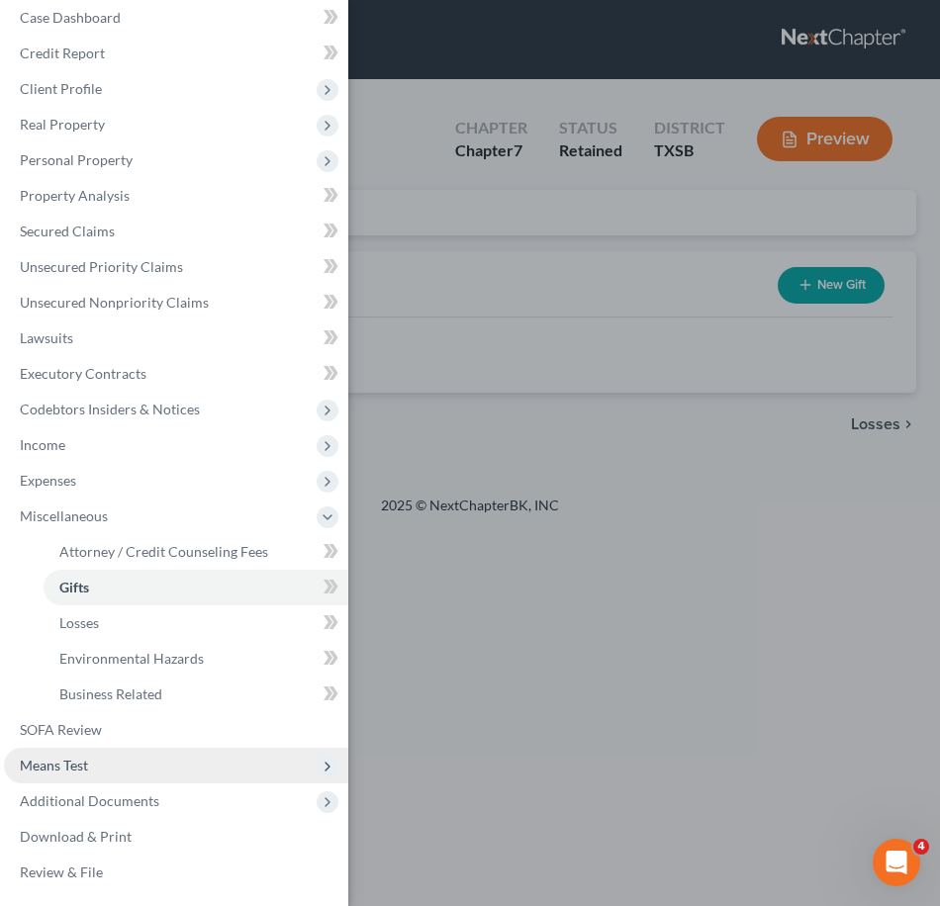
click at [136, 768] on span "Means Test" at bounding box center [176, 766] width 344 height 36
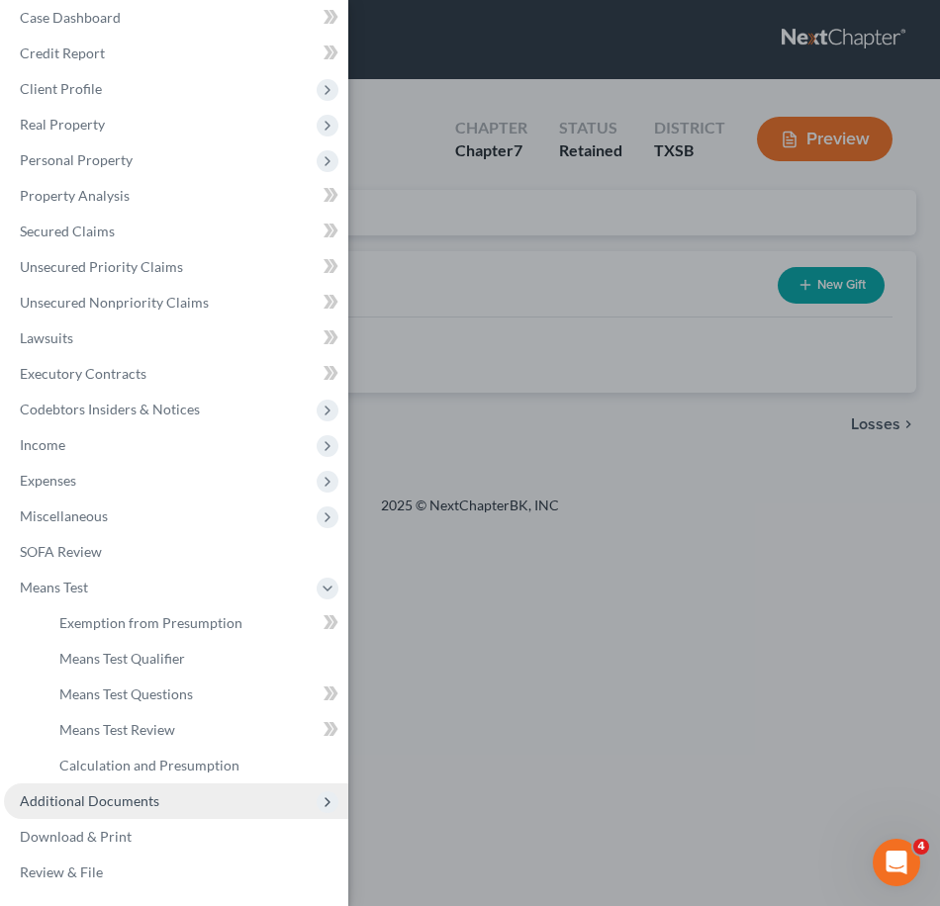
click at [148, 794] on span "Additional Documents" at bounding box center [90, 801] width 140 height 17
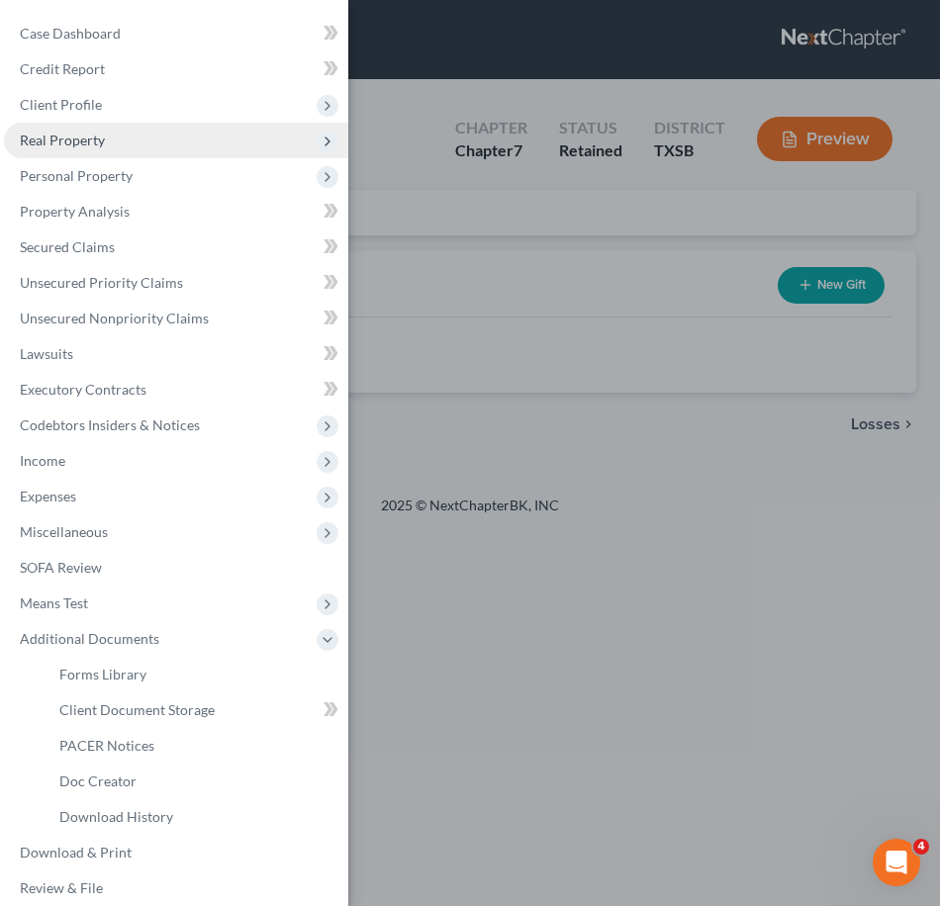
click at [99, 145] on span "Real Property" at bounding box center [62, 140] width 85 height 17
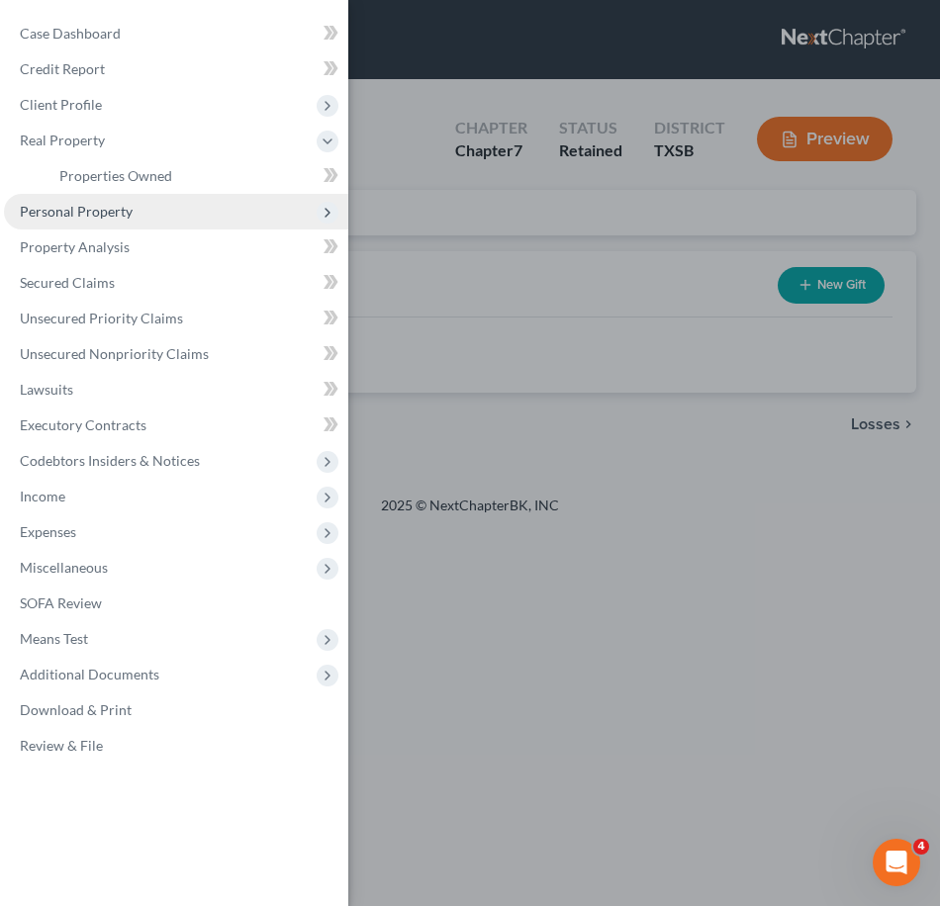
click at [114, 209] on span "Personal Property" at bounding box center [76, 211] width 113 height 17
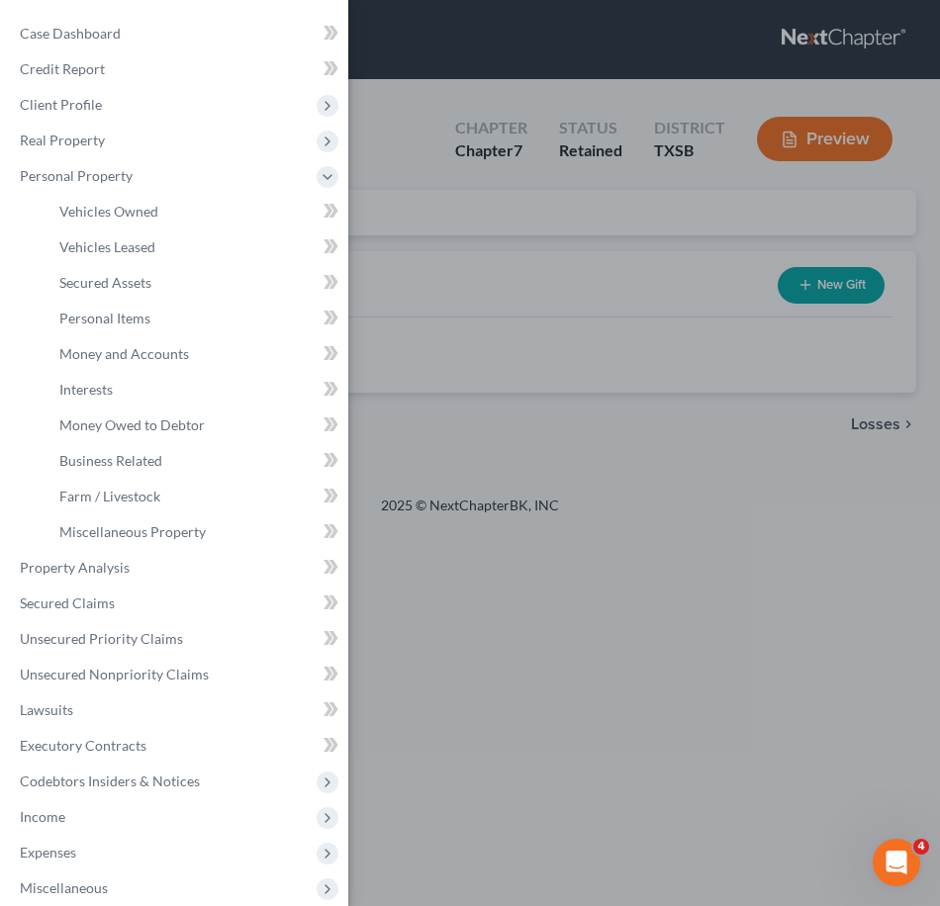
click at [661, 651] on div "Case Dashboard Payments Invoices Payments Payments Credit Report Client Profile" at bounding box center [470, 453] width 940 height 906
